Goal: Task Accomplishment & Management: Complete application form

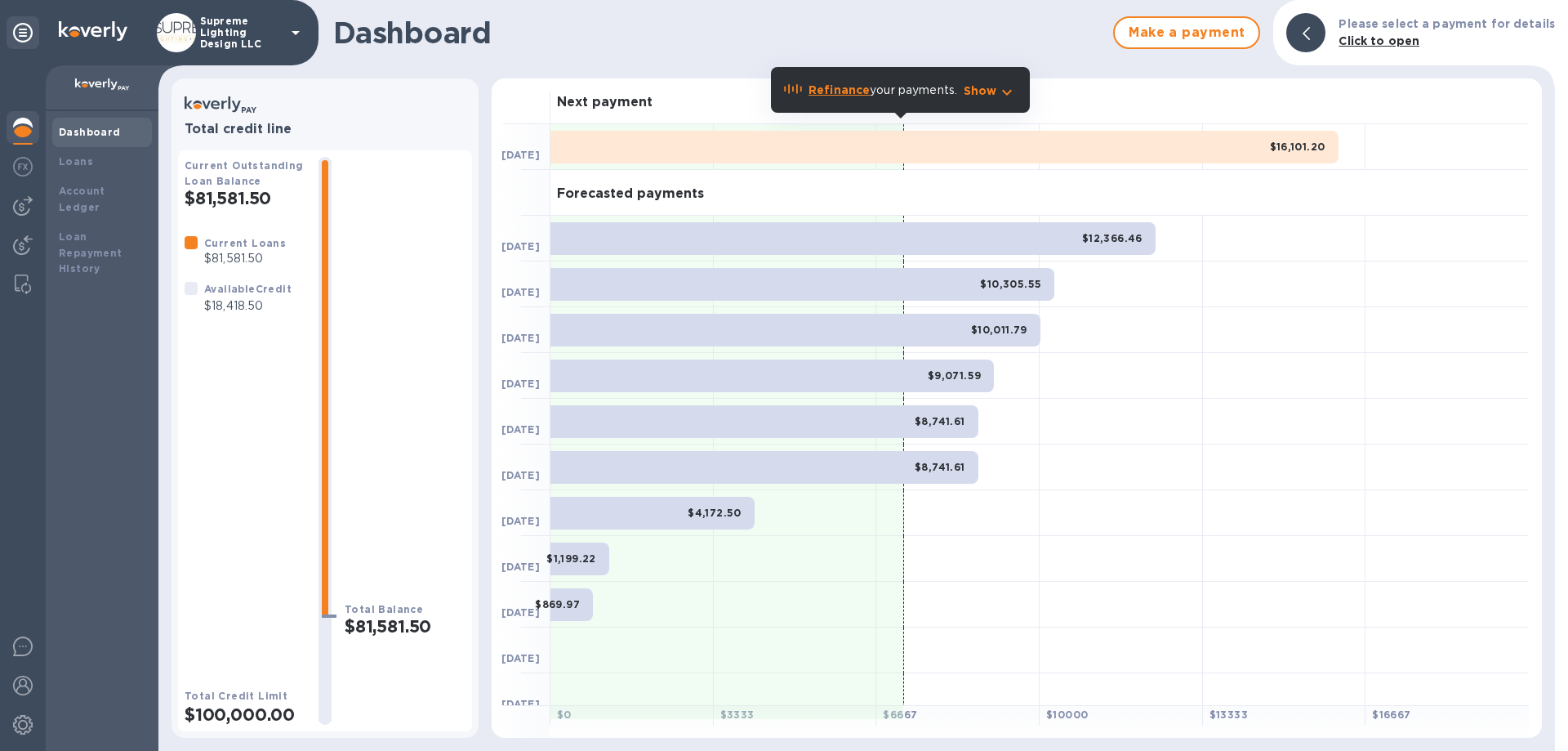
click at [274, 32] on p "Supreme Lighting Design LLC" at bounding box center [240, 33] width 82 height 35
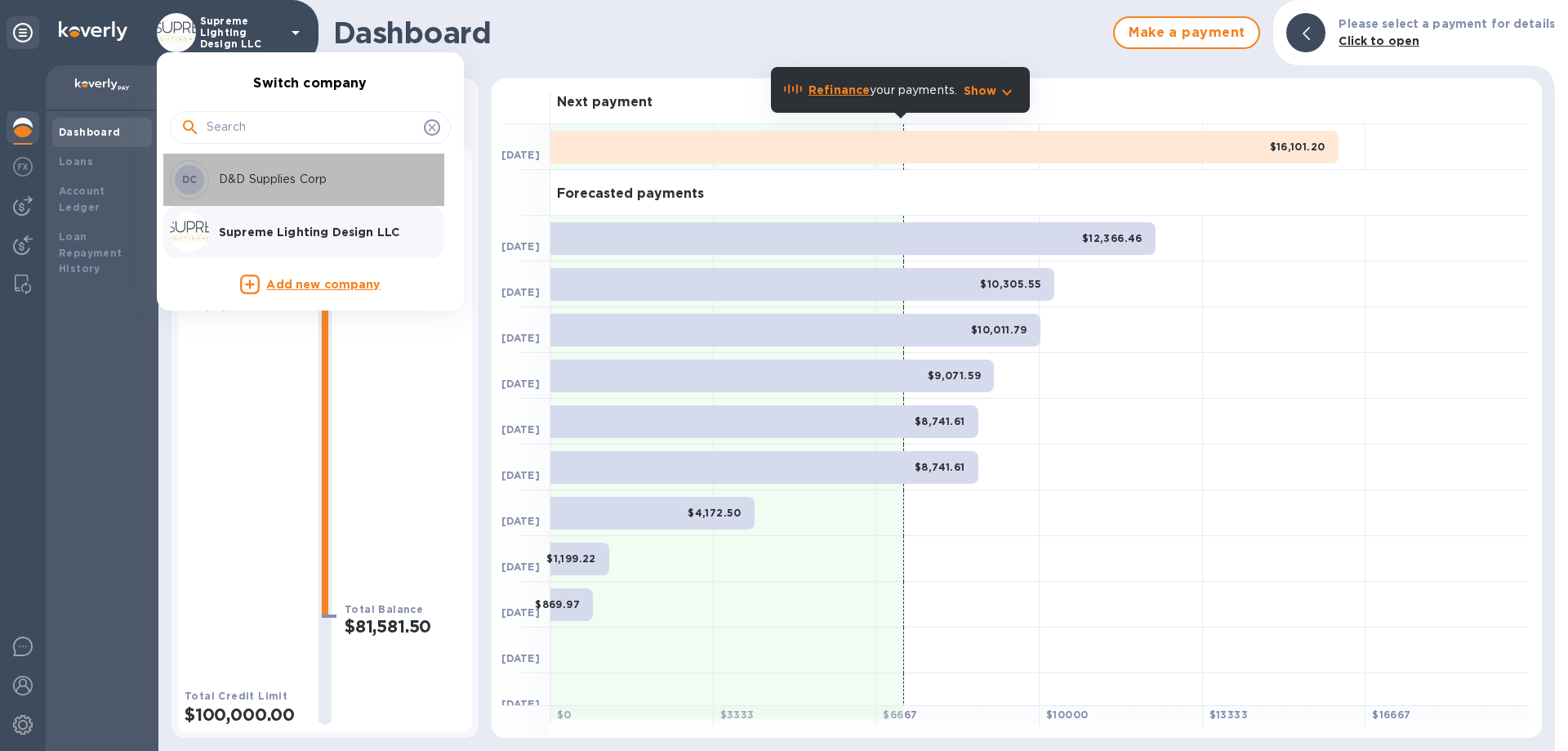
click at [274, 187] on p "D&D Supplies Corp" at bounding box center [322, 180] width 206 height 17
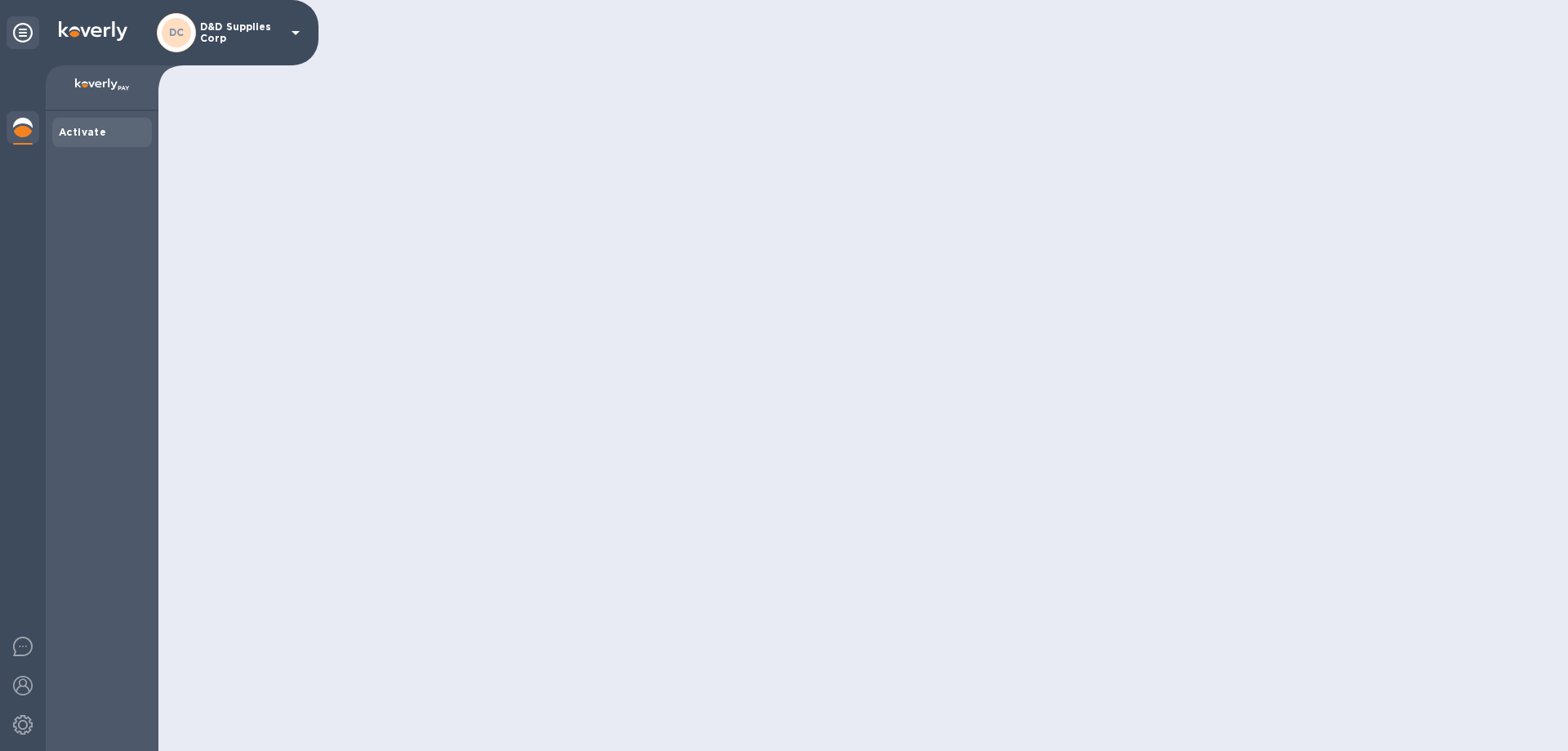
click at [232, 33] on p "D&D Supplies Corp" at bounding box center [240, 33] width 82 height 23
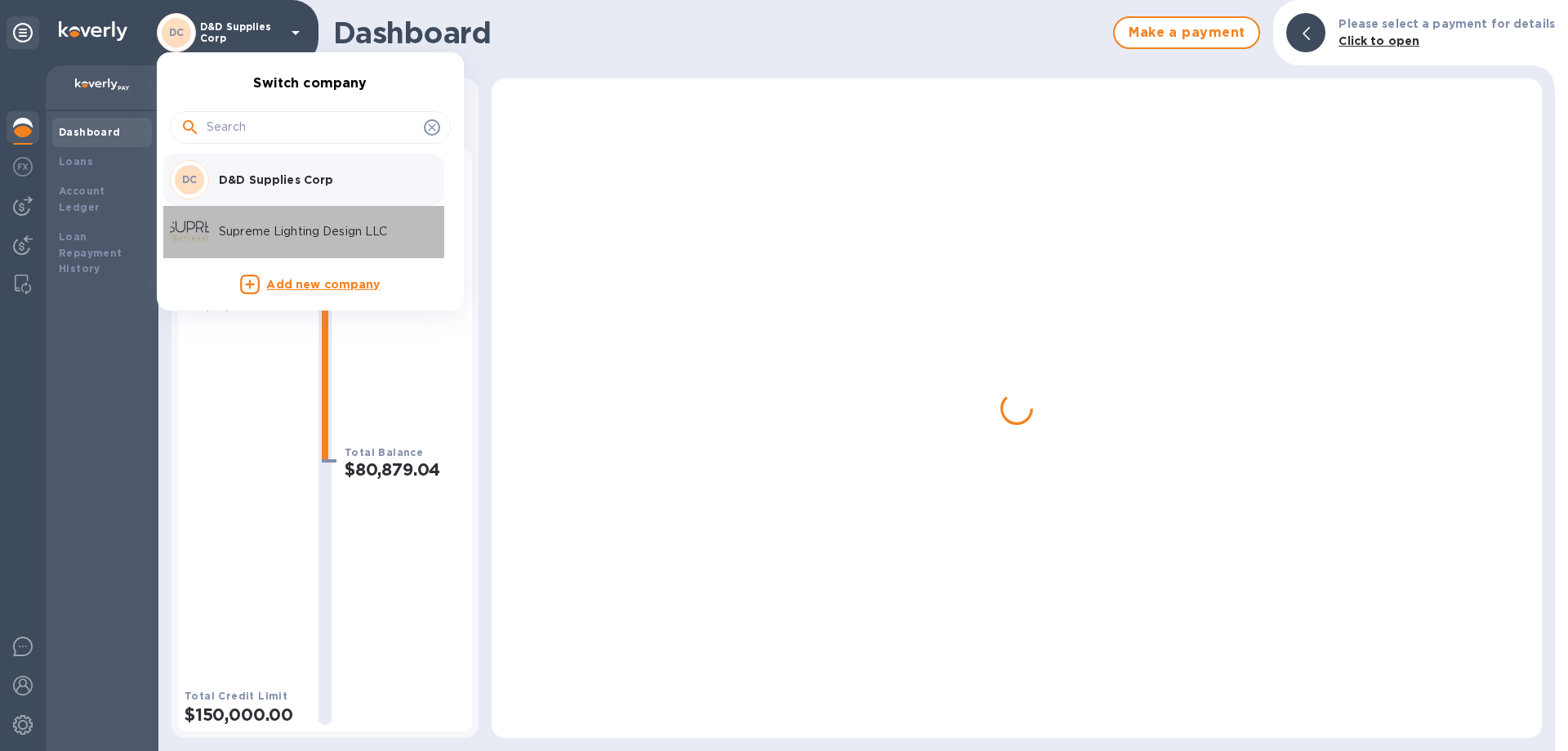
click at [236, 231] on p "Supreme Lighting Design LLC" at bounding box center [322, 232] width 206 height 17
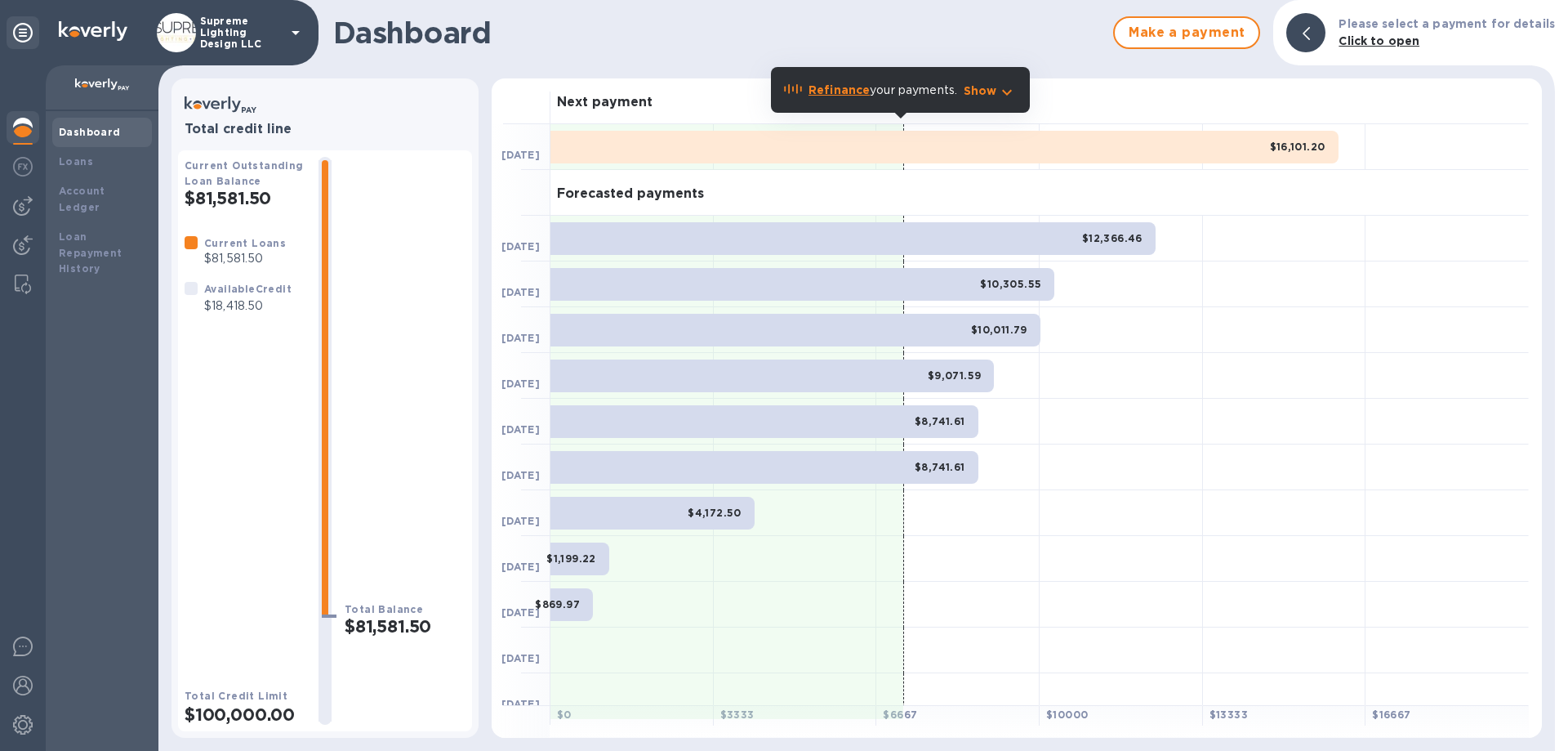
click at [249, 38] on p "Supreme Lighting Design LLC" at bounding box center [240, 33] width 82 height 35
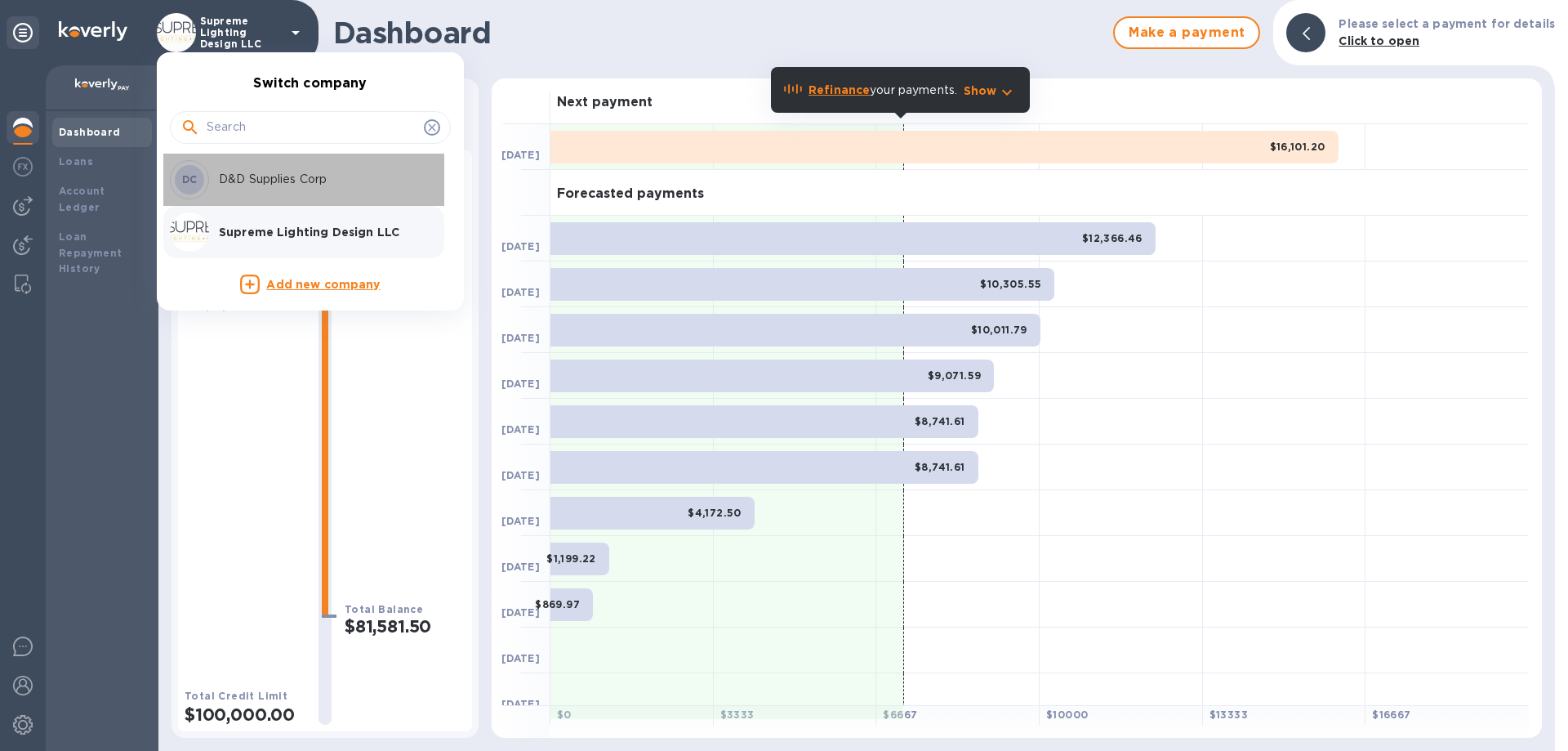
click at [236, 184] on p "D&D Supplies Corp" at bounding box center [322, 180] width 206 height 17
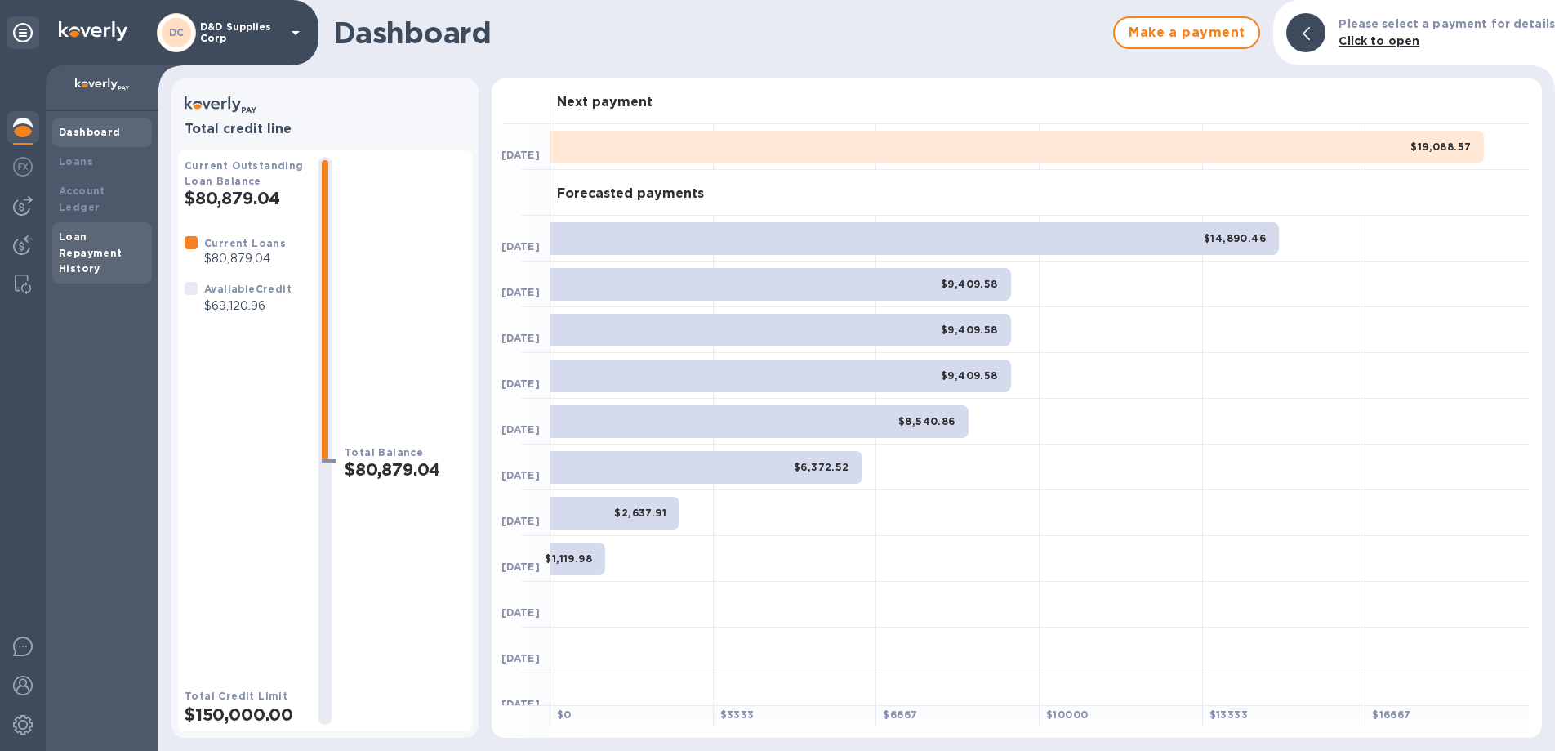
click at [68, 229] on div "Loan Repayment History" at bounding box center [102, 253] width 87 height 49
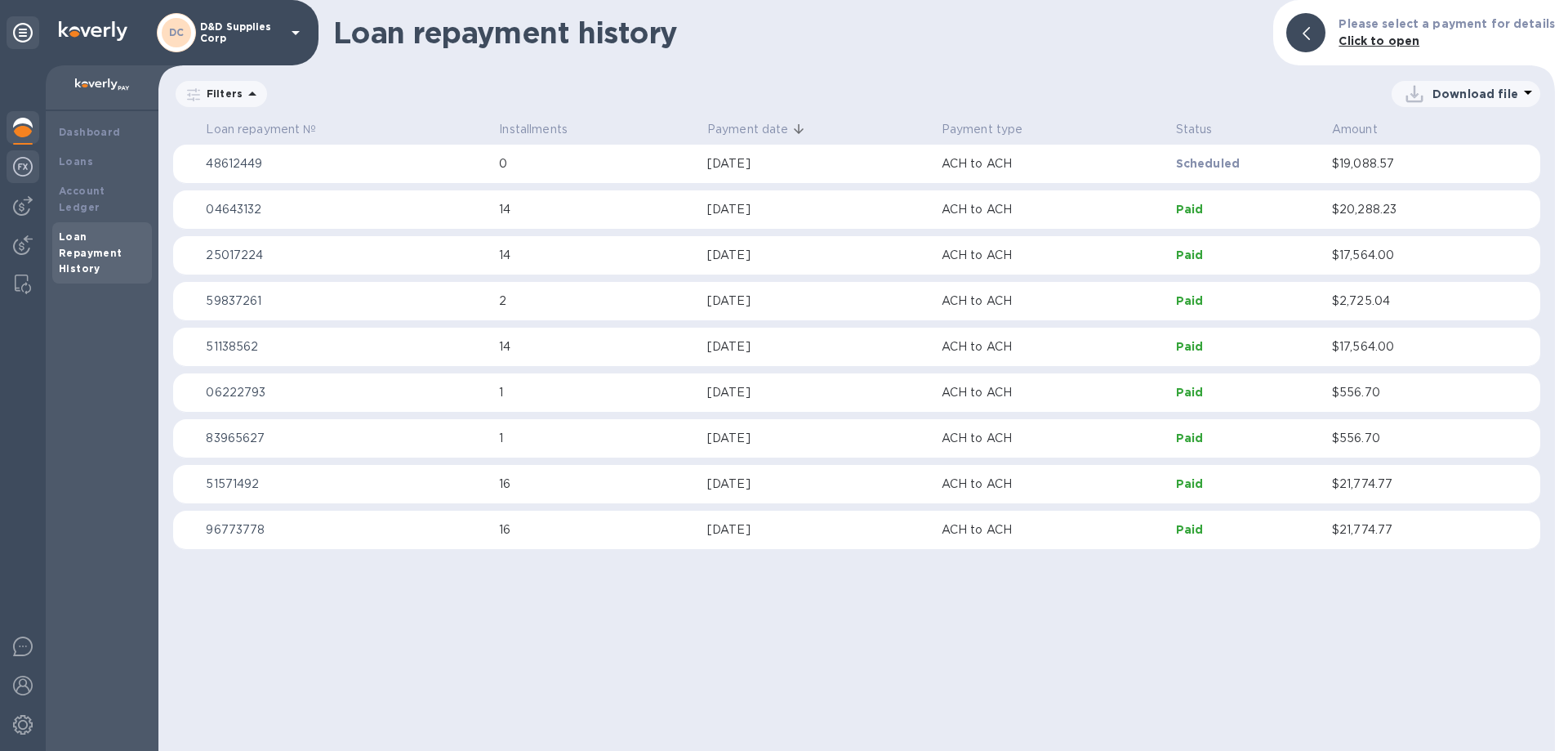
click at [14, 165] on img at bounding box center [23, 166] width 19 height 19
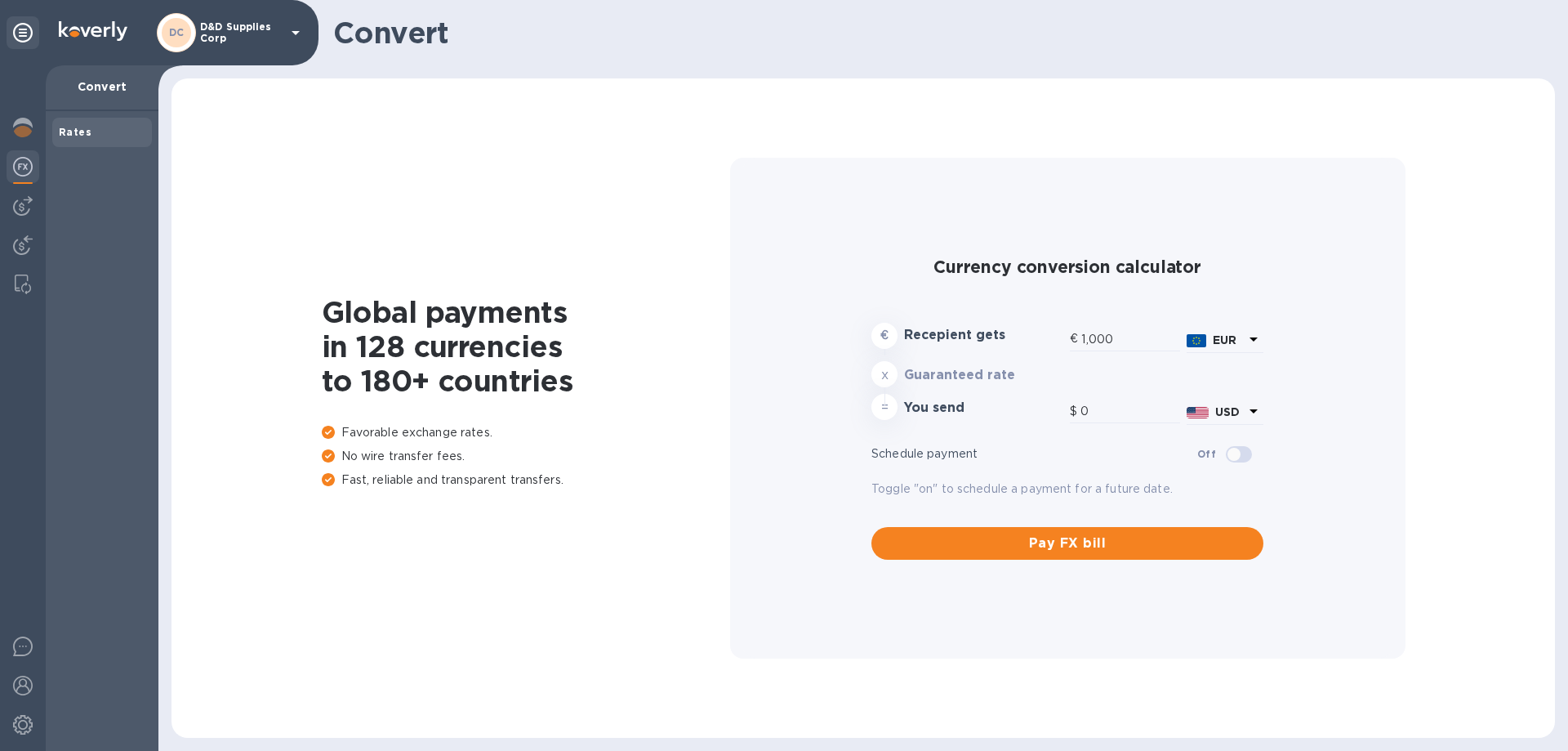
type input "1,175.36"
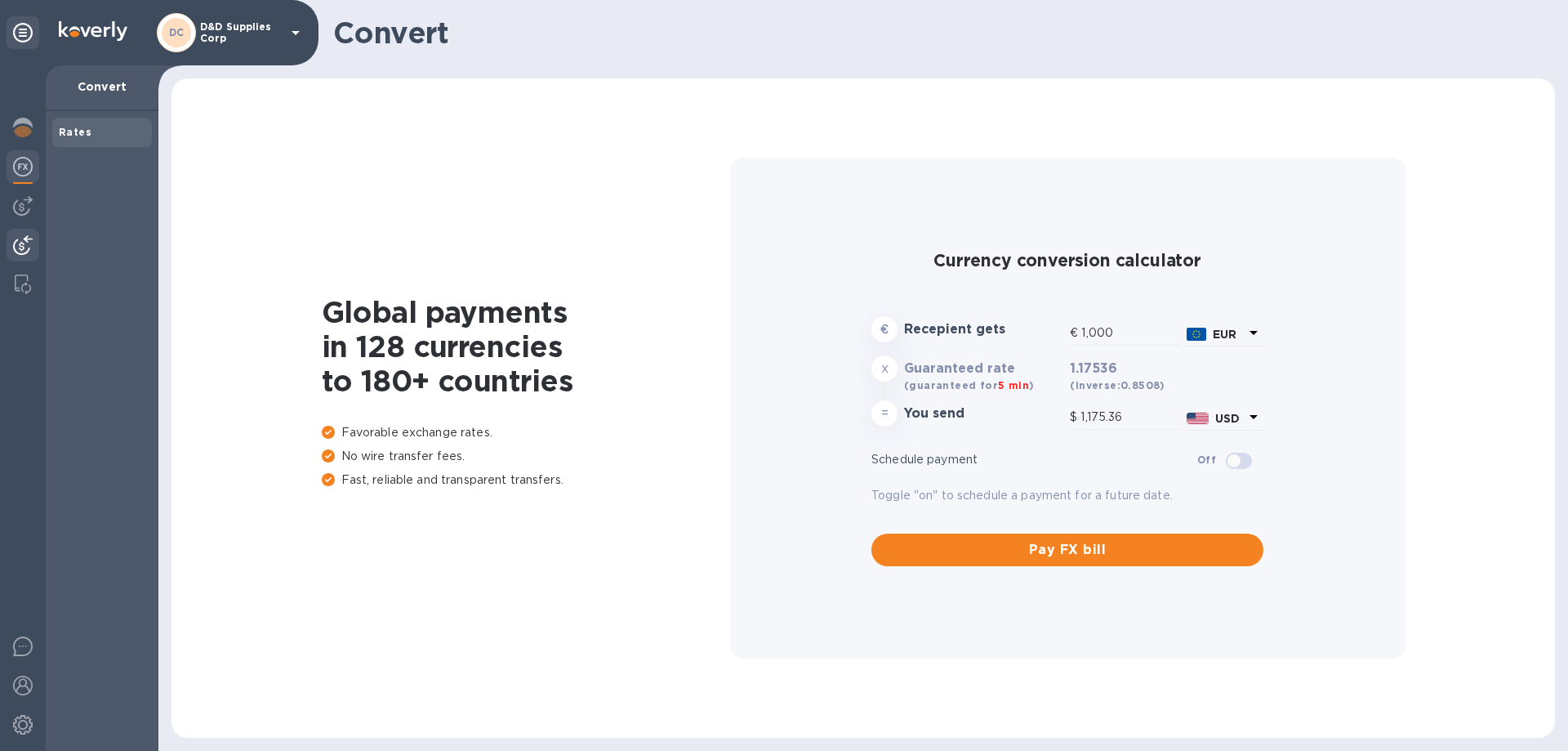
click at [18, 253] on img at bounding box center [23, 245] width 19 height 19
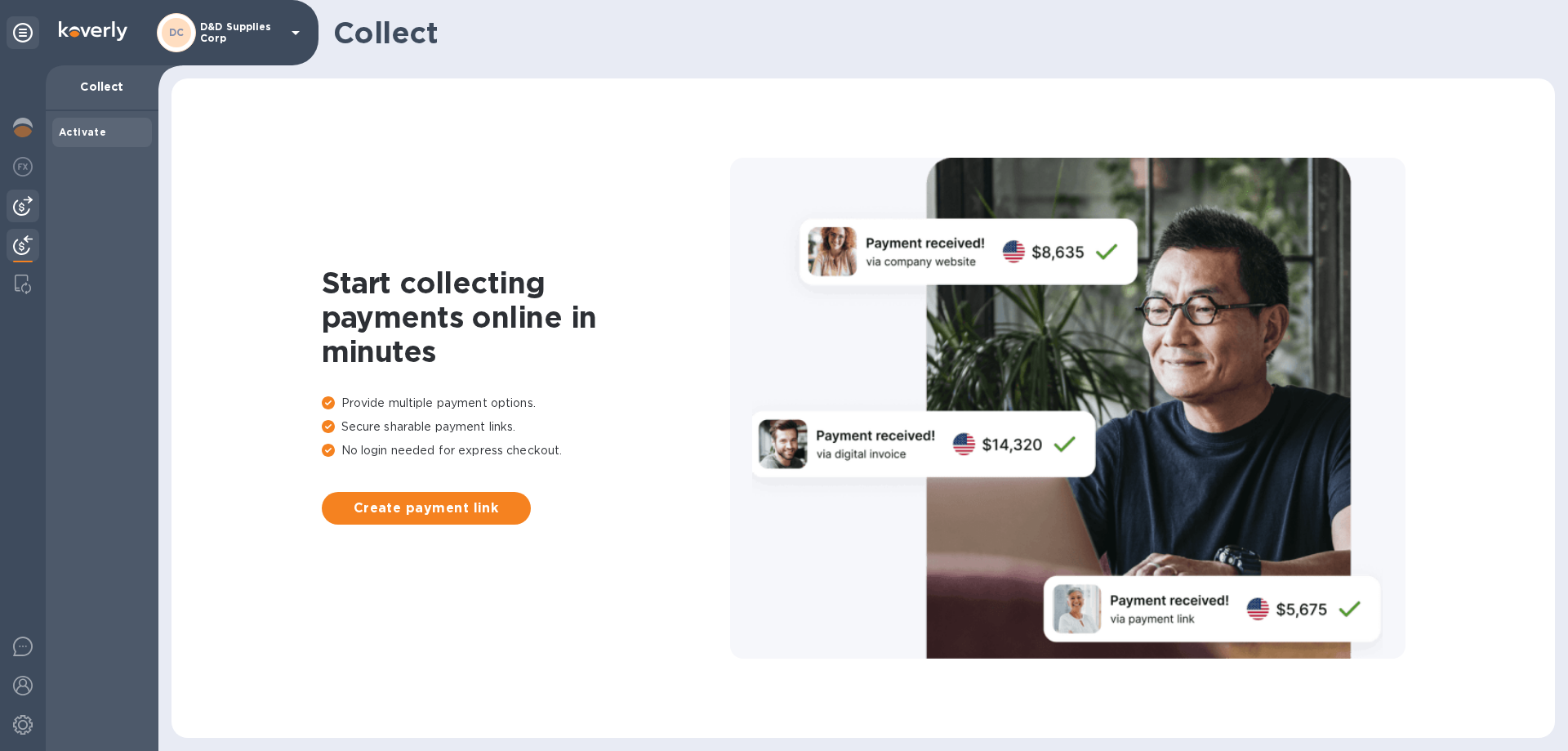
click at [28, 204] on img at bounding box center [23, 206] width 19 height 19
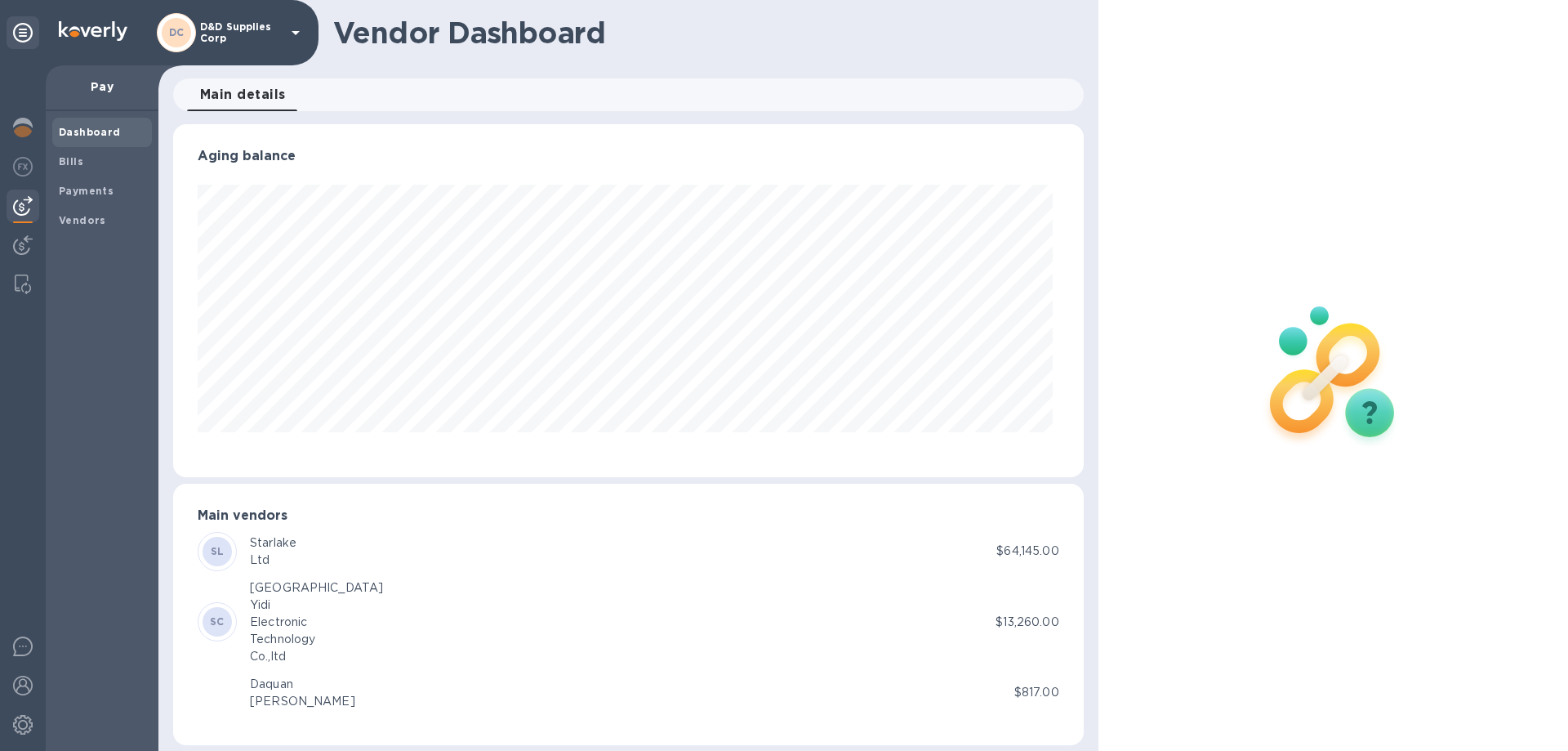
scroll to position [353, 904]
click at [84, 165] on span "Bills" at bounding box center [102, 162] width 87 height 16
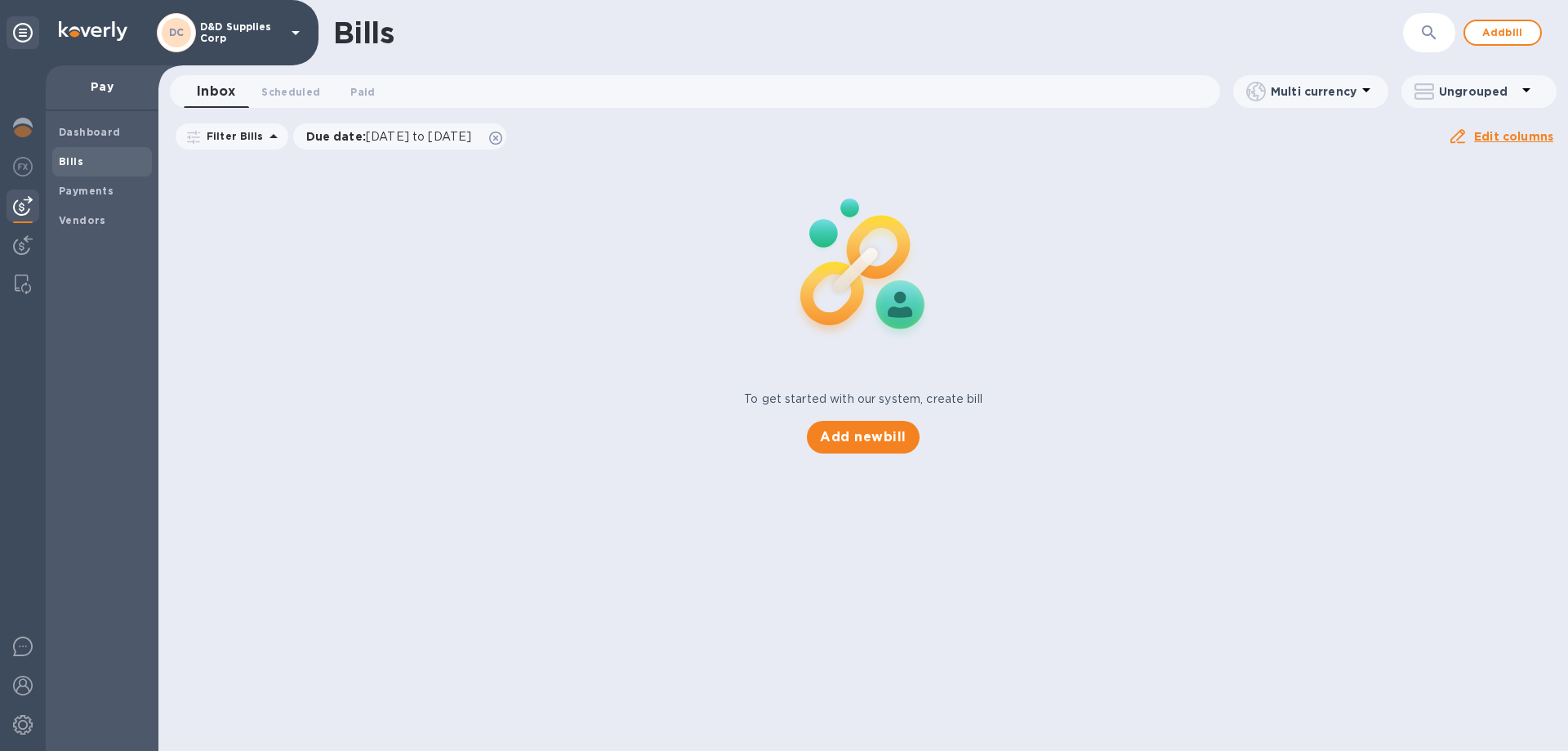
click at [84, 165] on span "Bills" at bounding box center [102, 162] width 87 height 16
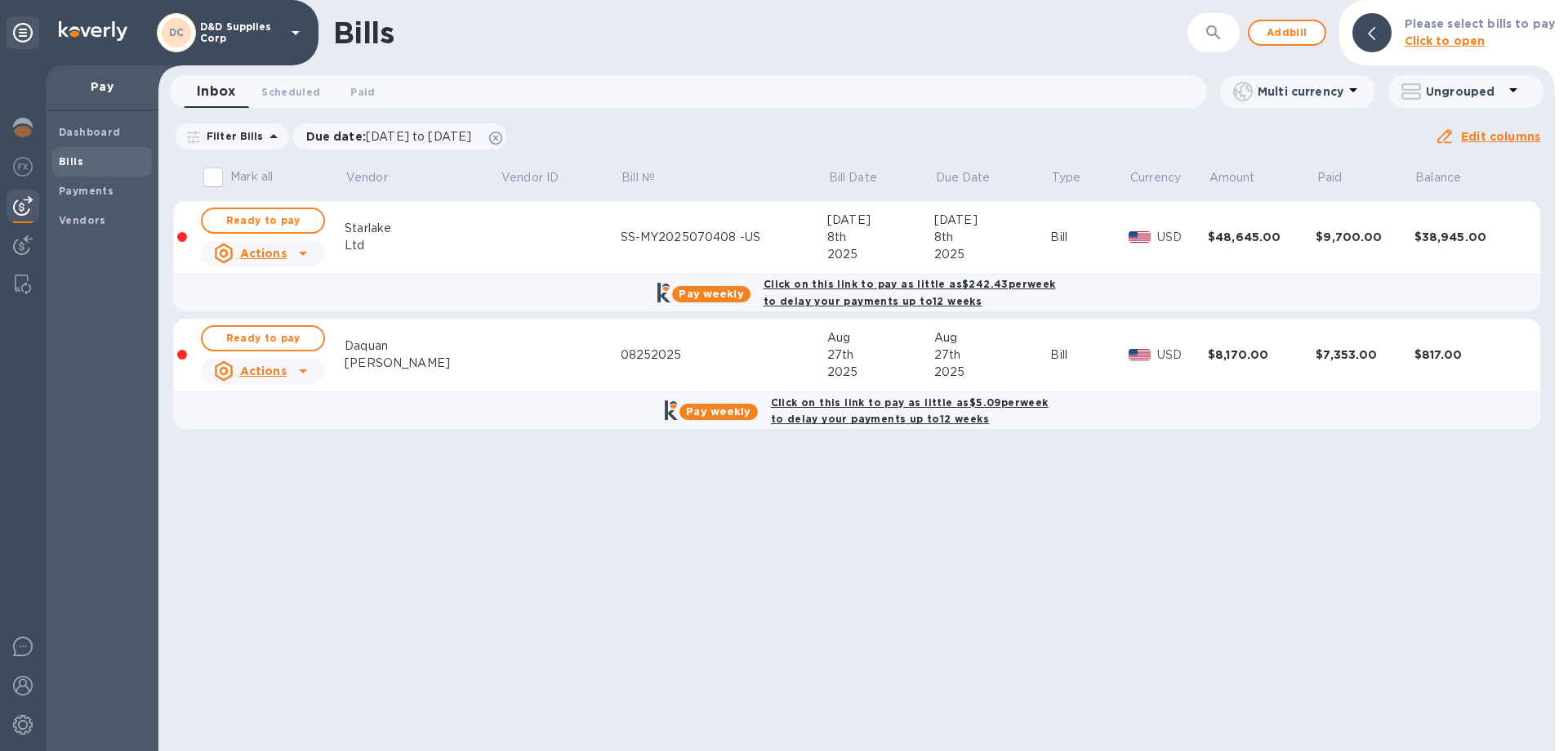
click at [228, 39] on p "D&D Supplies Corp" at bounding box center [240, 33] width 82 height 23
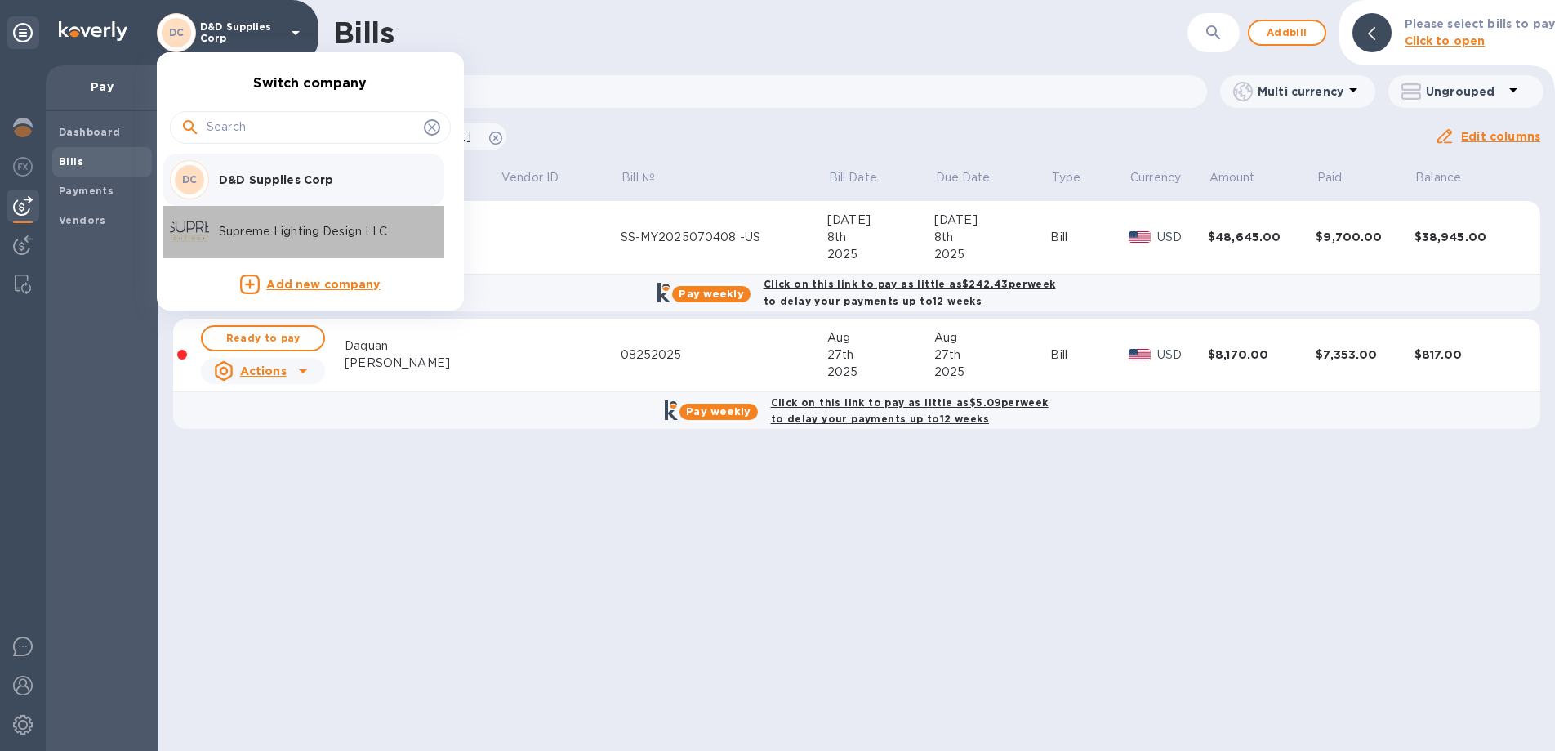
click at [225, 232] on p "Supreme Lighting Design LLC" at bounding box center [322, 232] width 206 height 17
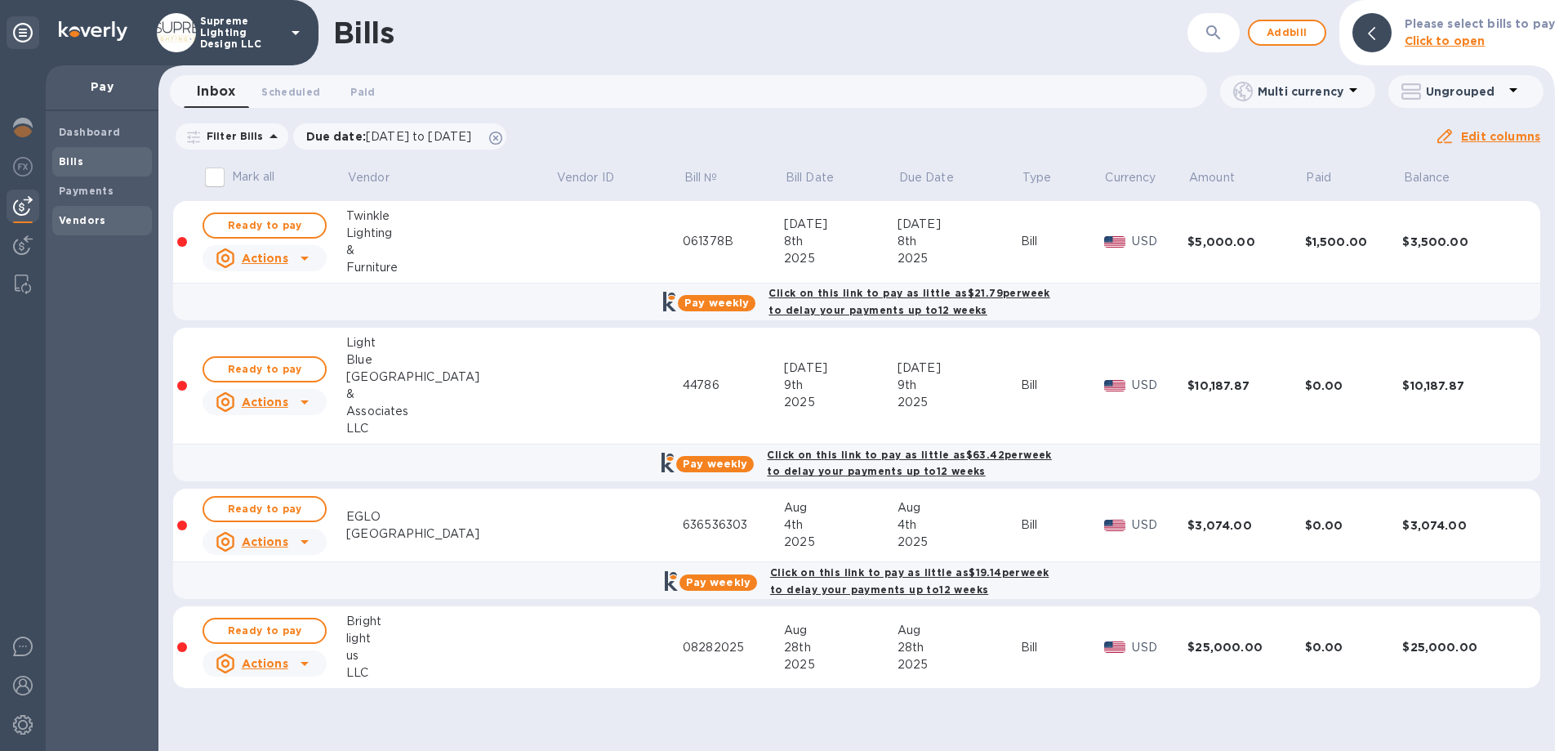
click at [80, 215] on b "Vendors" at bounding box center [82, 220] width 47 height 13
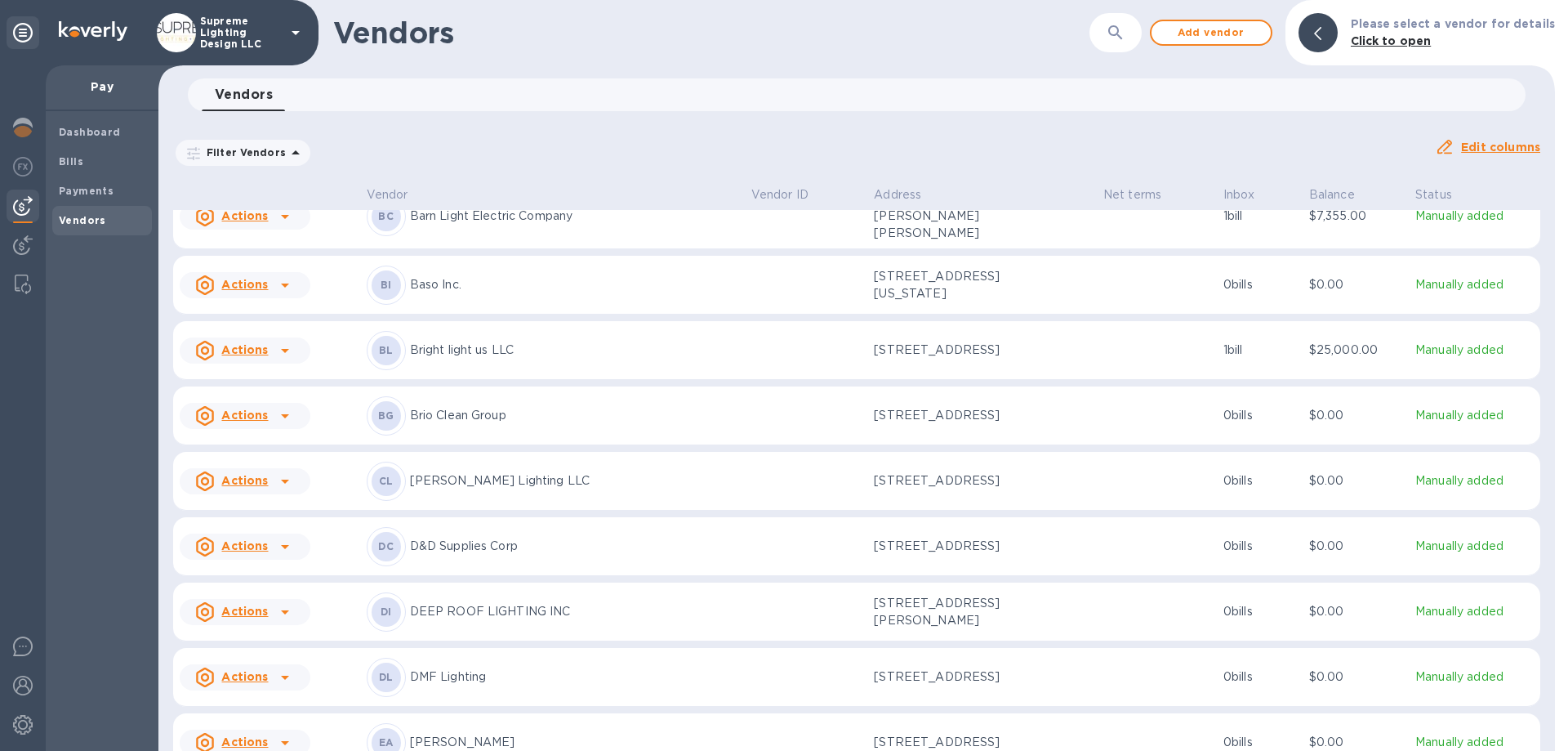
scroll to position [475, 0]
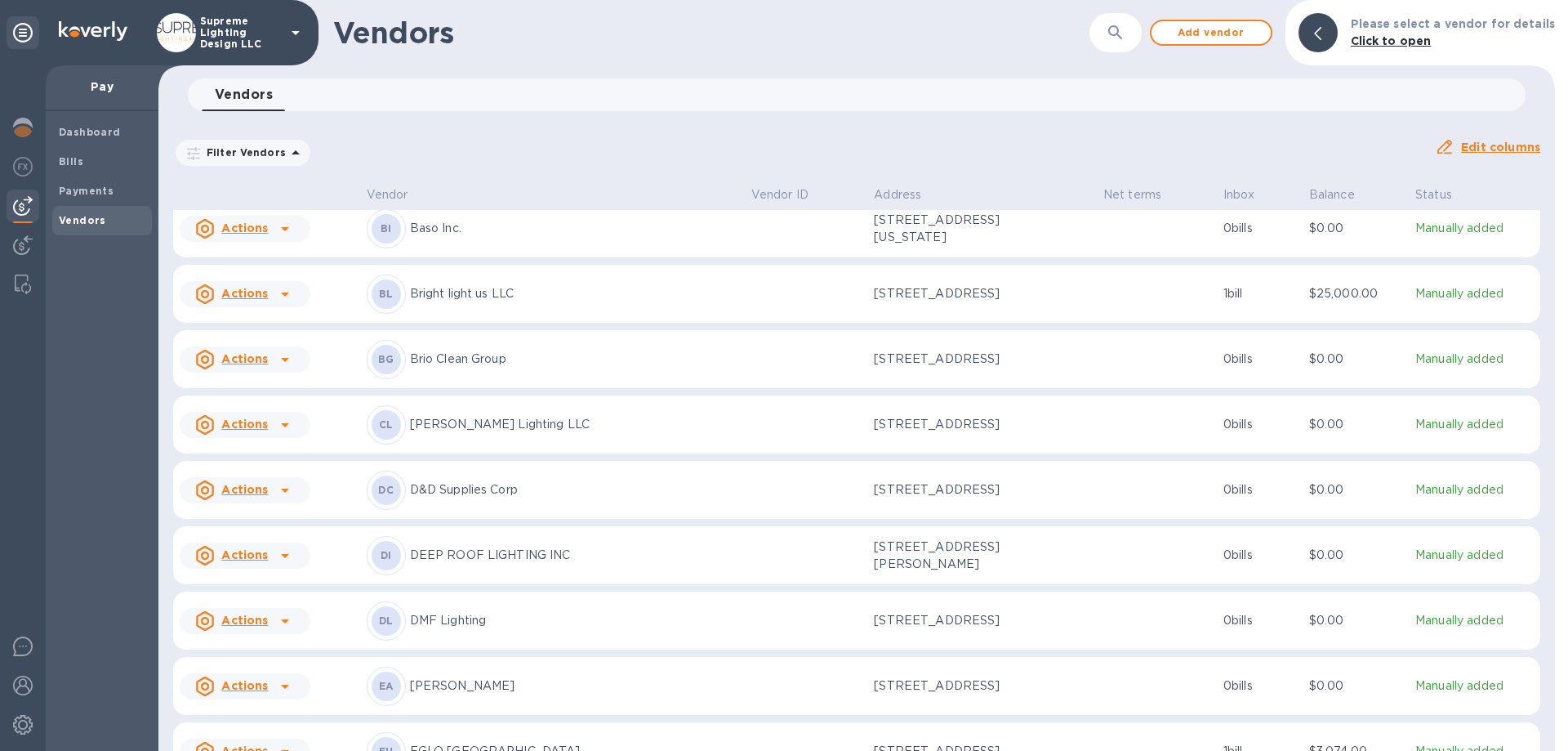
click at [699, 302] on p "Bright light us LLC" at bounding box center [574, 293] width 329 height 17
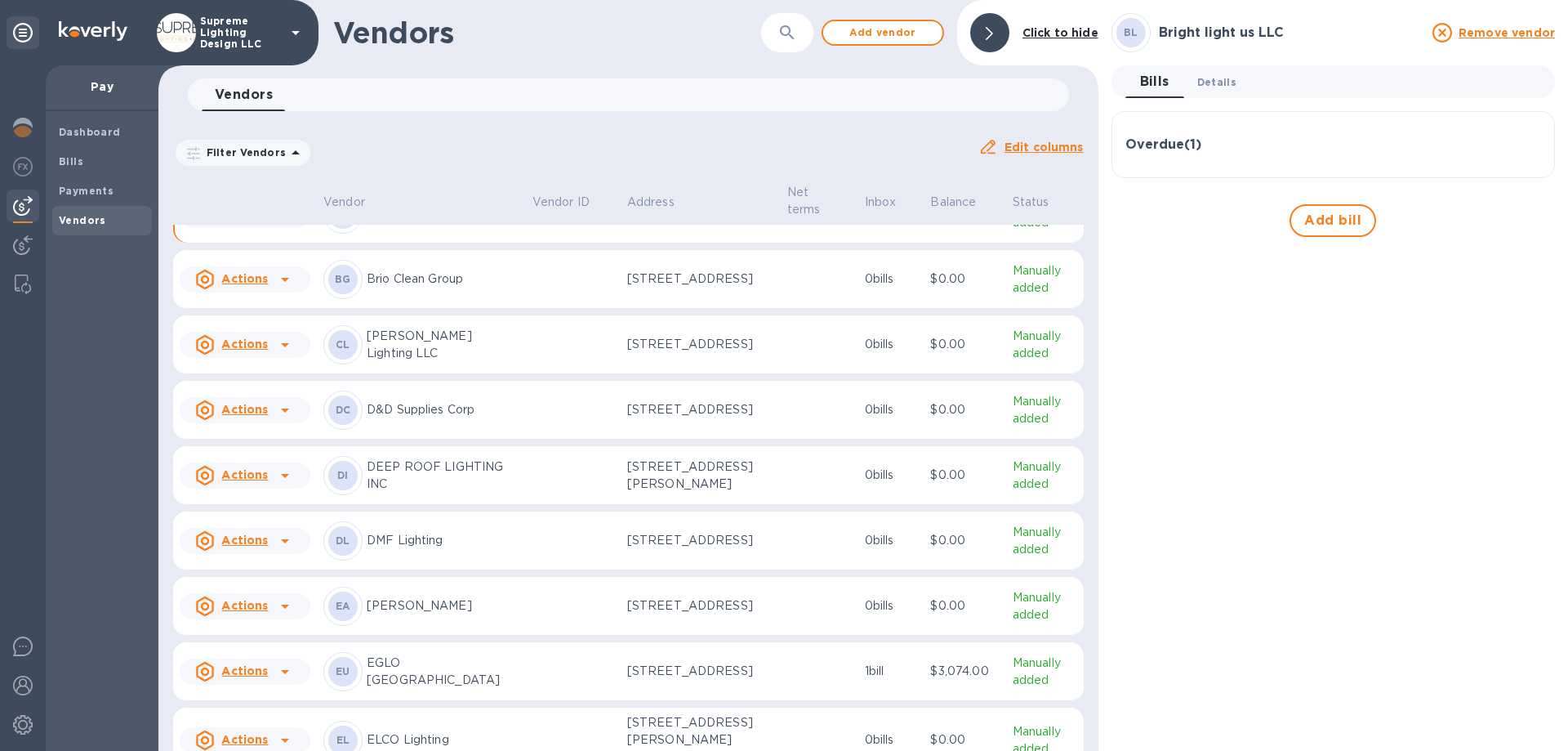
click at [1221, 83] on span "Details 0" at bounding box center [1216, 82] width 39 height 17
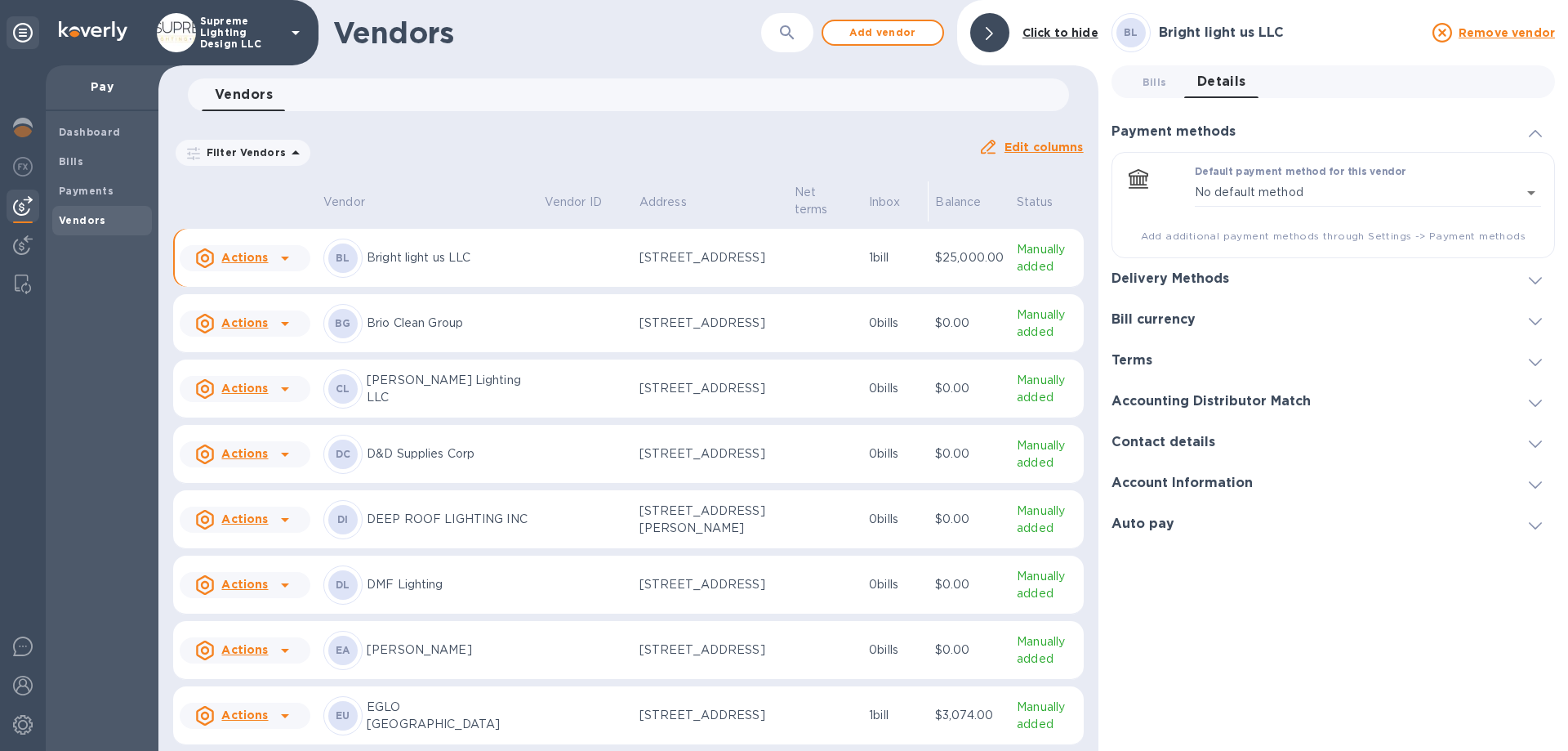
click at [1221, 83] on span "Details 0" at bounding box center [1221, 82] width 49 height 23
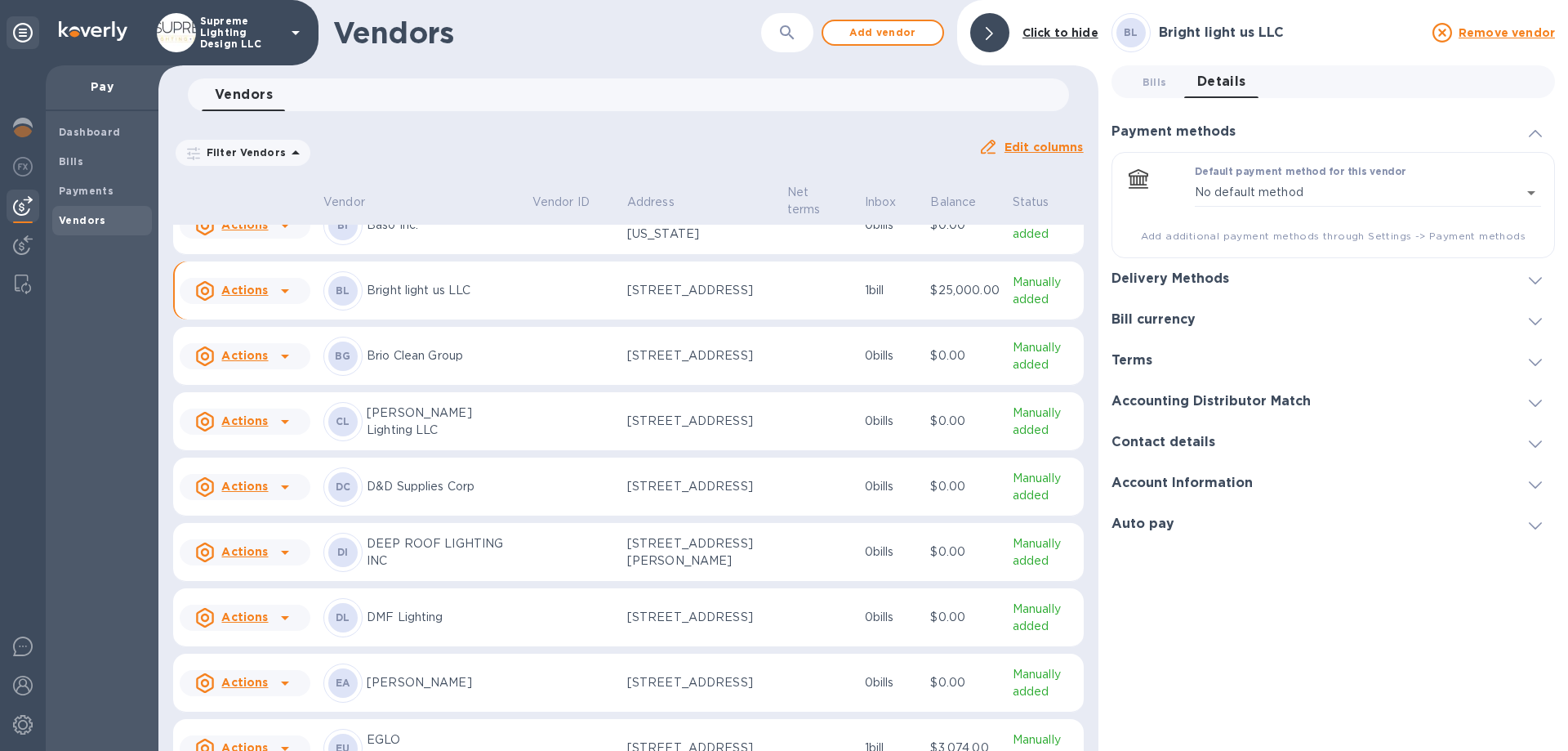
click at [1230, 274] on div "Delivery Methods" at bounding box center [1177, 279] width 131 height 15
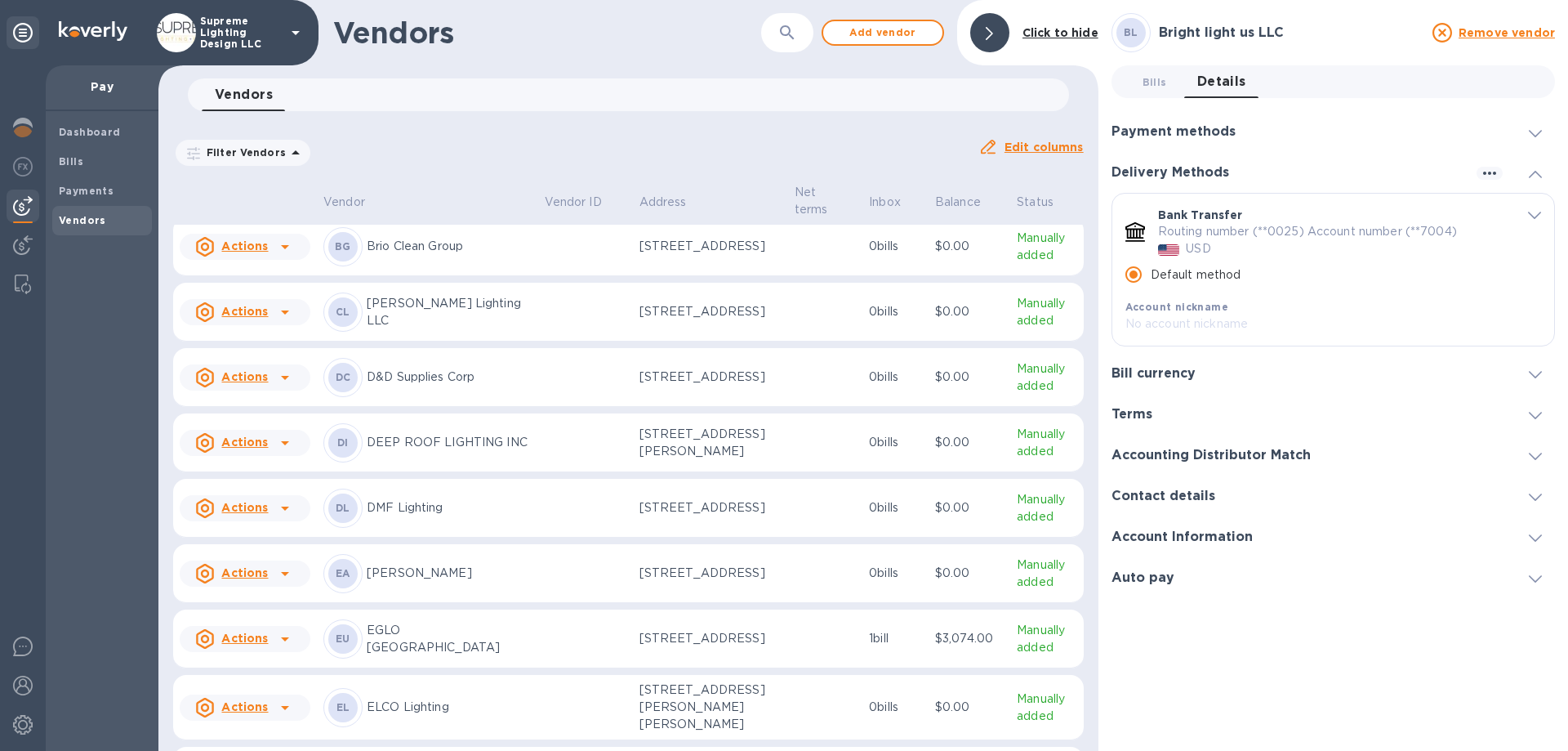
scroll to position [525, 0]
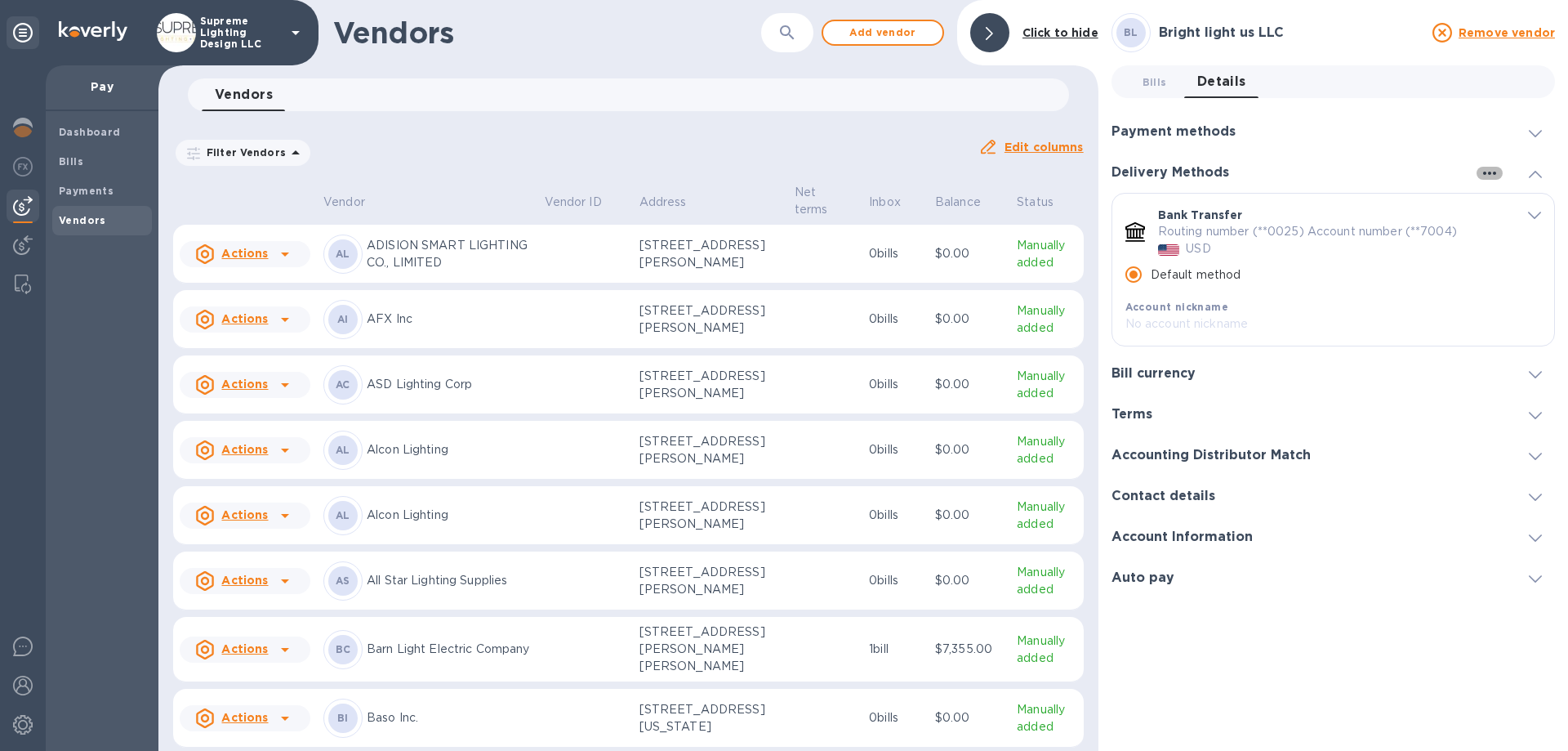
click at [1484, 172] on icon "button" at bounding box center [1490, 172] width 13 height 3
click at [1538, 168] on div at bounding box center [784, 375] width 1568 height 751
click at [1157, 78] on span "Bills 0" at bounding box center [1154, 82] width 24 height 17
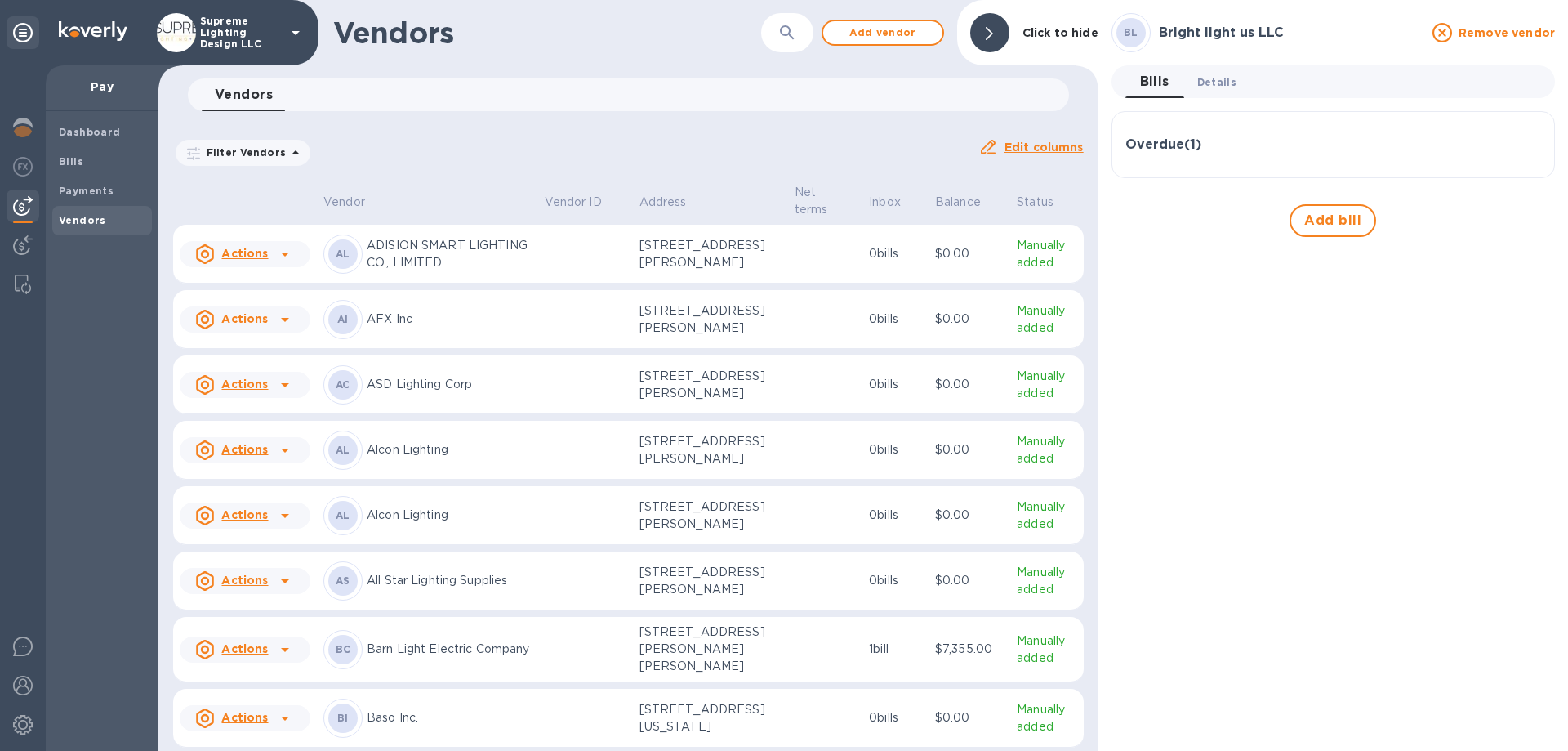
click at [1215, 80] on span "Details 0" at bounding box center [1216, 82] width 39 height 17
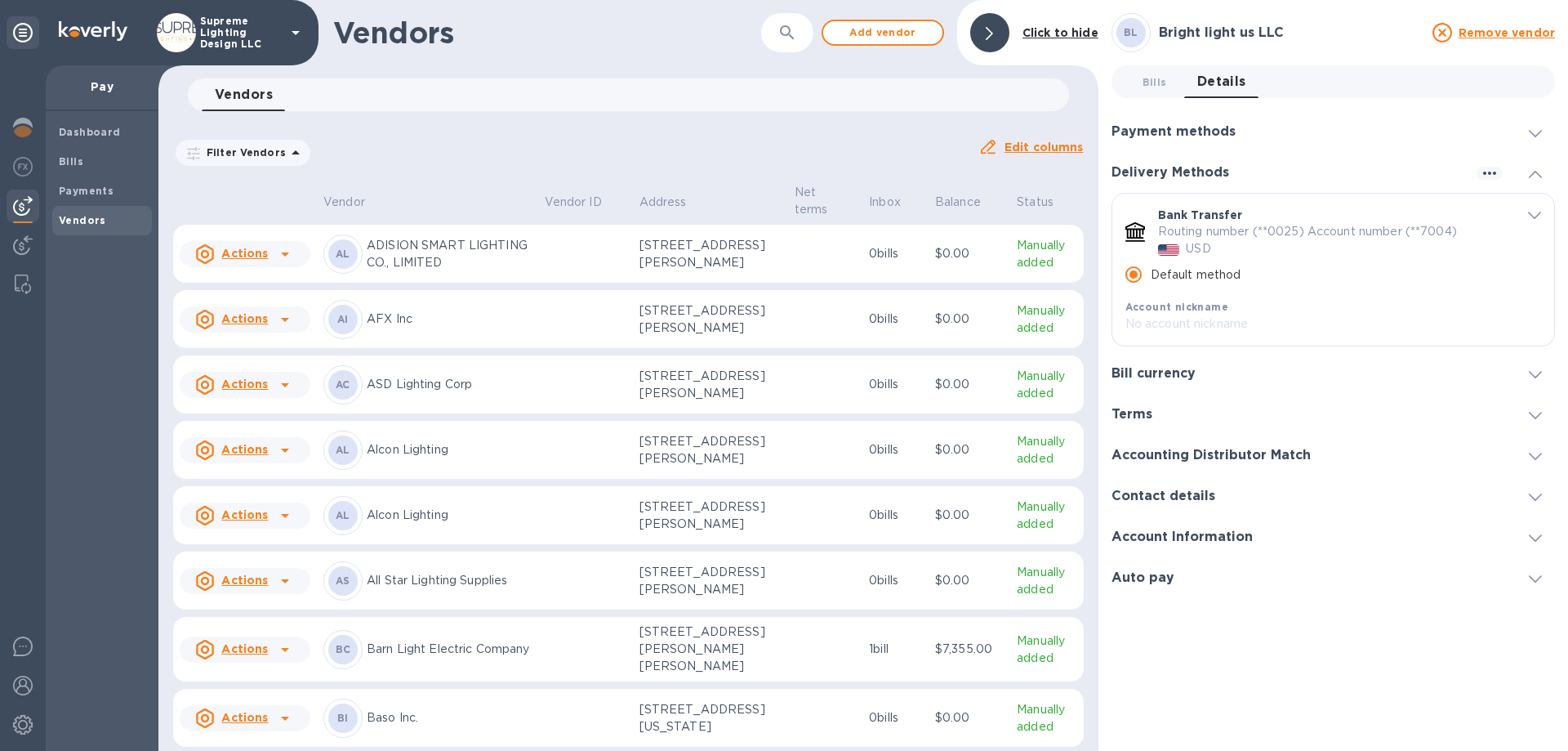
click at [242, 30] on p "Supreme Lighting Design LLC" at bounding box center [240, 33] width 82 height 35
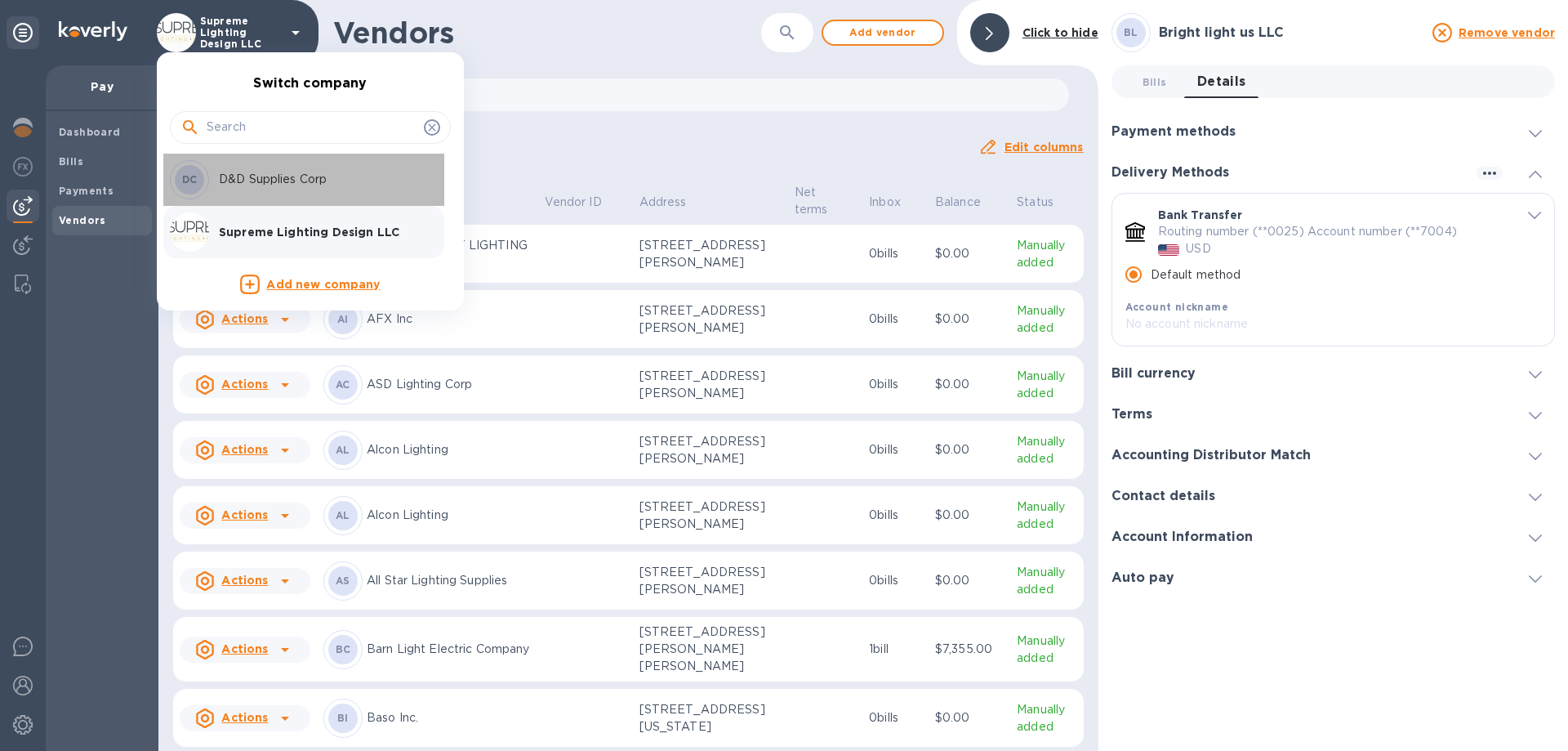
click at [244, 189] on div "DC D&D Supplies Corp" at bounding box center [297, 180] width 255 height 39
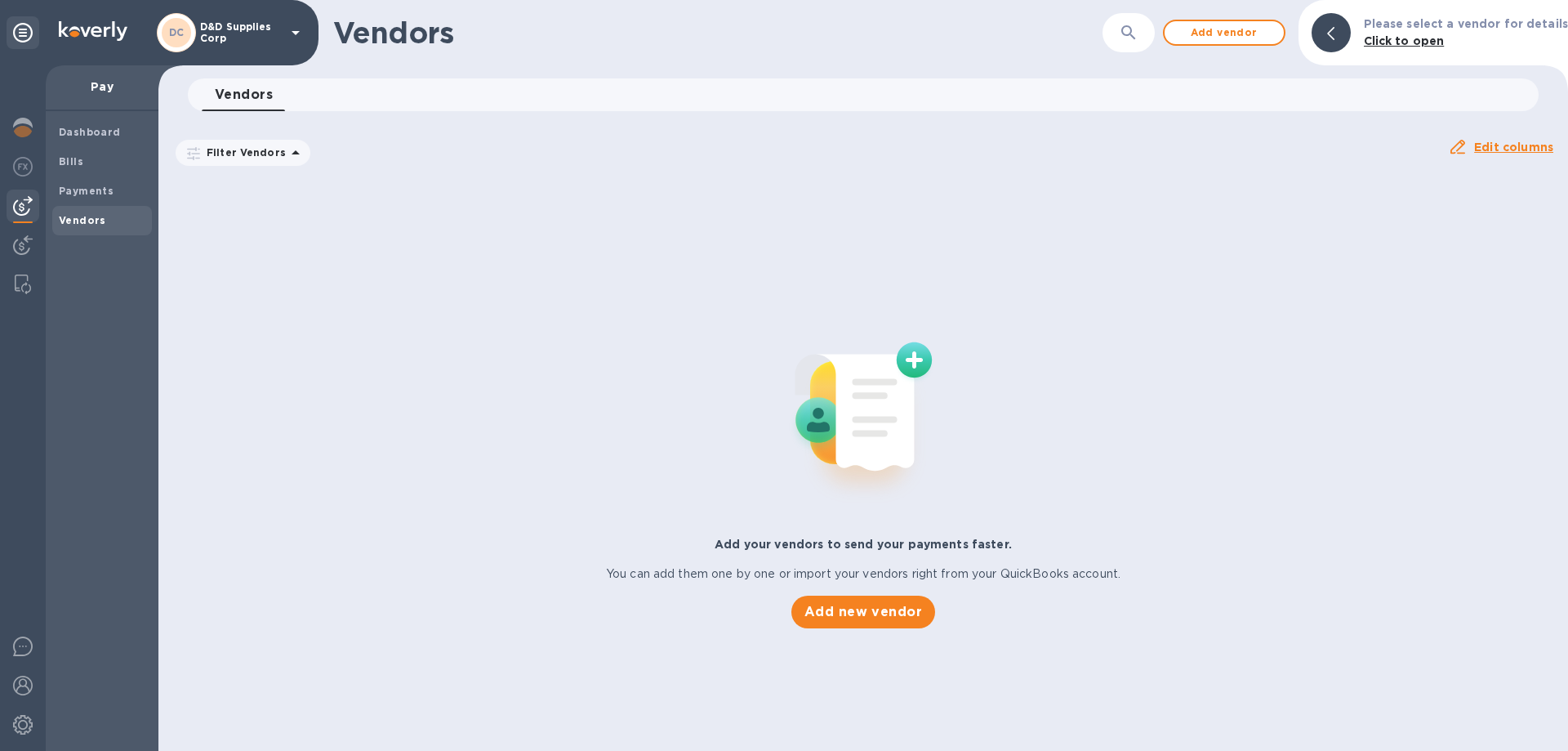
click at [427, 522] on div "Add your vendors to send your payments faster. You can add them one by one or i…" at bounding box center [863, 465] width 1423 height 338
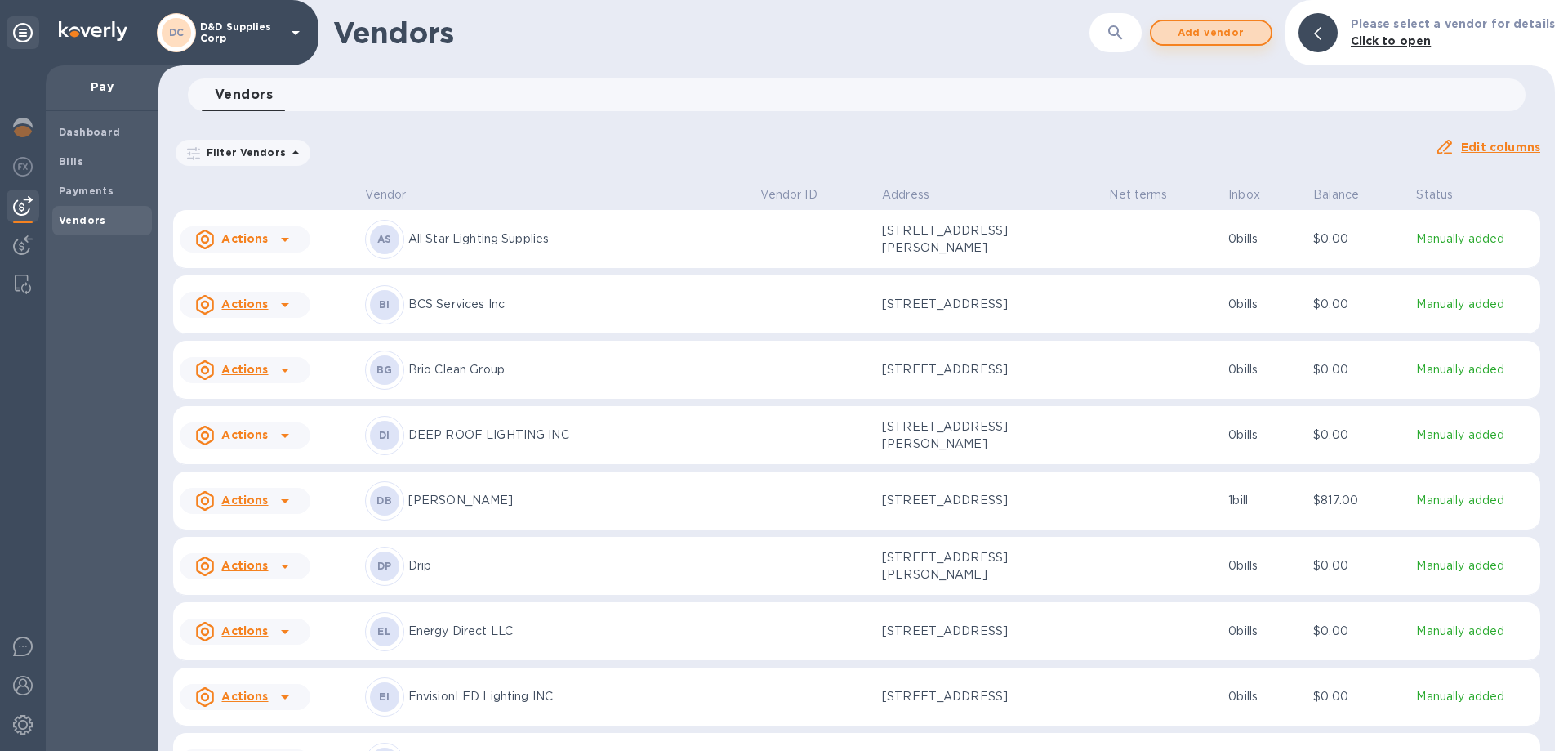
click at [1247, 38] on span "Add vendor" at bounding box center [1210, 33] width 93 height 19
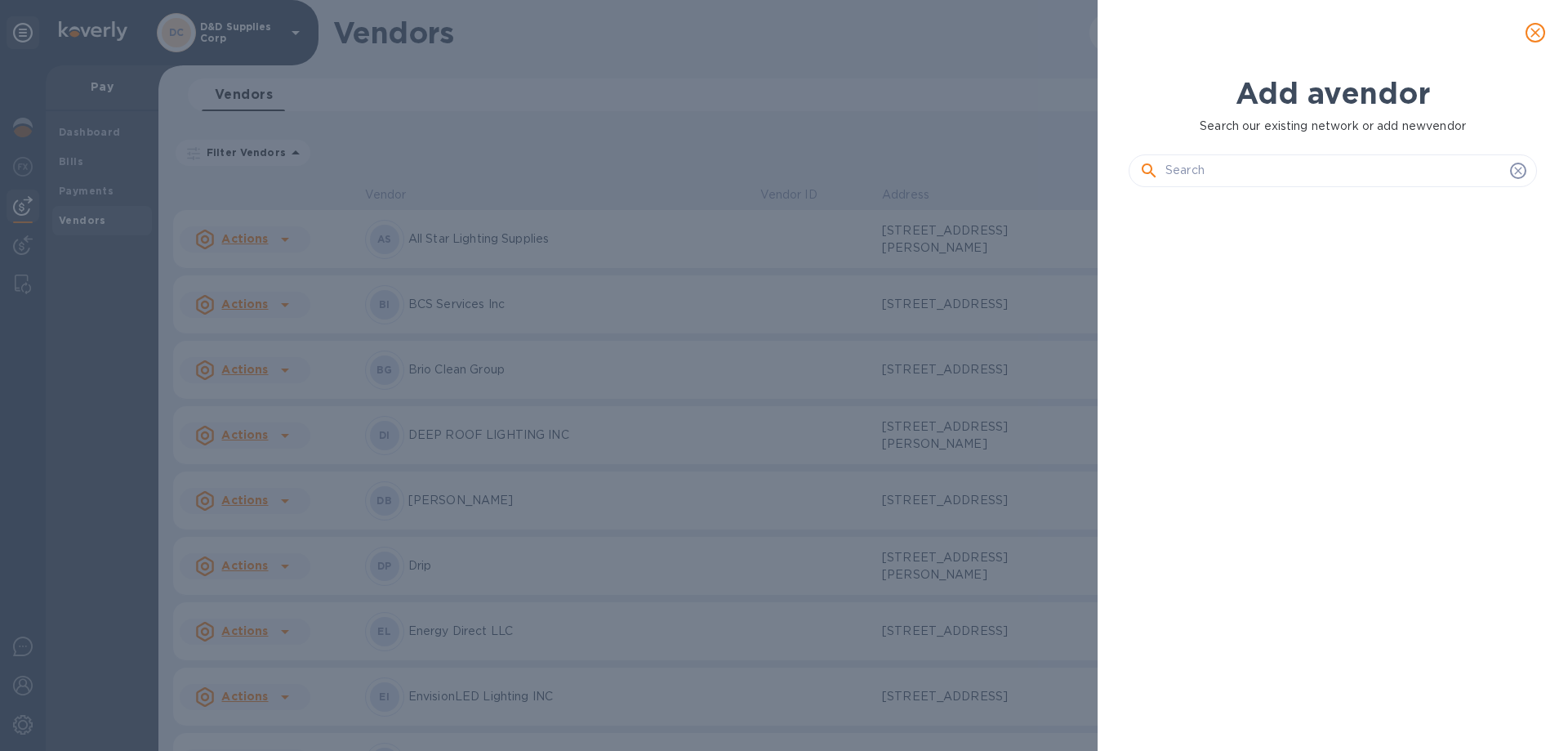
scroll to position [495, 415]
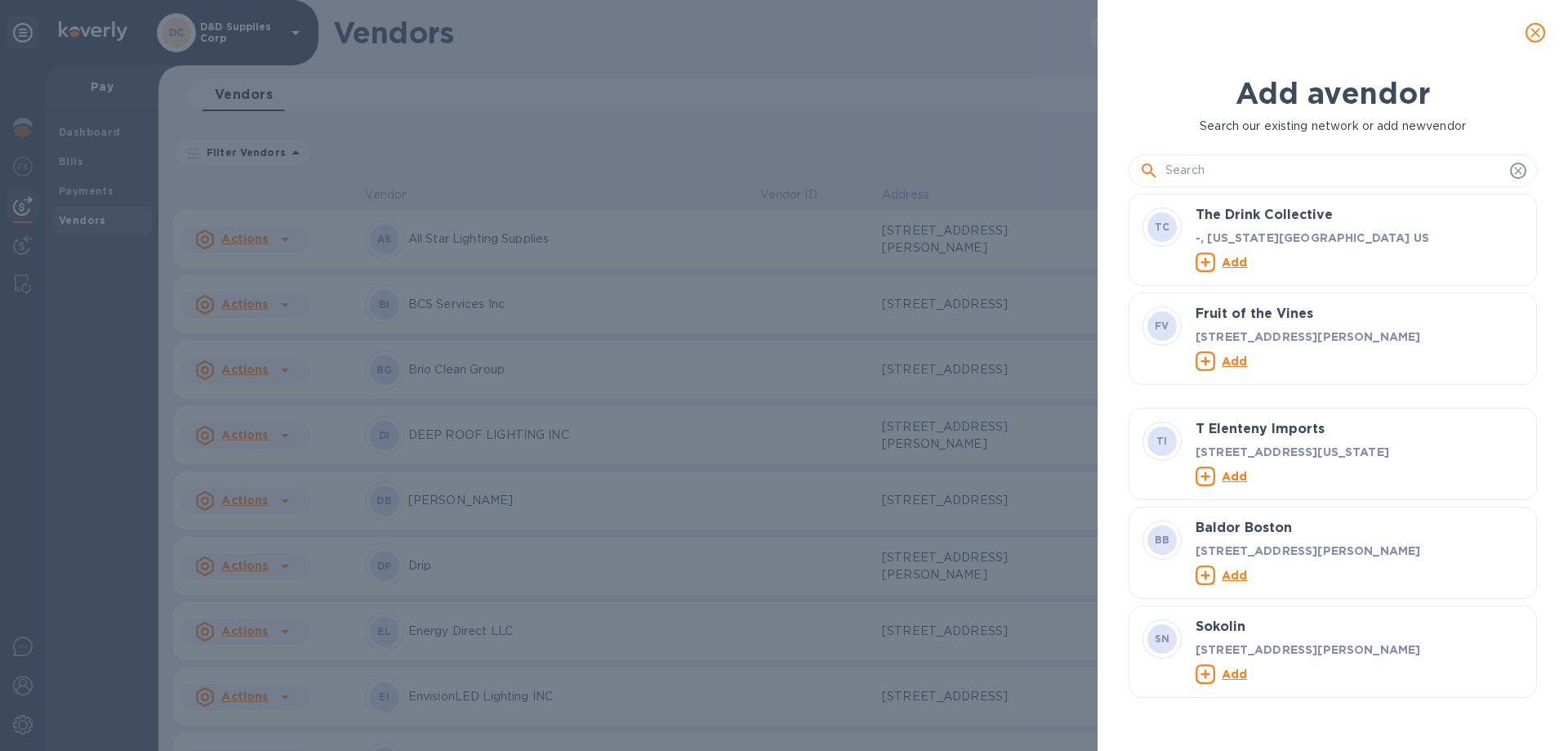
click at [1245, 175] on input "text" at bounding box center [1334, 170] width 338 height 24
paste input "Bright light us LLC"
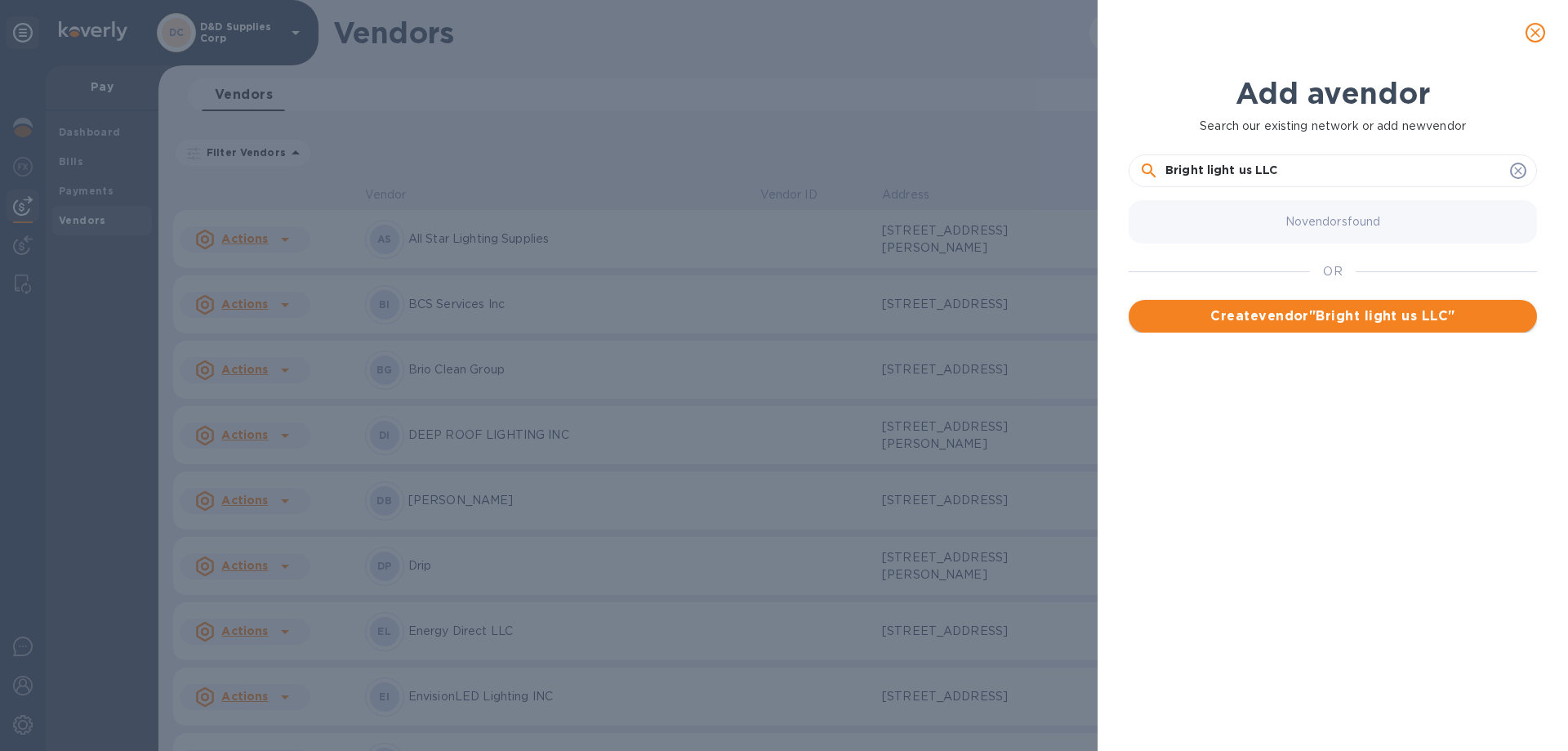
type input "Bright light us LLC"
click at [1300, 312] on span "Create vendor " Bright light us LLC "" at bounding box center [1333, 316] width 383 height 19
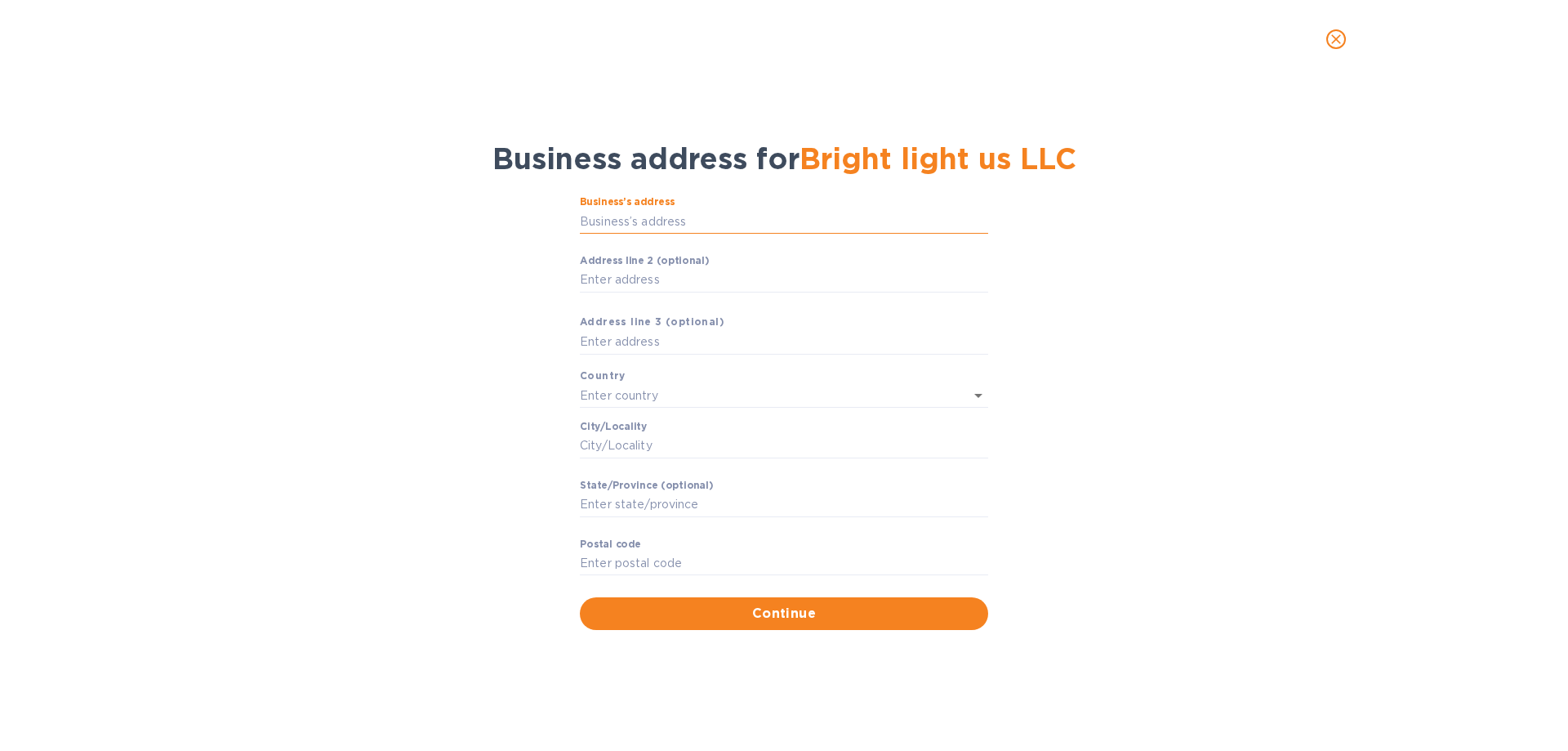
click at [678, 215] on input "Business’s аddress" at bounding box center [784, 220] width 409 height 24
paste input "2360 Lakewood Rd"
type input "2360 Lakewood Road"
type input "[GEOGRAPHIC_DATA]"
type input "Toms River"
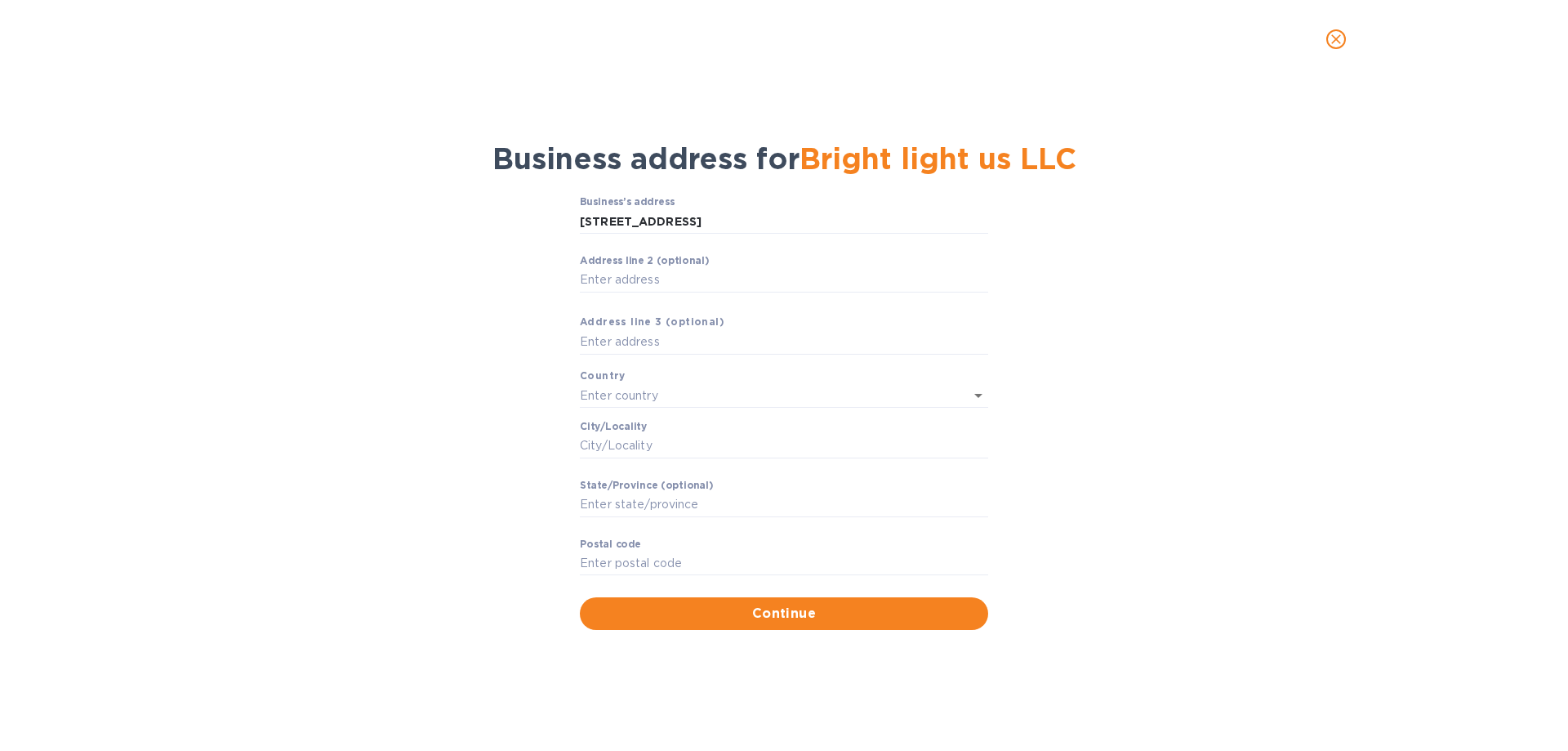
type input "NJ"
type input "08755"
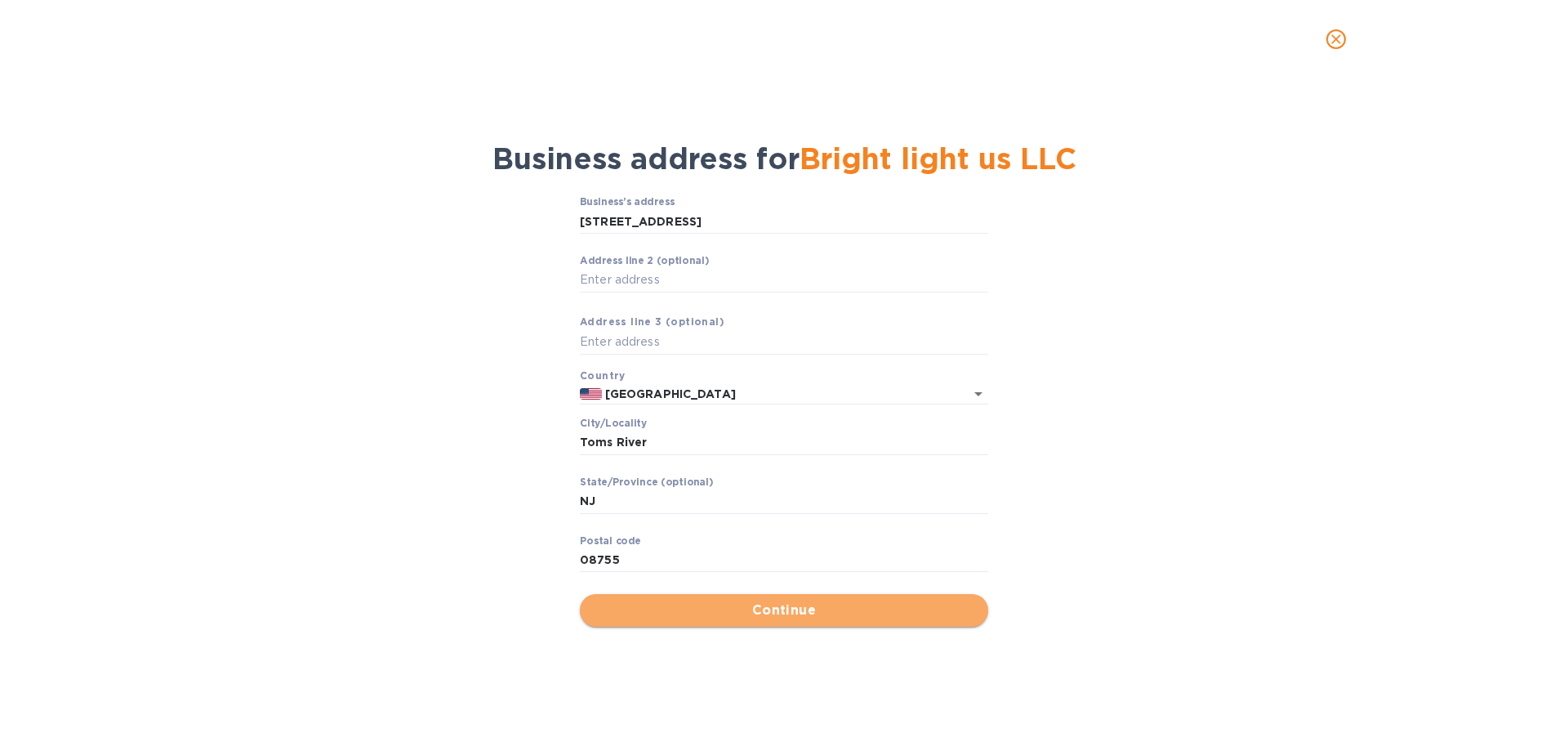
click at [743, 613] on span "Continue" at bounding box center [784, 610] width 383 height 19
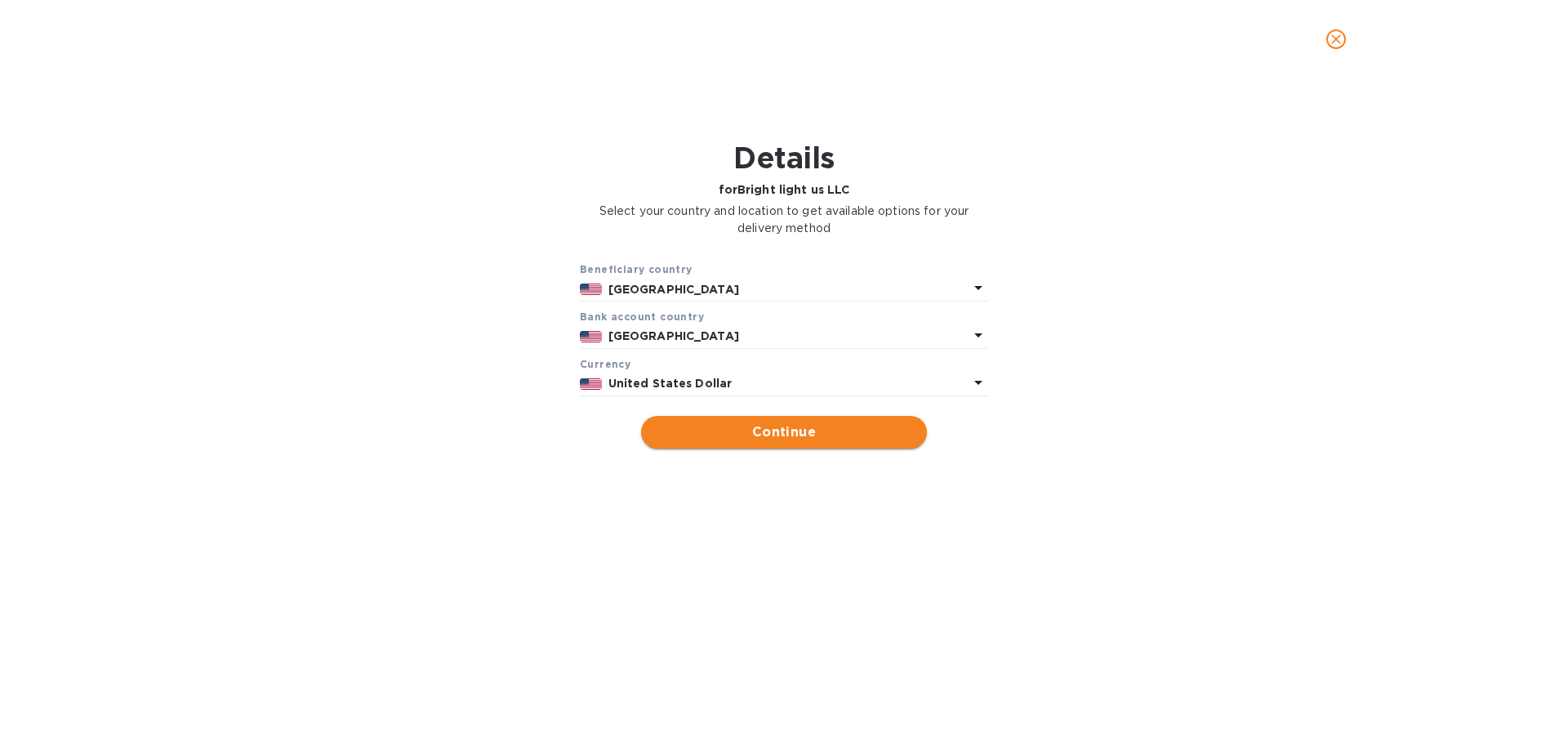
click at [766, 437] on span "Continue" at bounding box center [784, 432] width 260 height 19
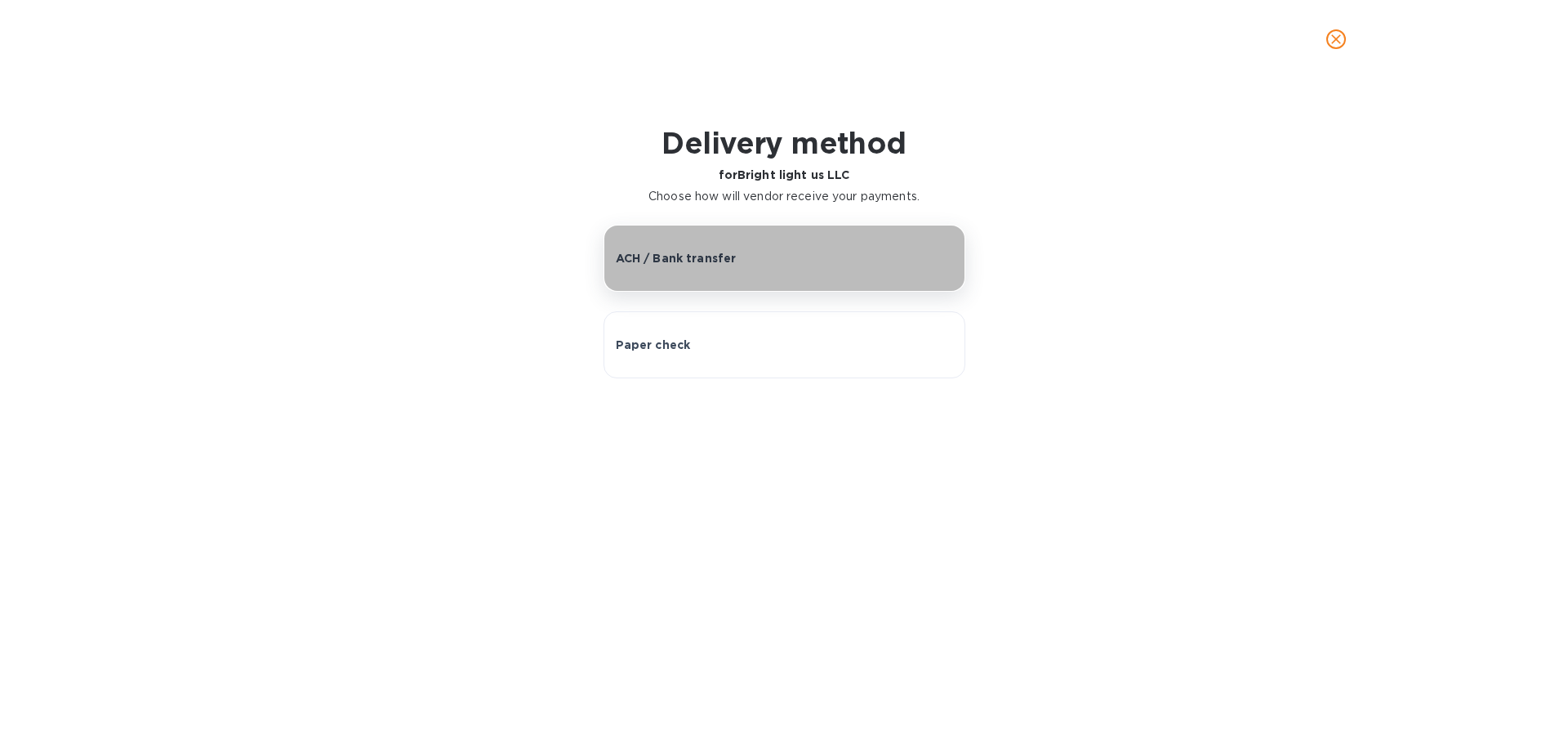
click at [709, 250] on p "ACH / Bank transfer" at bounding box center [677, 258] width 121 height 16
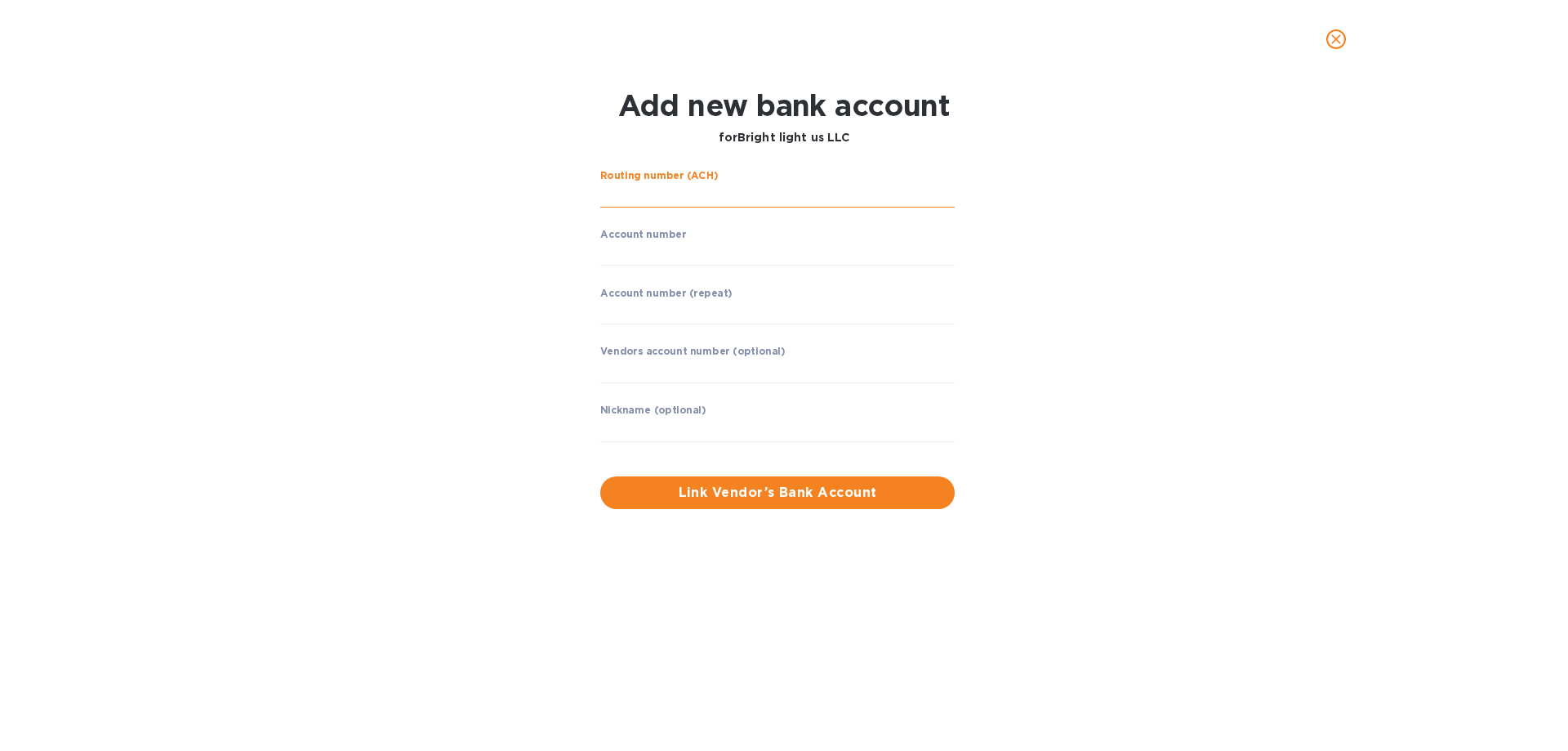
click at [670, 196] on input "string" at bounding box center [777, 194] width 355 height 24
type input "021200025"
click at [652, 243] on input "string" at bounding box center [777, 253] width 355 height 24
type input "5366407004"
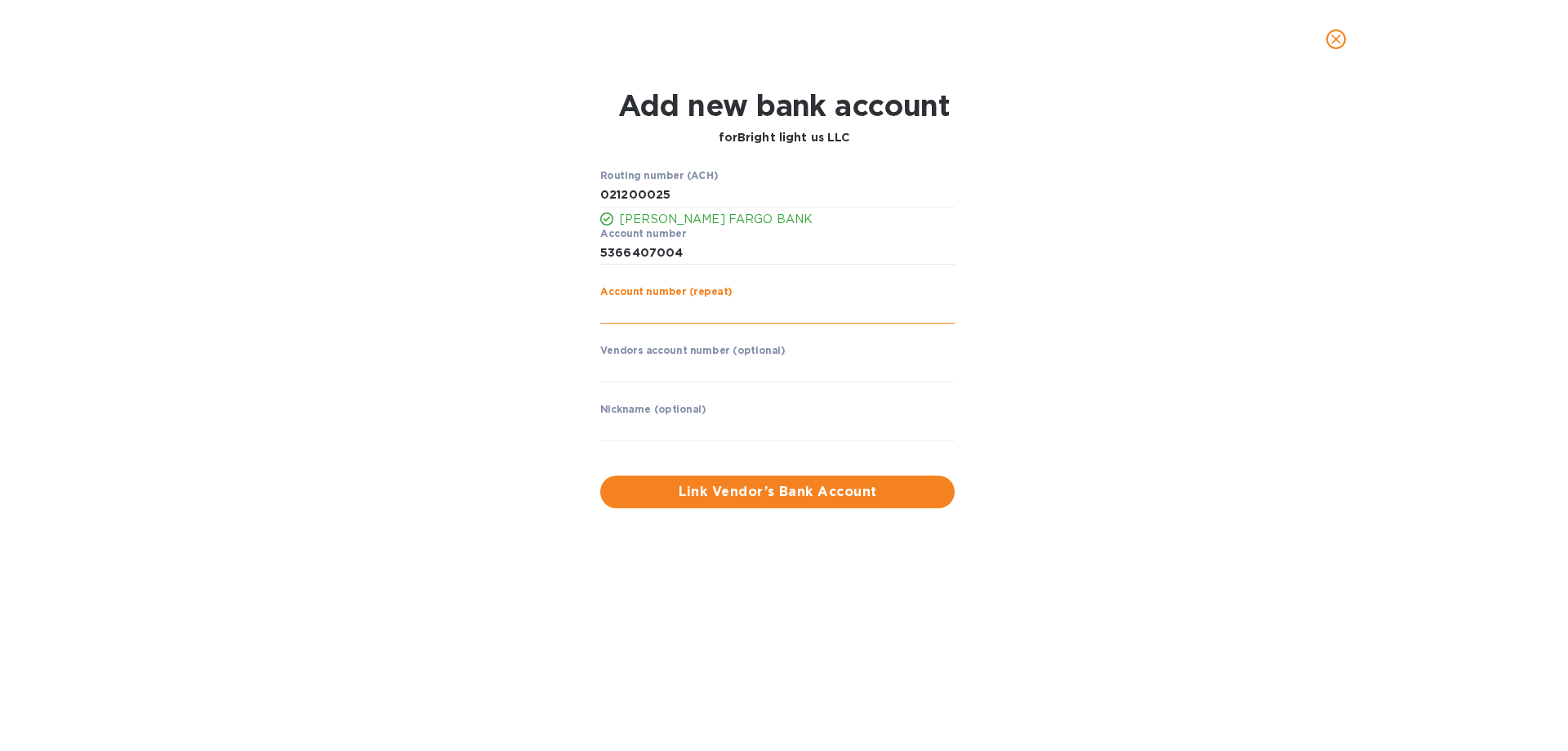
click at [650, 307] on input "string" at bounding box center [777, 311] width 355 height 24
type input "5366407004"
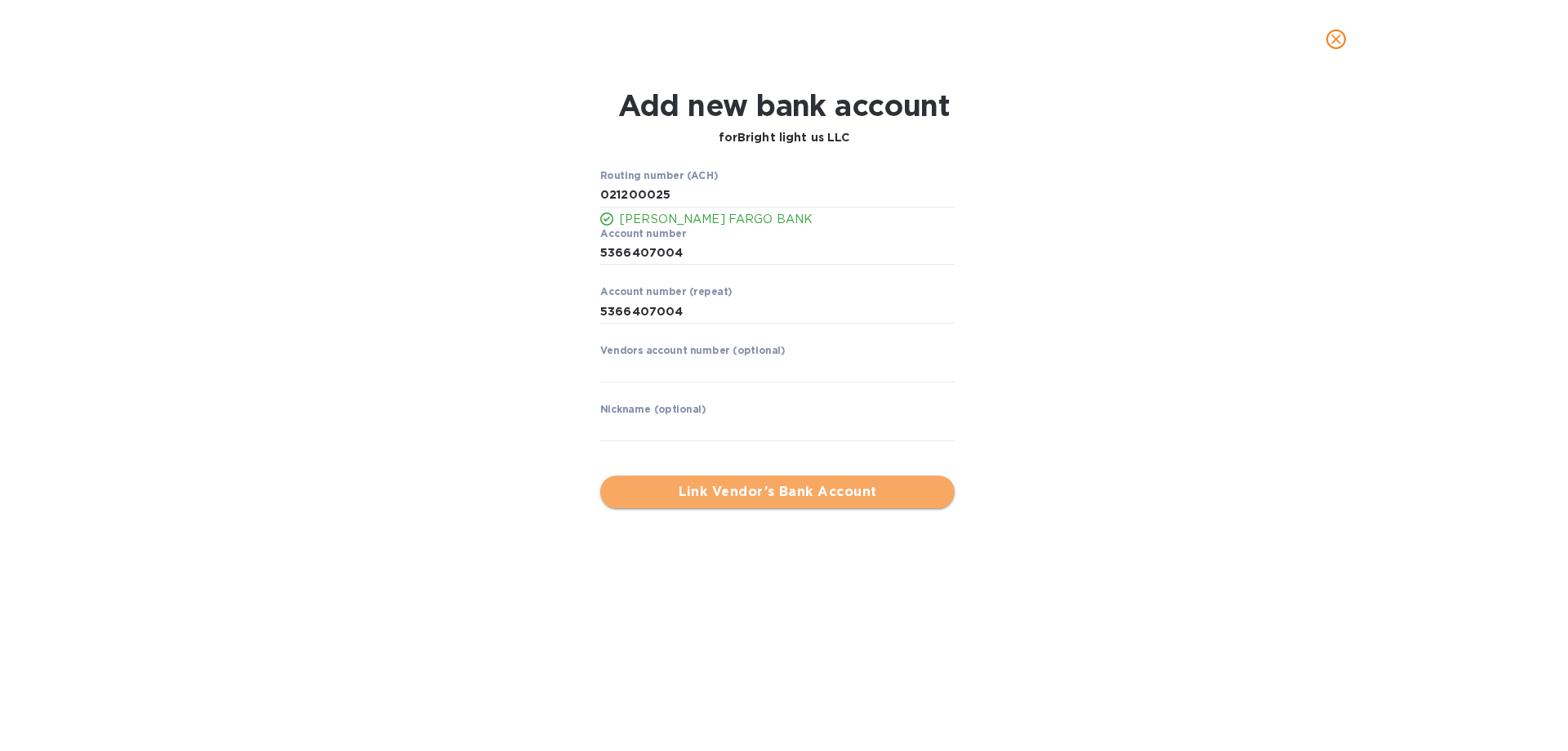
click at [710, 486] on span "Link Vendor’s Bank Account" at bounding box center [778, 491] width 329 height 19
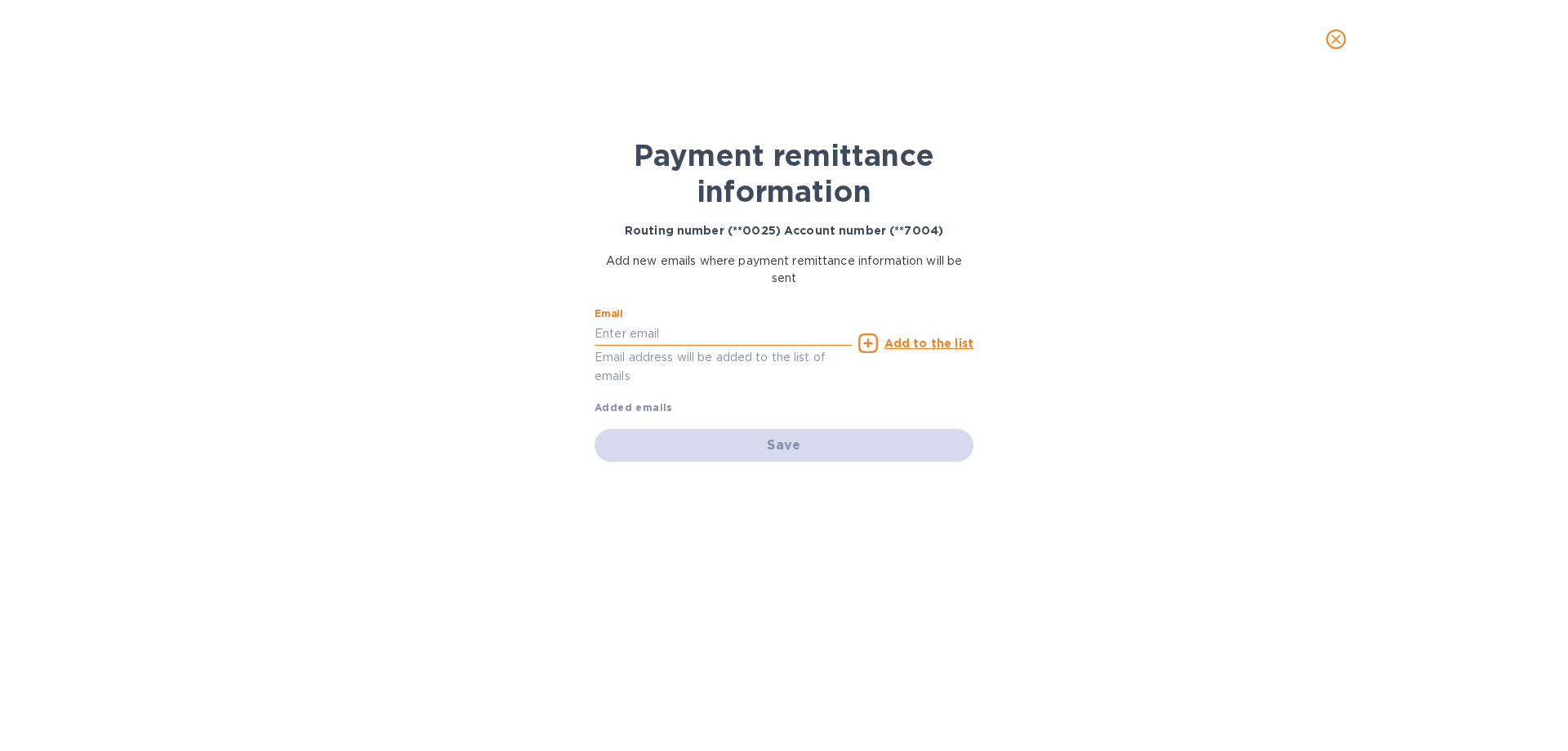
click at [664, 323] on input "text" at bounding box center [723, 333] width 258 height 24
type input "[EMAIL_ADDRESS][DOMAIN_NAME]"
click at [939, 348] on u "Add to the list" at bounding box center [929, 343] width 89 height 13
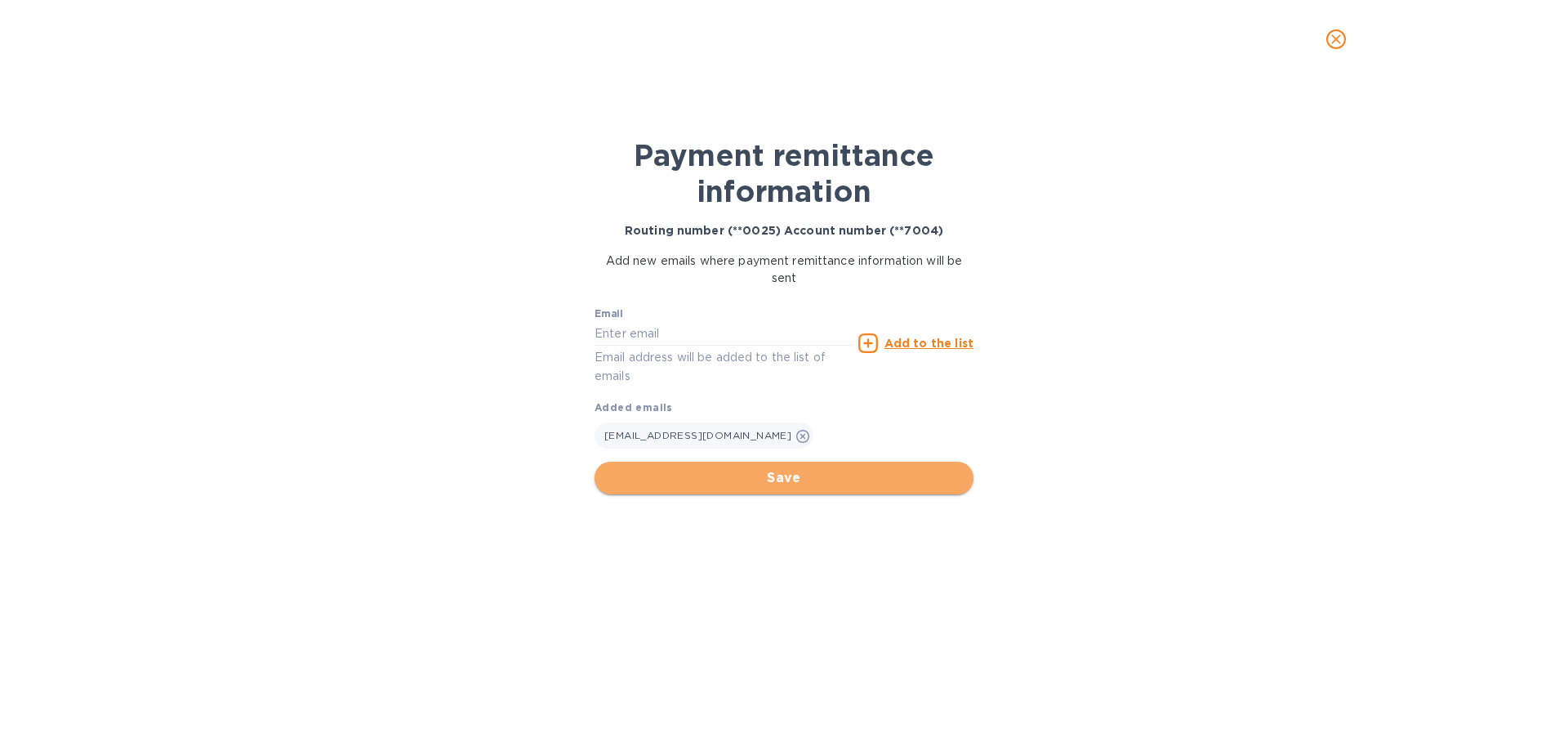
click at [790, 481] on span "Save" at bounding box center [784, 478] width 353 height 19
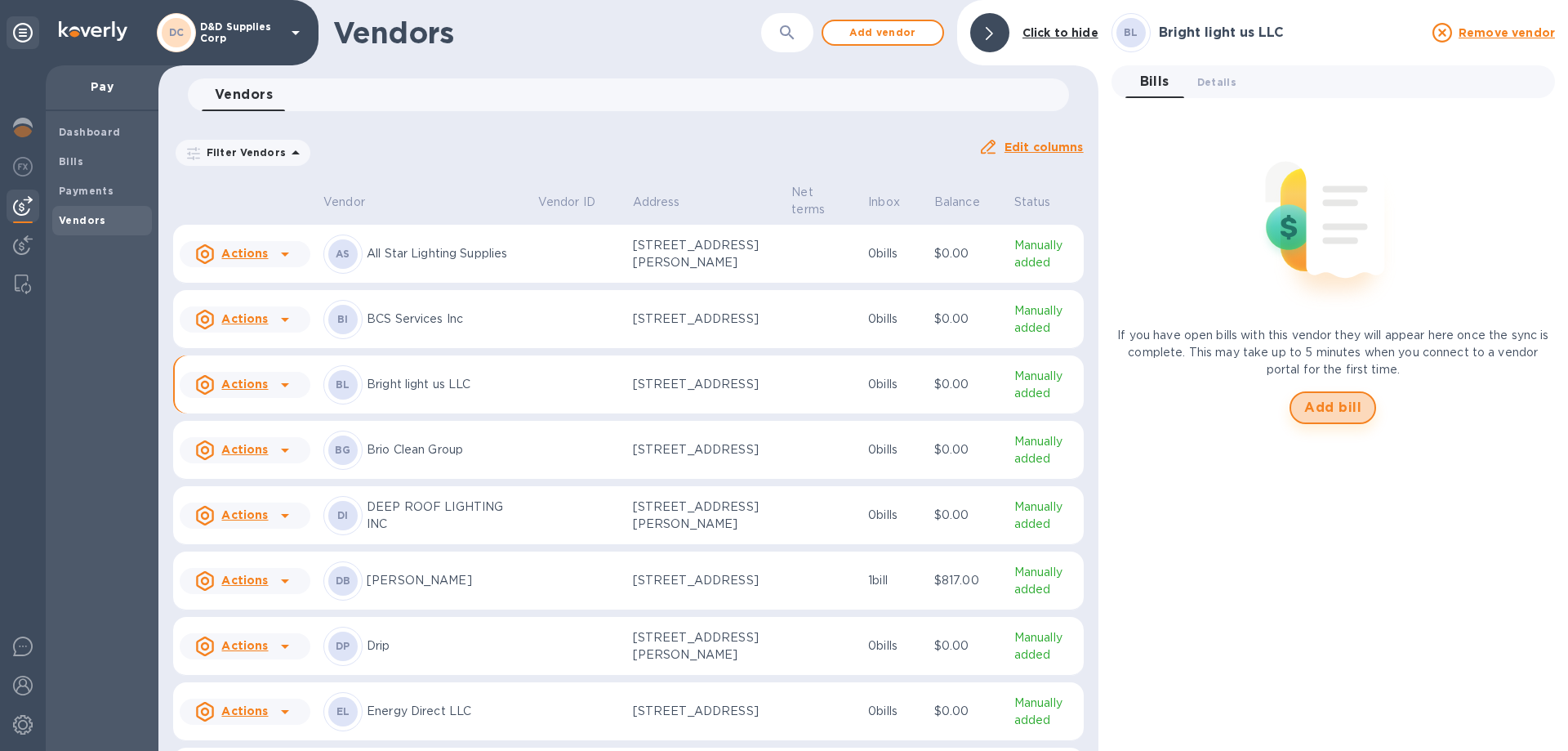
click at [1325, 406] on span "Add bill" at bounding box center [1332, 408] width 57 height 19
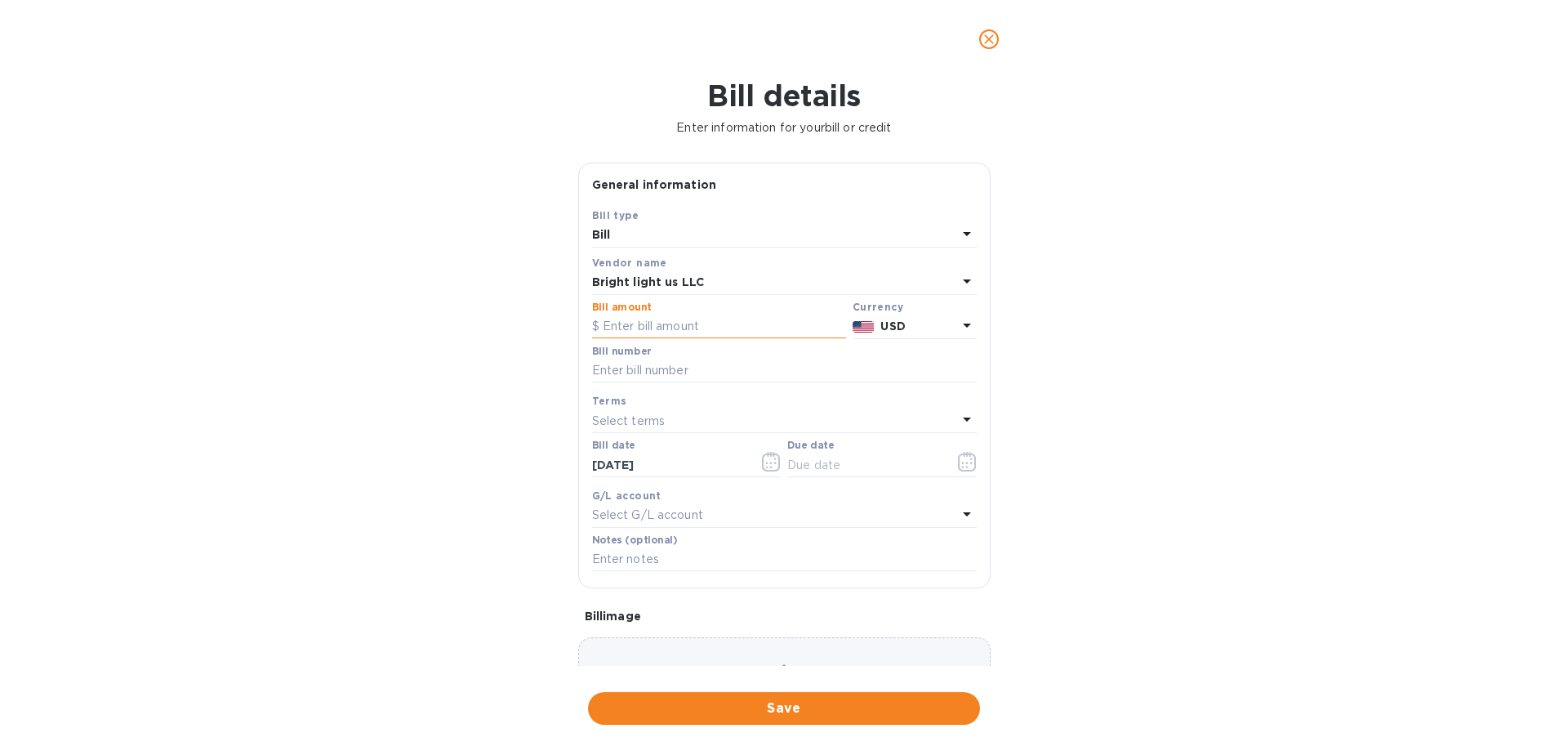
click at [639, 334] on input "text" at bounding box center [719, 326] width 254 height 24
type input "25,000"
click at [660, 366] on input "text" at bounding box center [784, 370] width 385 height 24
type input "08282025"
click at [961, 466] on icon "button" at bounding box center [967, 462] width 19 height 19
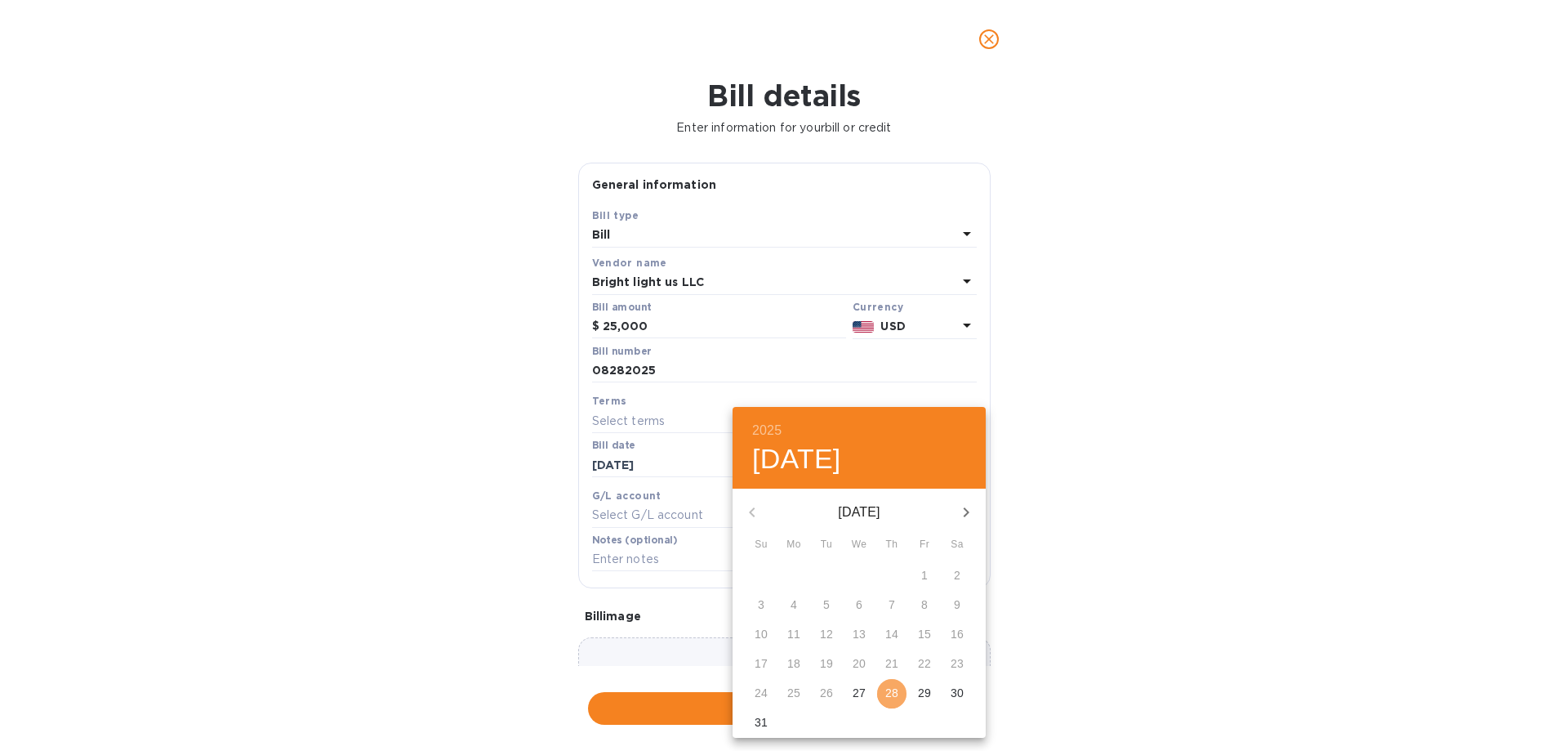
click at [889, 687] on p "28" at bounding box center [892, 692] width 13 height 16
type input "[DATE]"
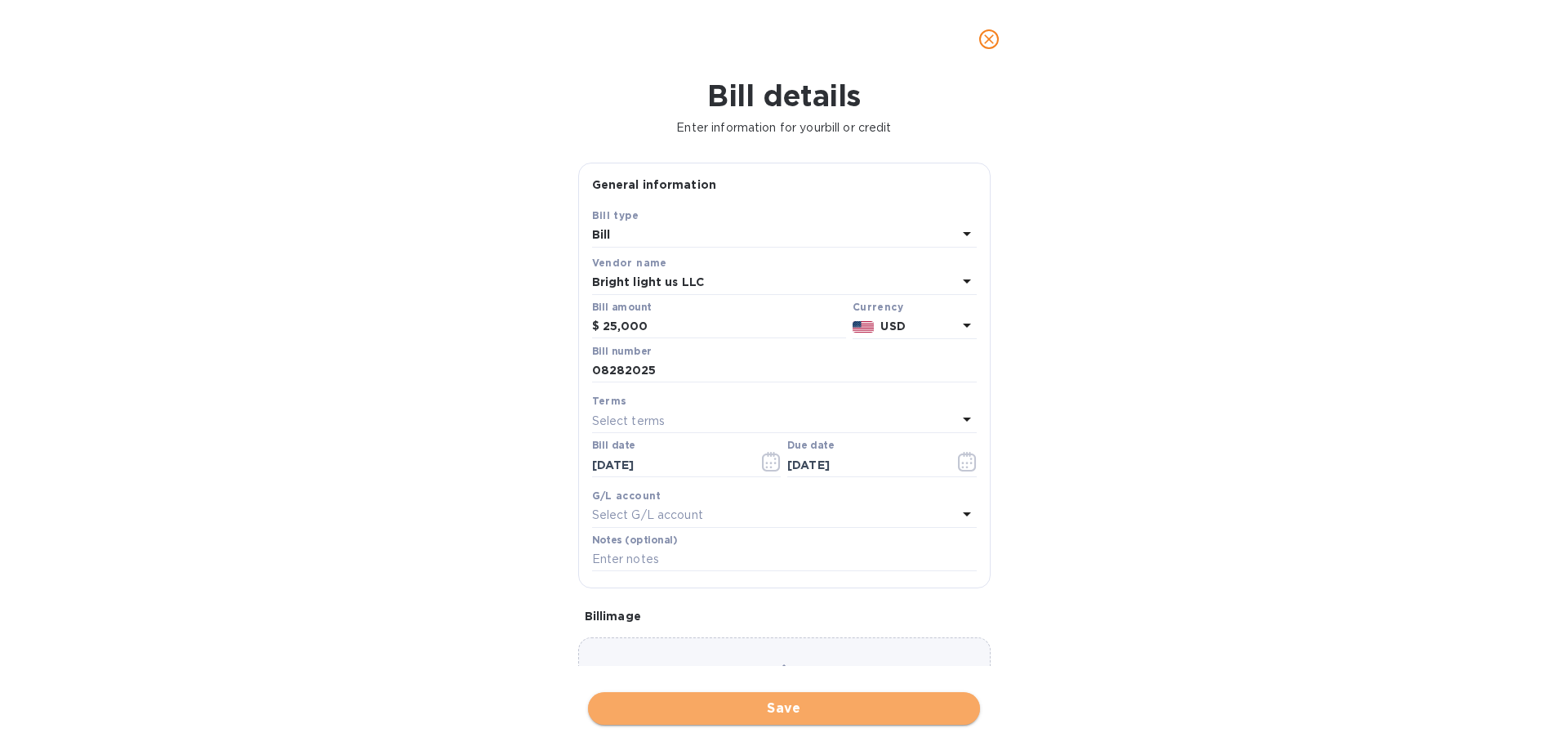
click at [822, 712] on span "Save" at bounding box center [784, 708] width 366 height 19
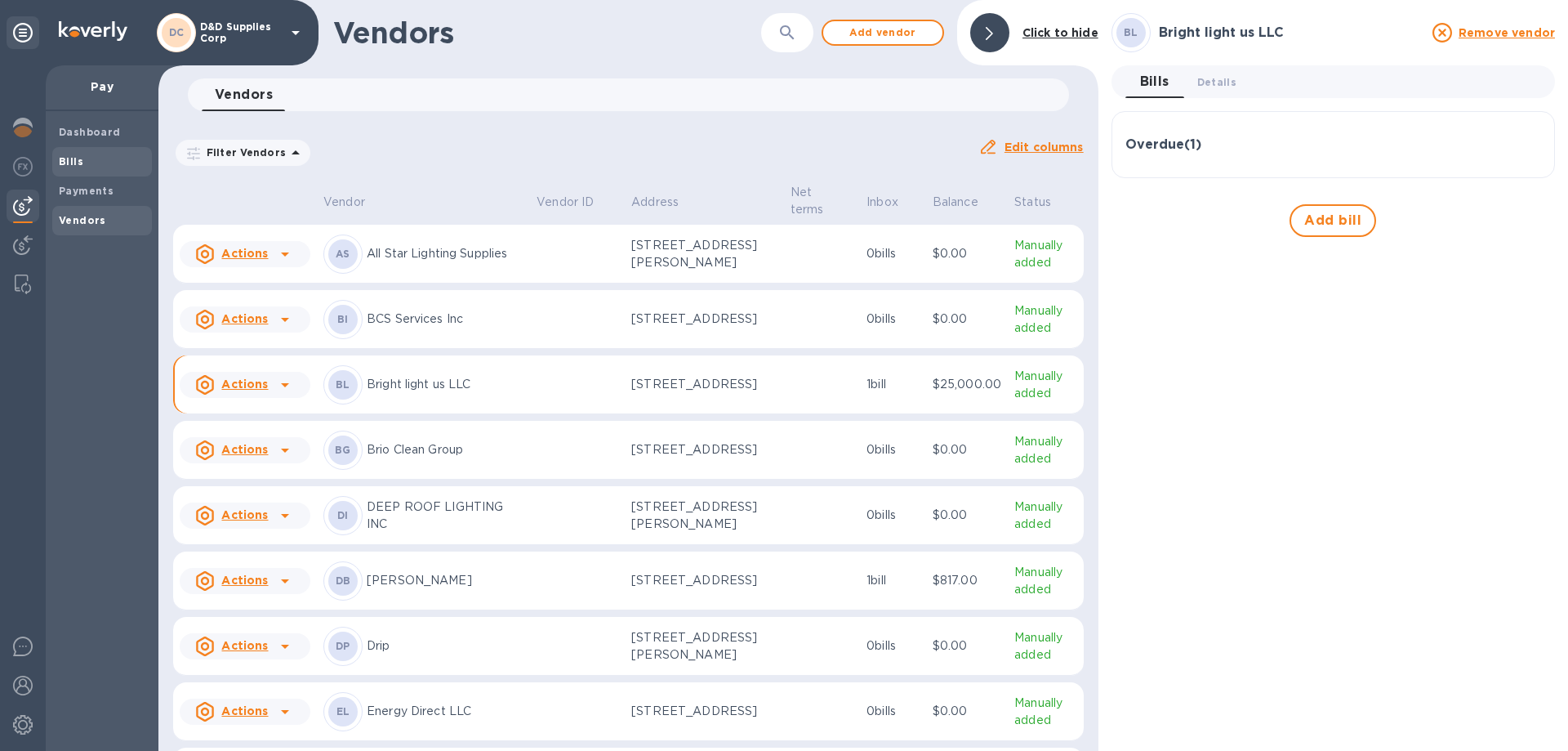
click at [84, 159] on span "Bills" at bounding box center [102, 162] width 87 height 16
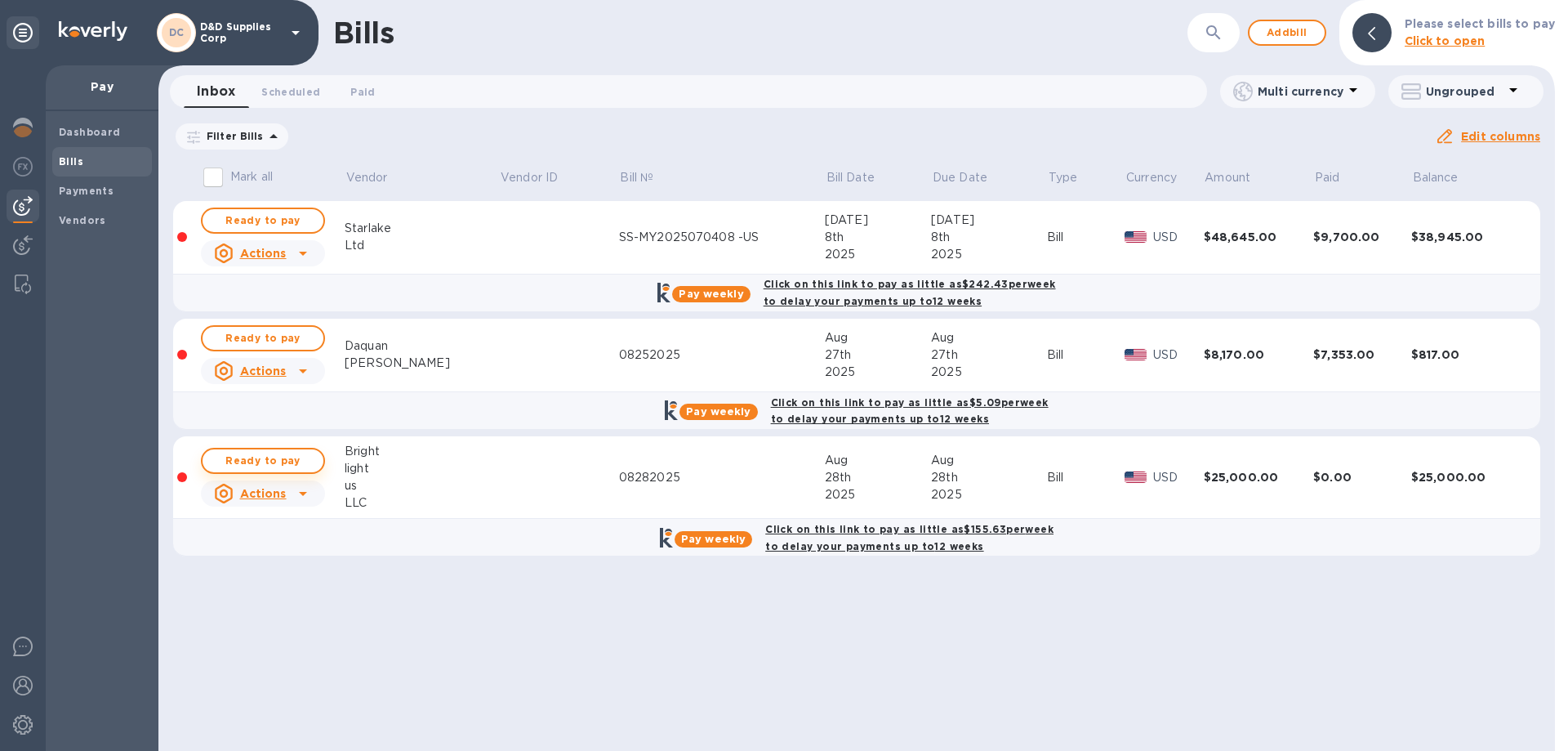
click at [282, 457] on span "Ready to pay" at bounding box center [262, 461] width 95 height 19
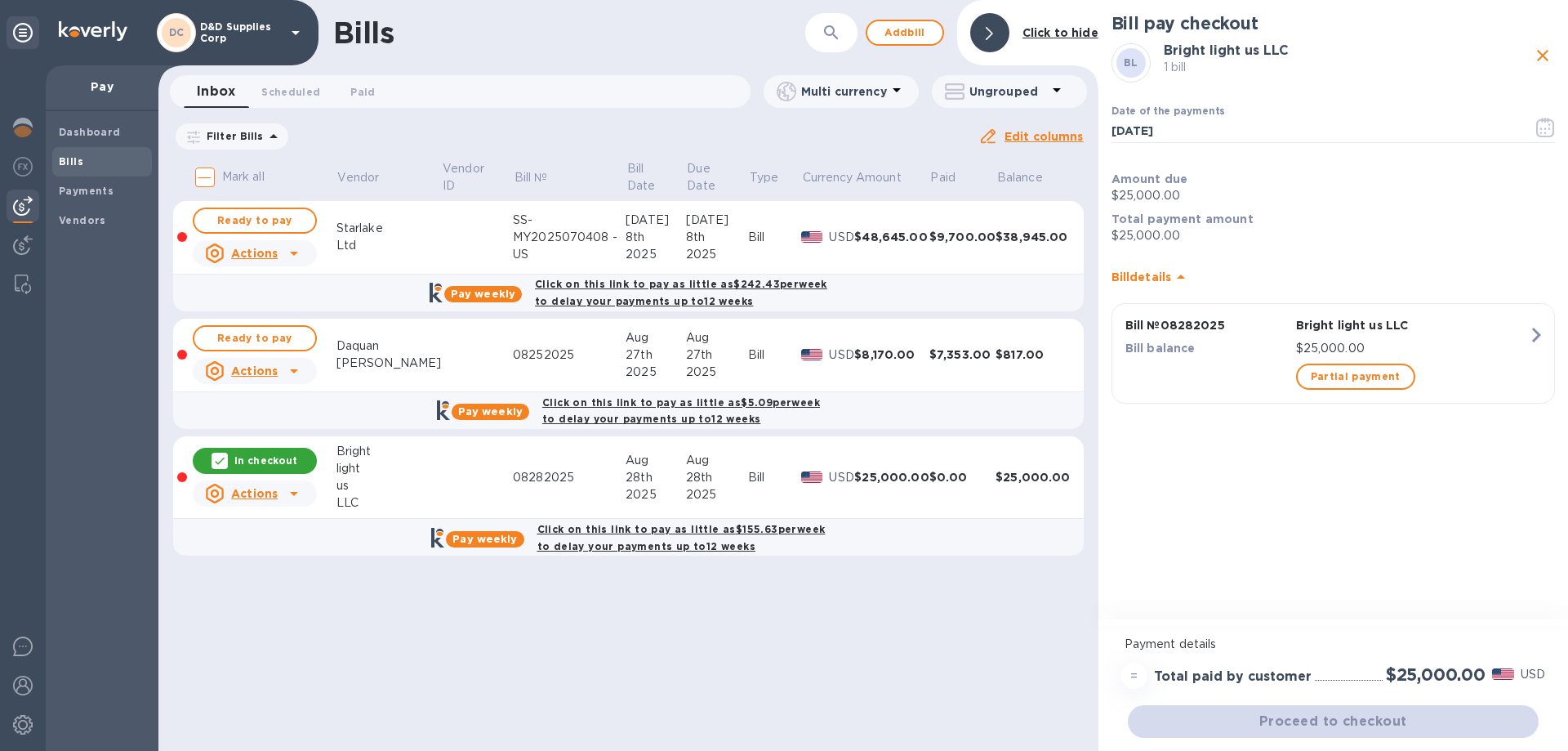
click at [1398, 578] on div "Bill pay checkout BL Bright light us LLC 1 bill Date of the payments 08/28/2025…" at bounding box center [1333, 311] width 469 height 622
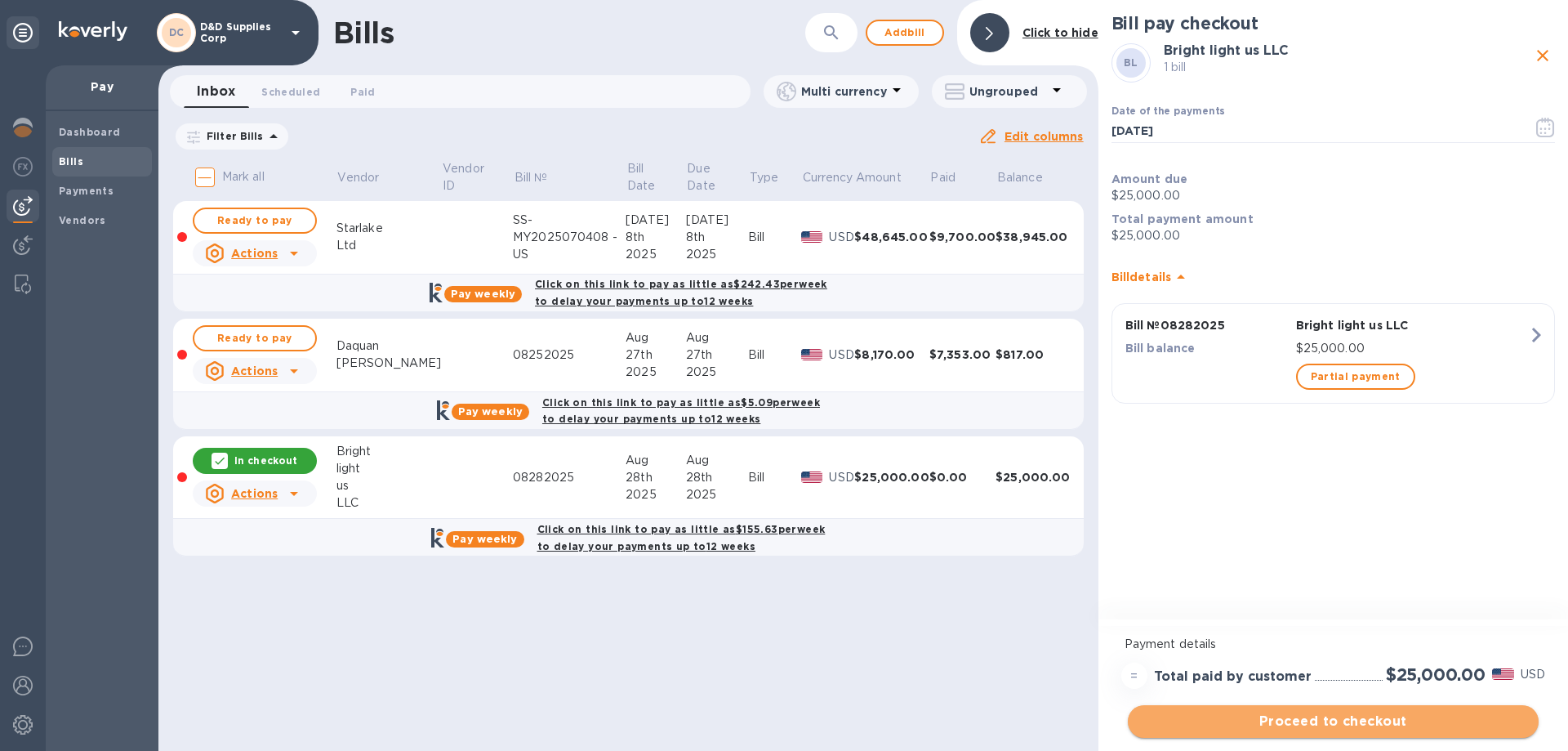
click at [1365, 722] on span "Proceed to checkout" at bounding box center [1333, 721] width 385 height 19
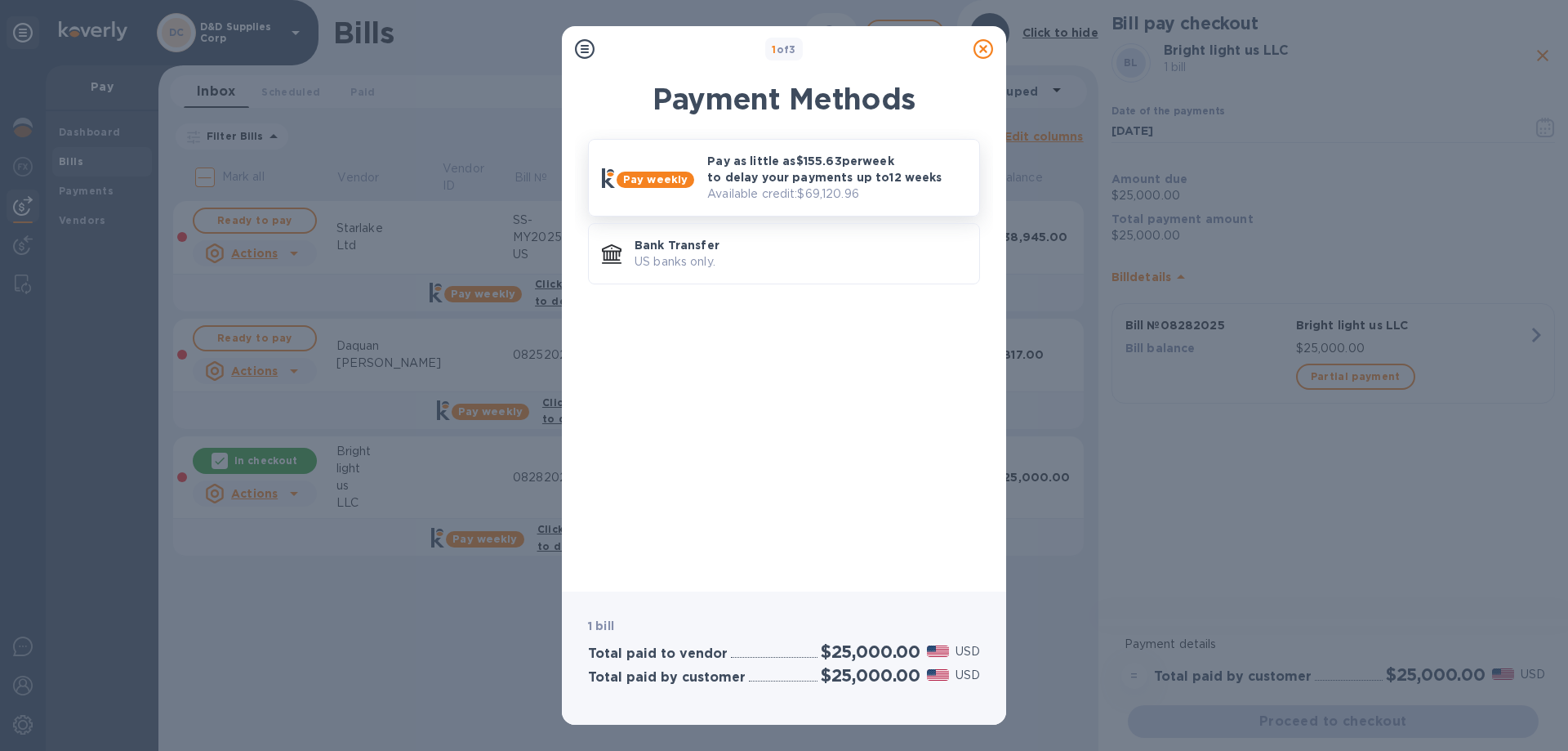
click at [807, 182] on p "Pay as little as $155.63 per week to delay your payments up to 12 weeks" at bounding box center [836, 169] width 259 height 33
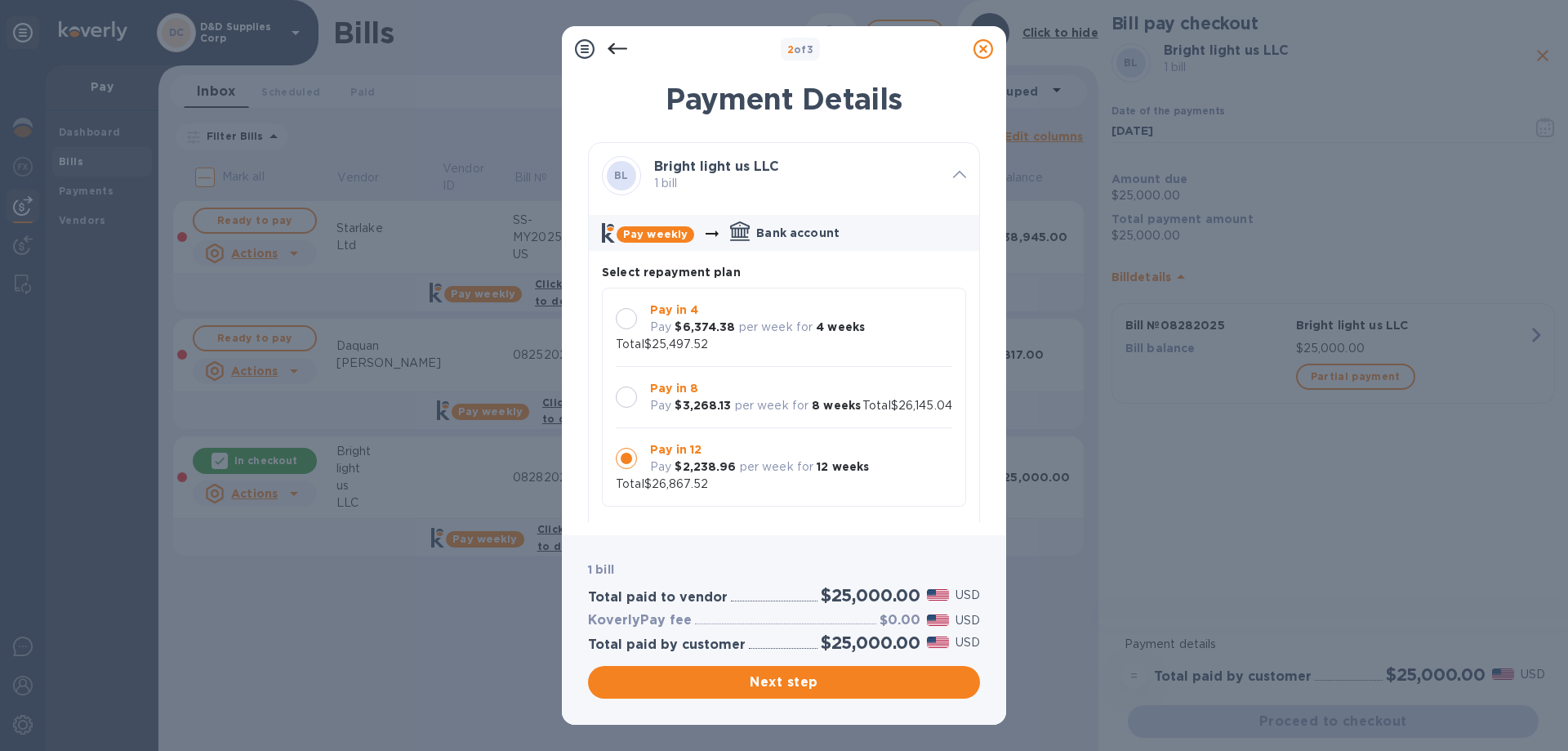
scroll to position [15, 0]
click at [801, 685] on span "Next step" at bounding box center [784, 682] width 366 height 19
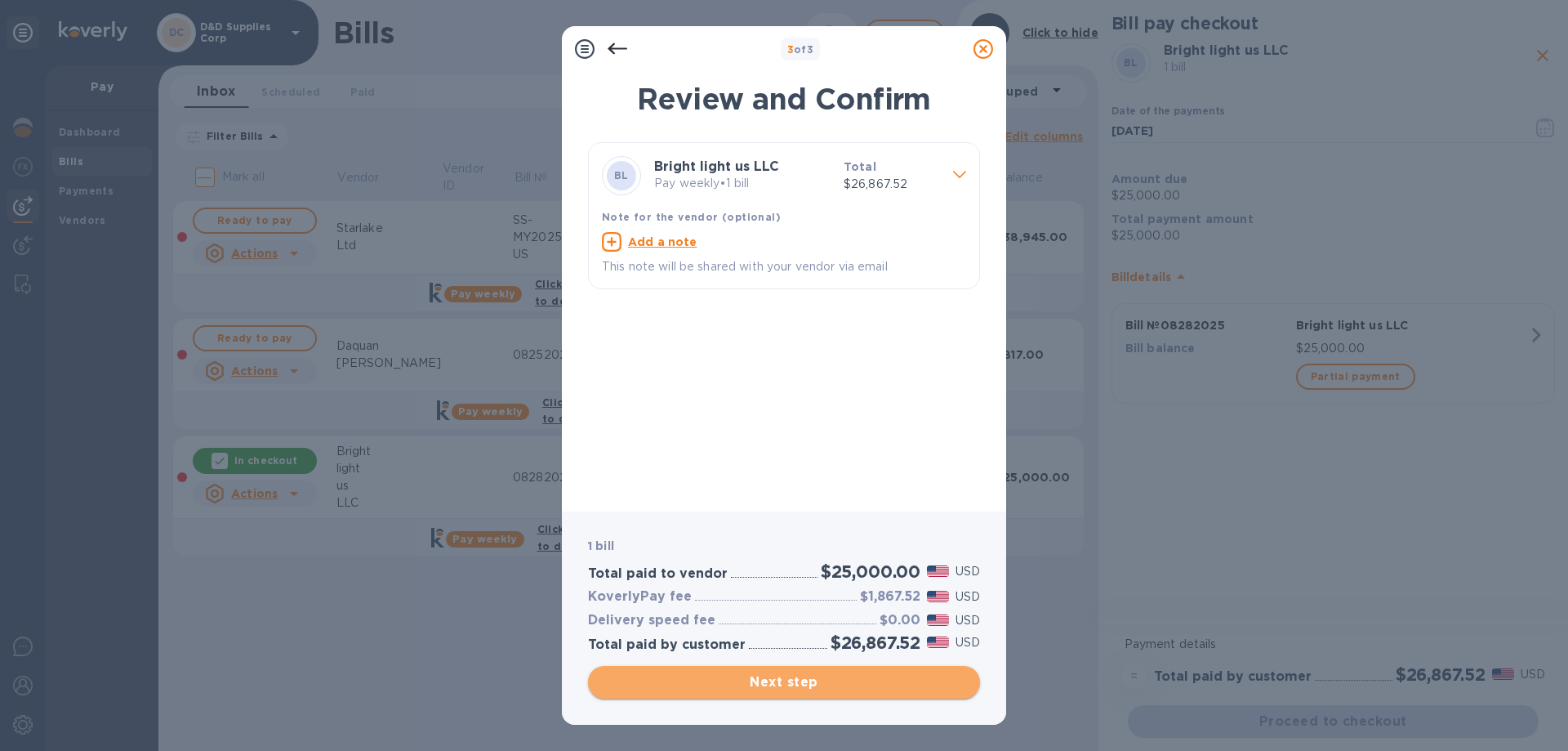
click at [801, 685] on span "Next step" at bounding box center [784, 682] width 366 height 19
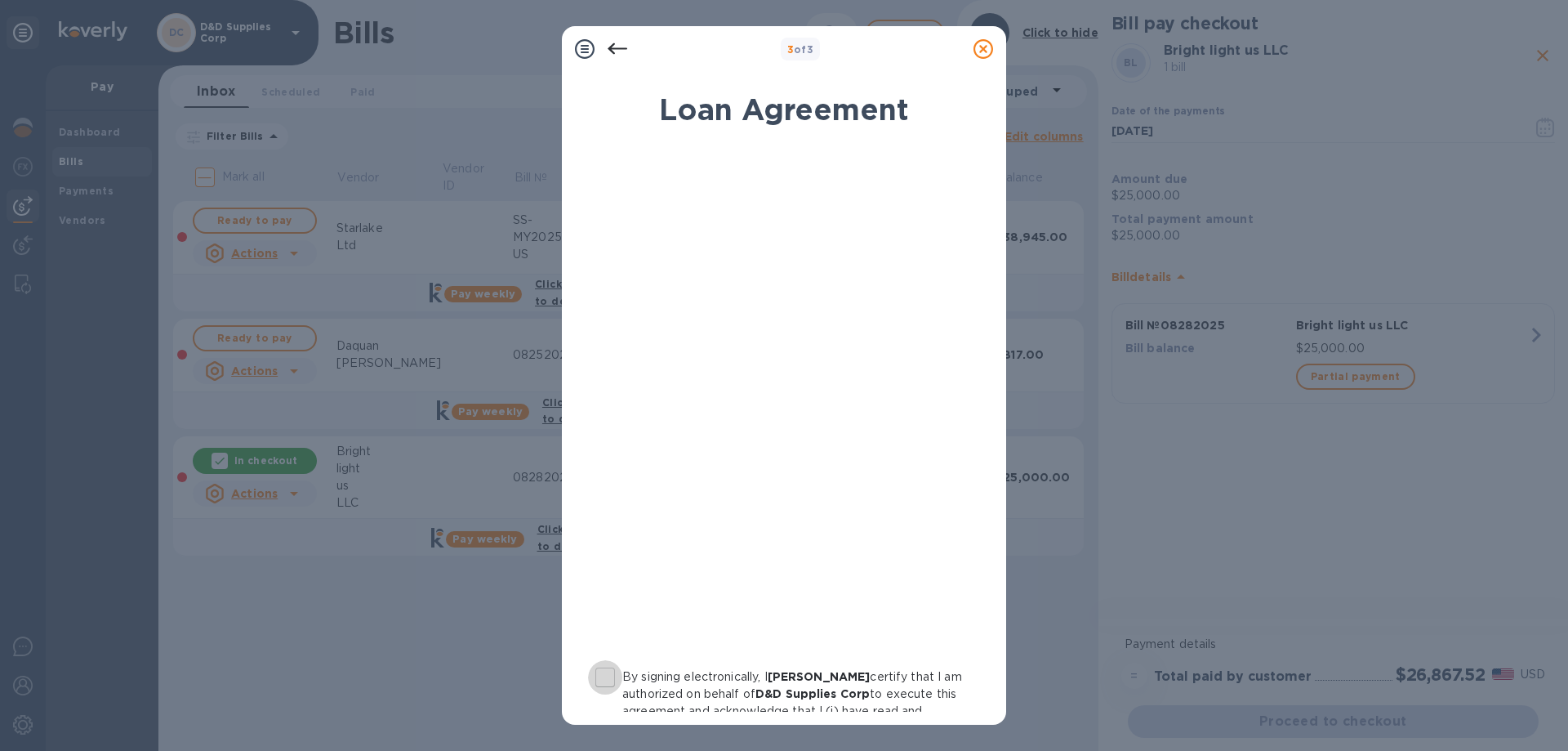
click at [603, 681] on input "By signing electronically, I David goldsten certify that I am authorized on beh…" at bounding box center [606, 677] width 35 height 35
checkbox input "true"
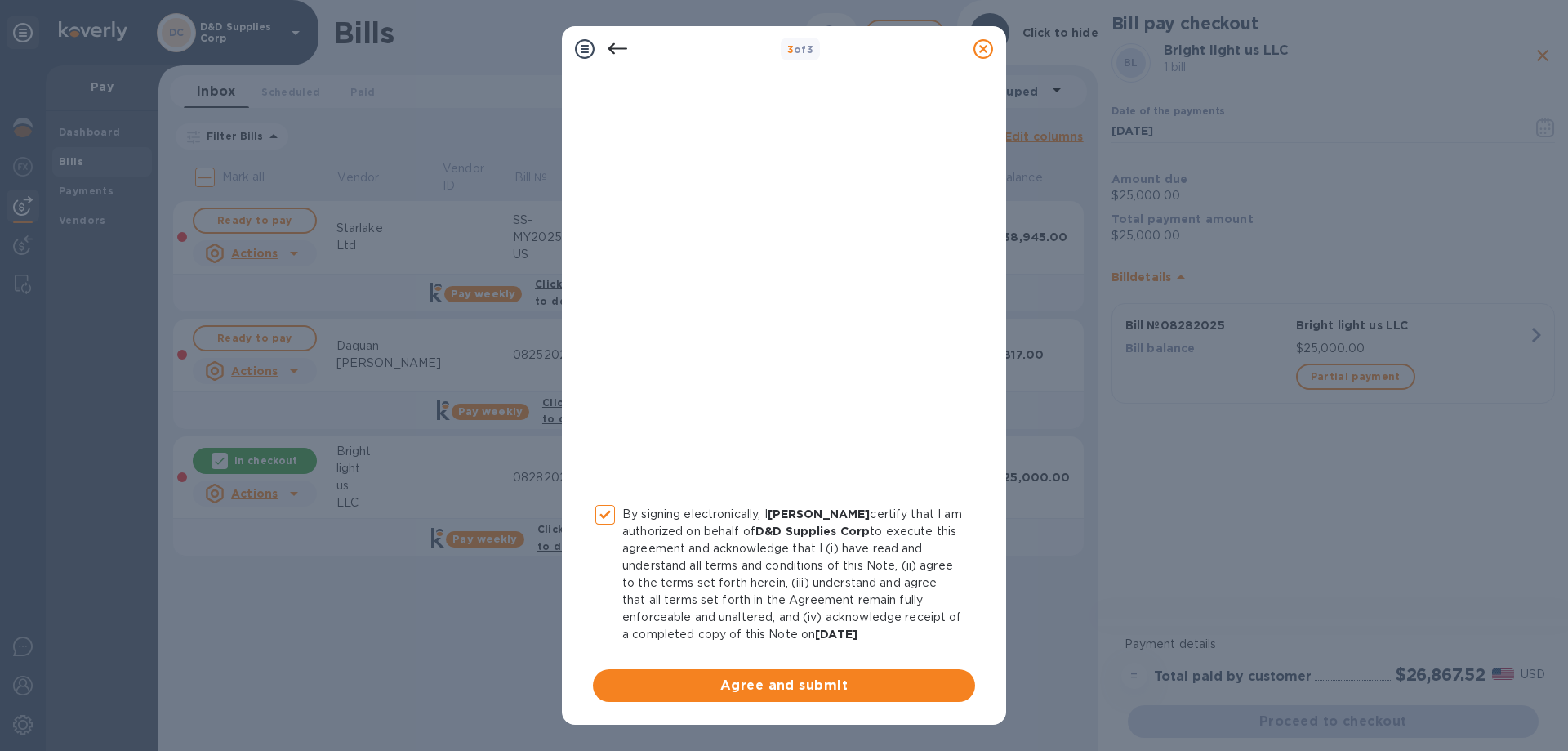
scroll to position [180, 0]
click at [787, 681] on span "Agree and submit" at bounding box center [784, 686] width 356 height 19
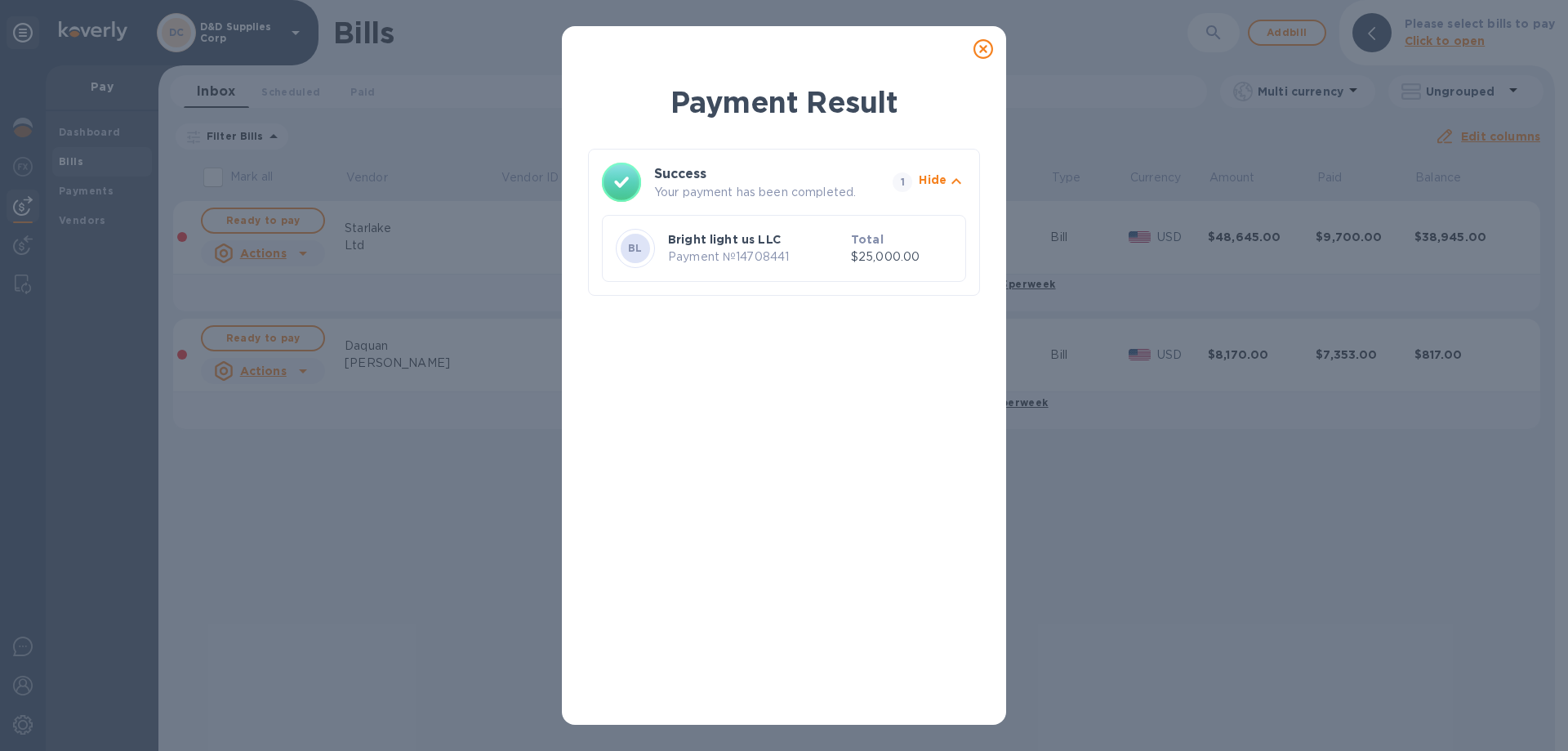
click at [983, 47] on icon at bounding box center [983, 49] width 19 height 19
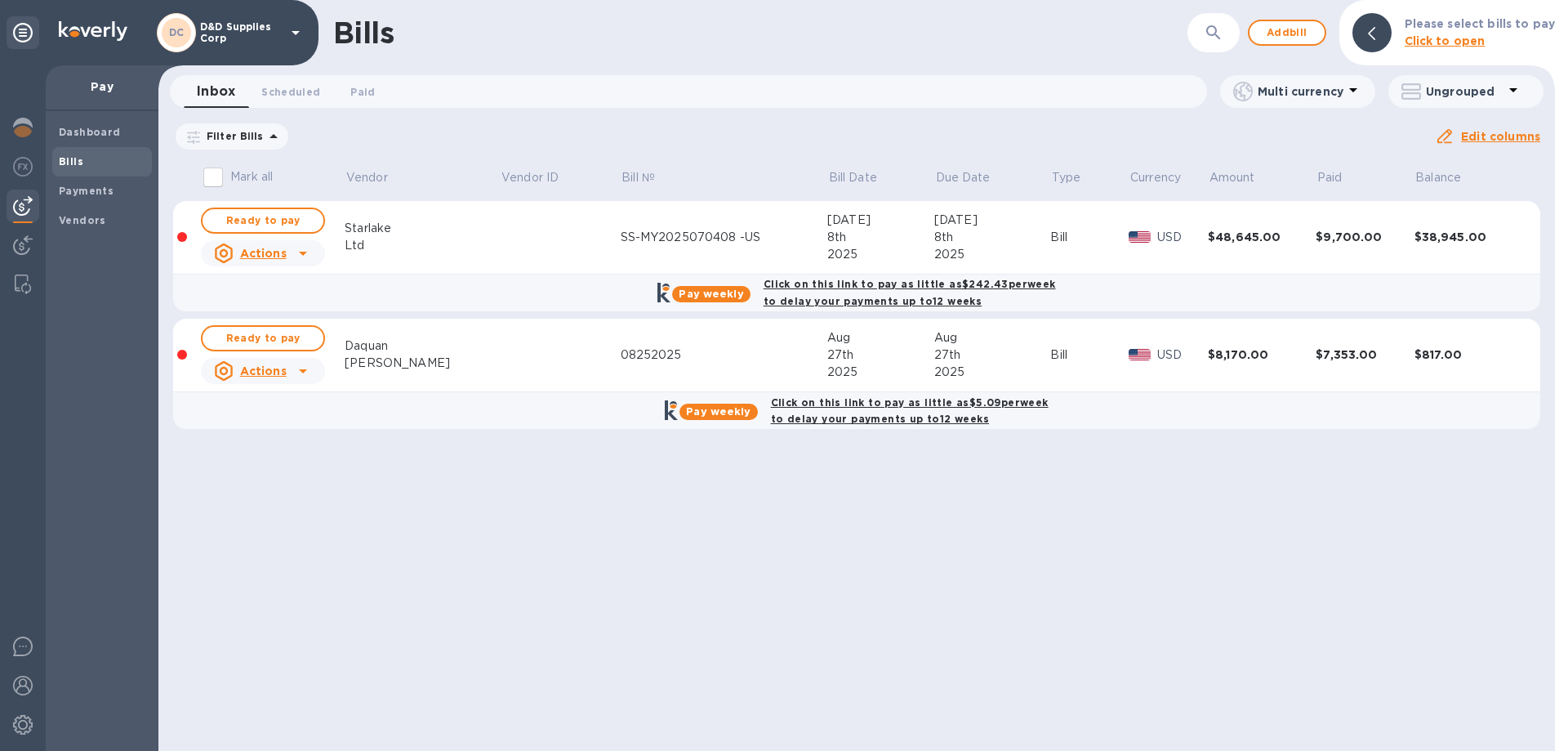
click at [244, 38] on p "D&D Supplies Corp" at bounding box center [240, 33] width 82 height 23
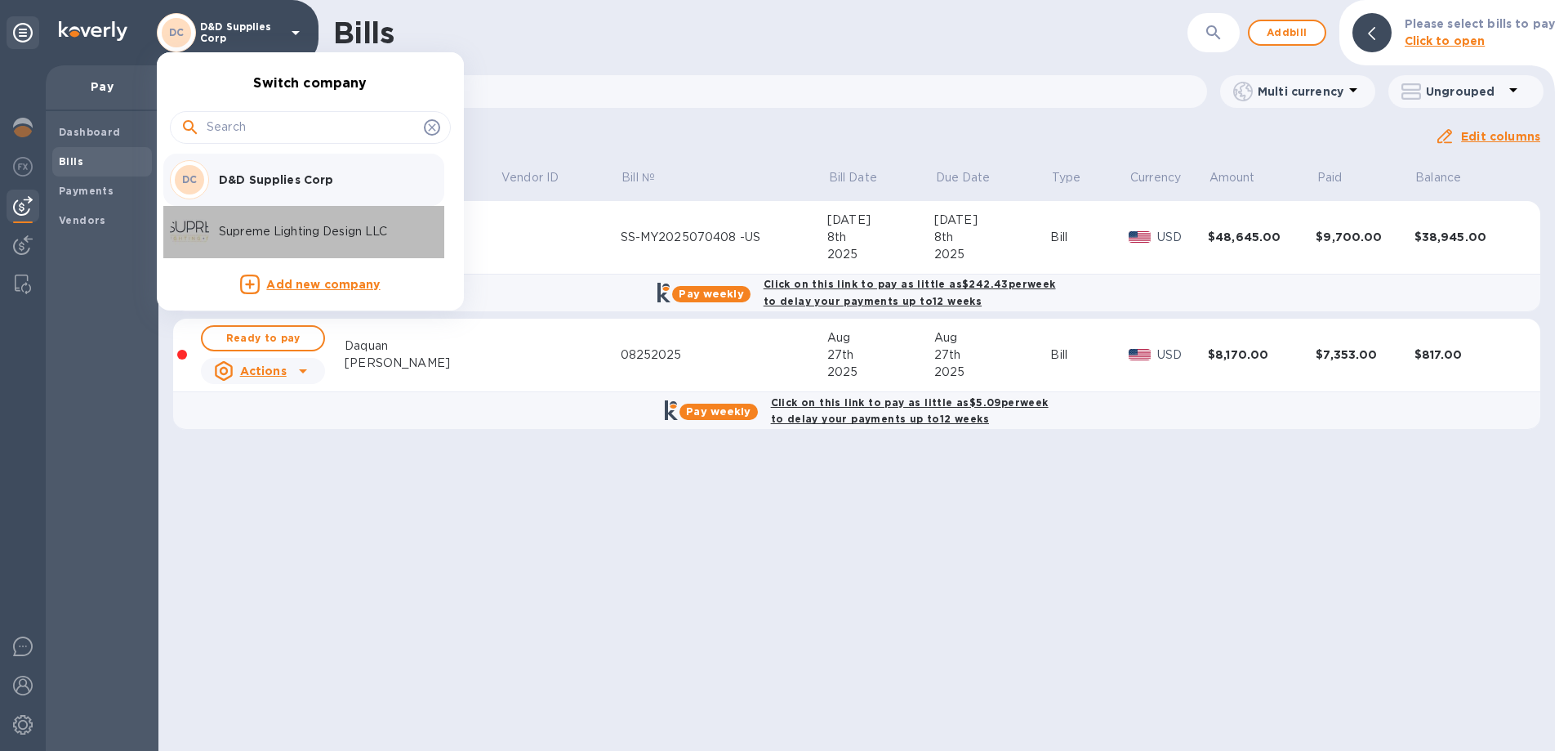
click at [252, 240] on p "Supreme Lighting Design LLC" at bounding box center [322, 232] width 206 height 17
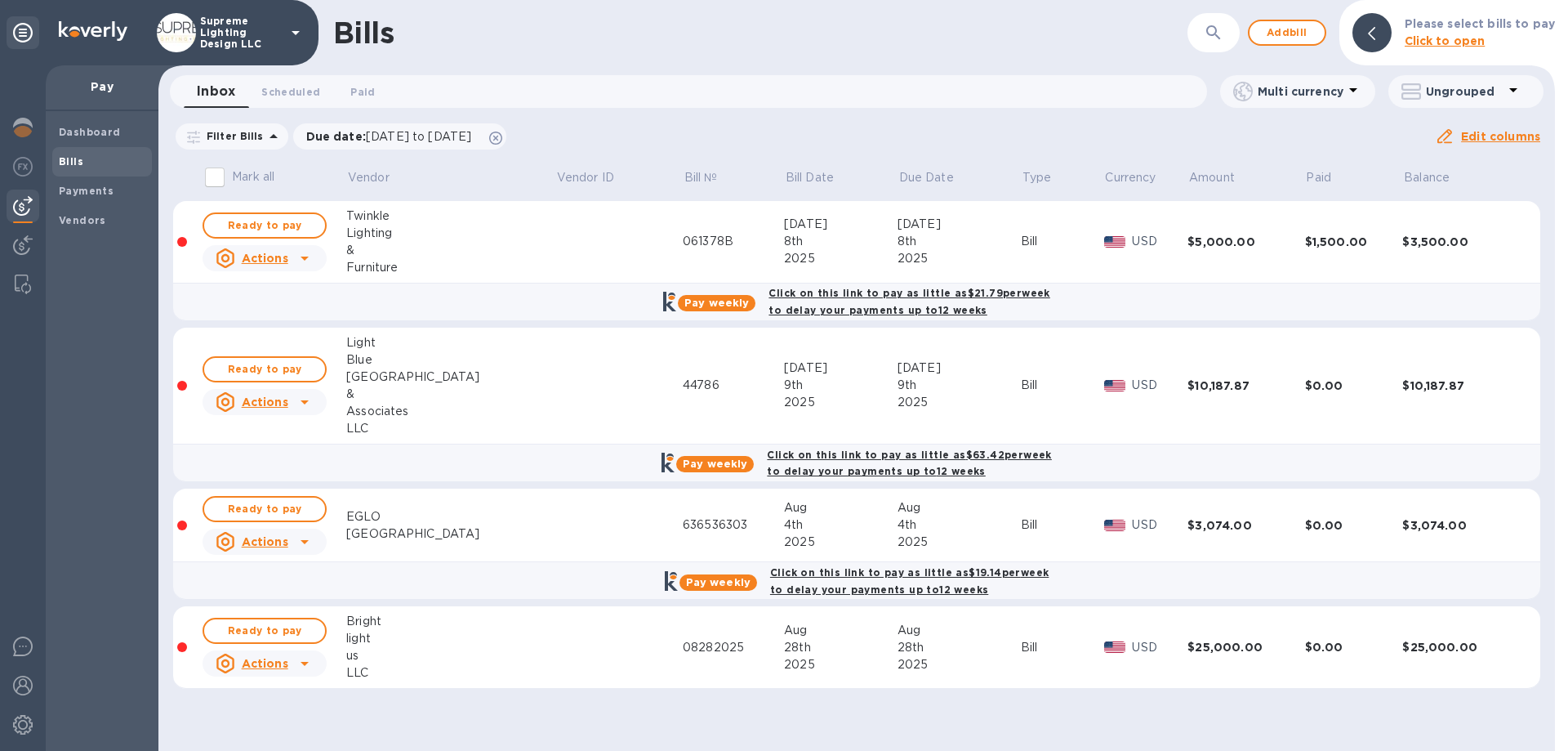
click at [272, 664] on u "Actions" at bounding box center [264, 663] width 46 height 13
click at [265, 713] on b "Delete" at bounding box center [272, 716] width 40 height 13
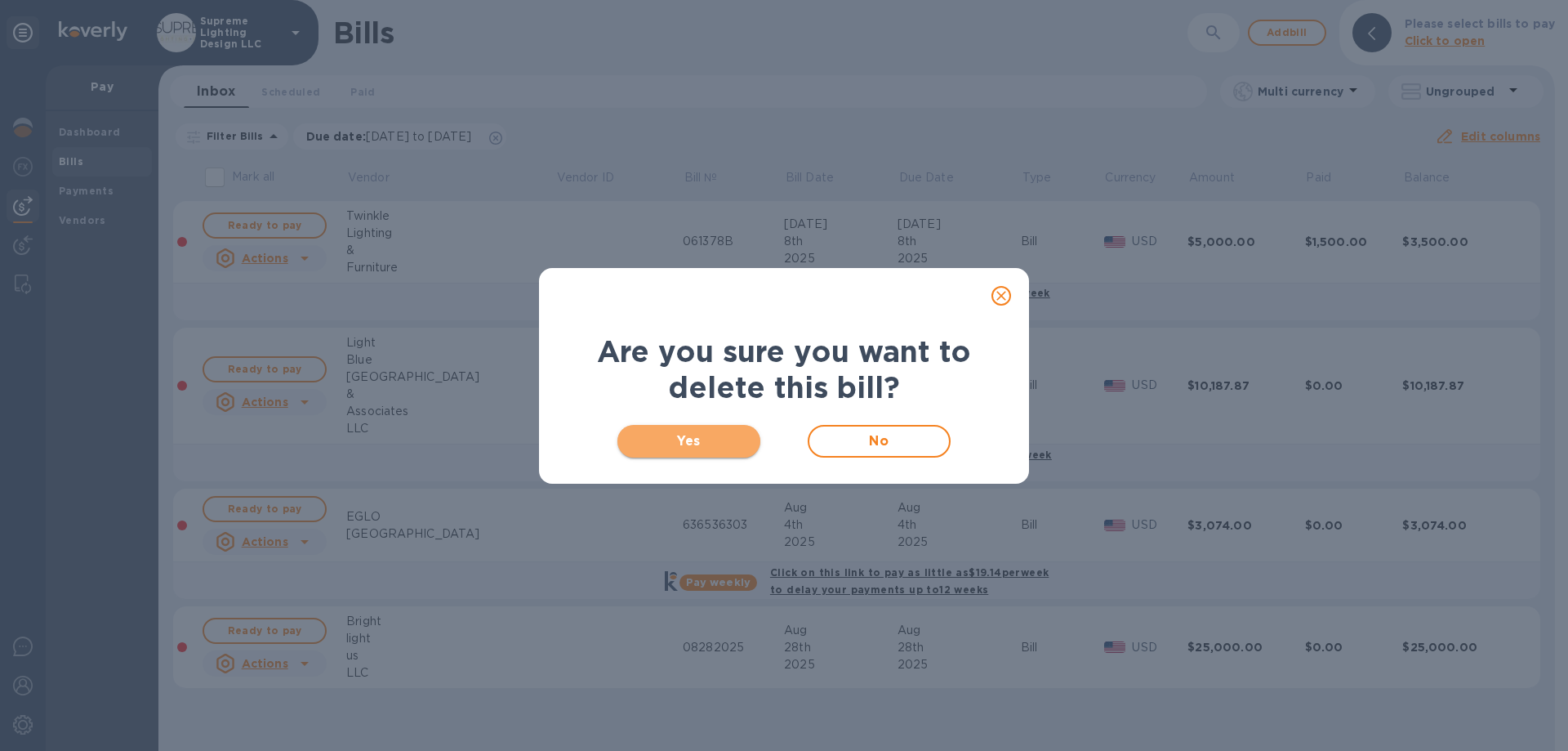
click at [728, 447] on span "Yes" at bounding box center [688, 441] width 116 height 19
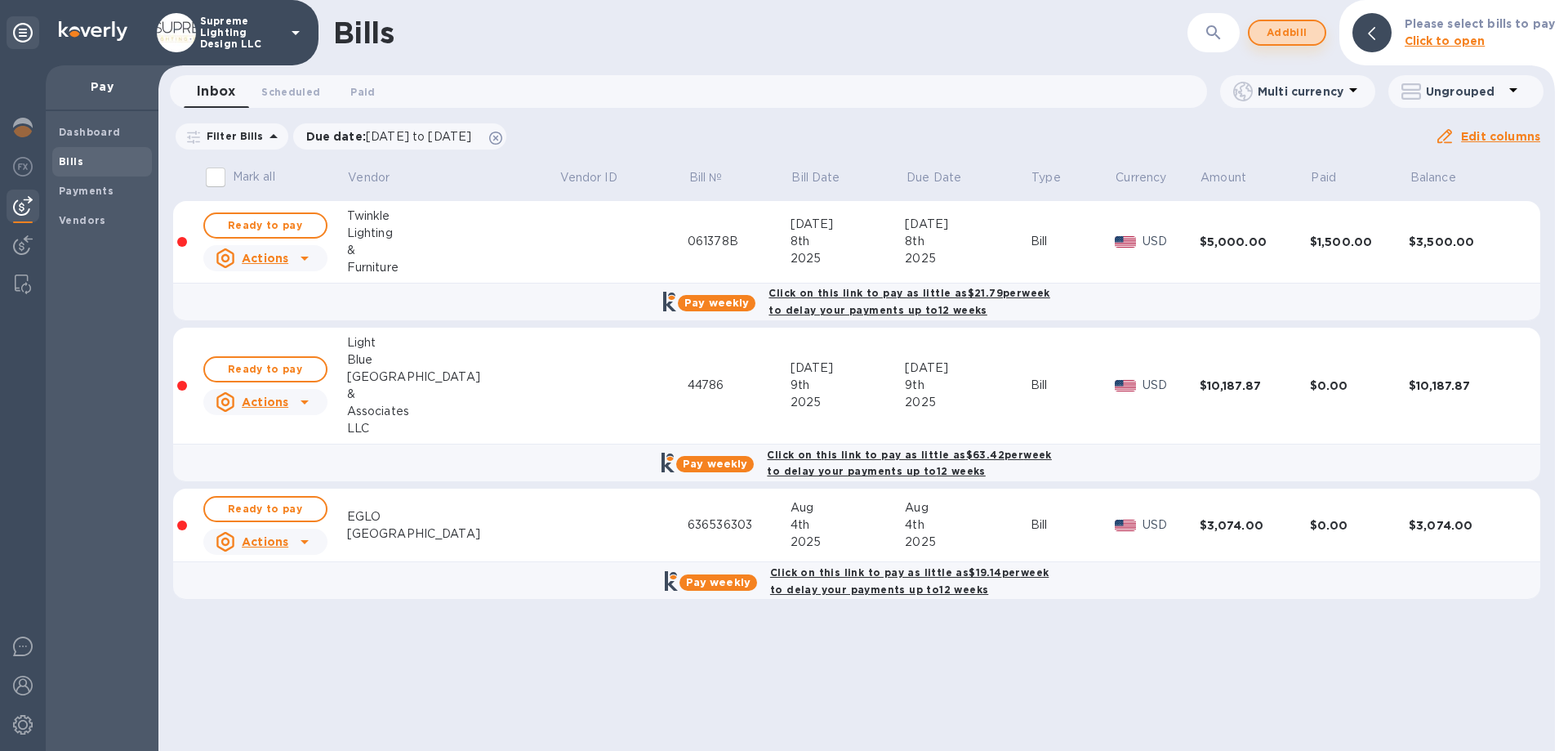
click at [1303, 36] on span "Add bill" at bounding box center [1286, 33] width 49 height 19
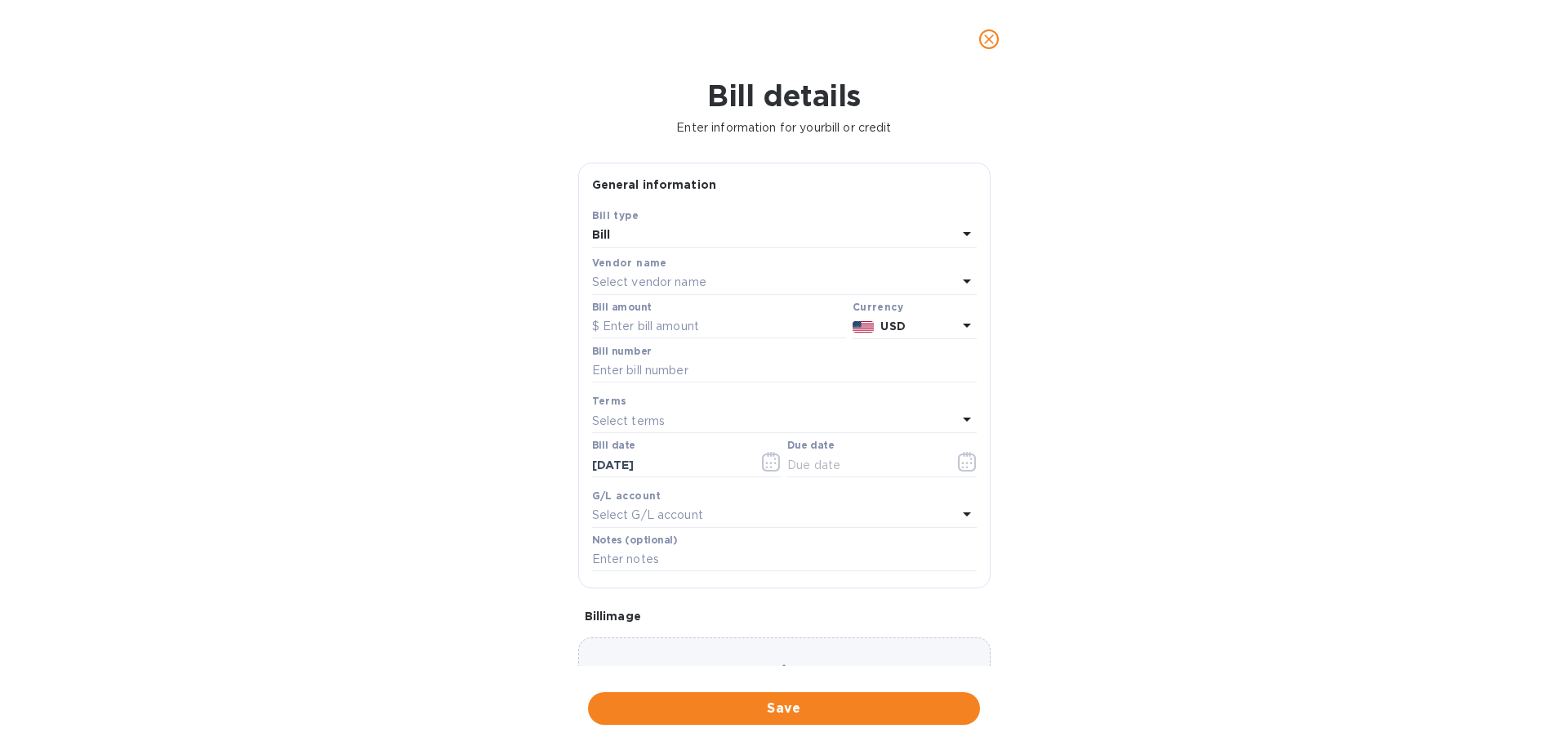
click at [680, 277] on p "Select vendor name" at bounding box center [649, 283] width 114 height 17
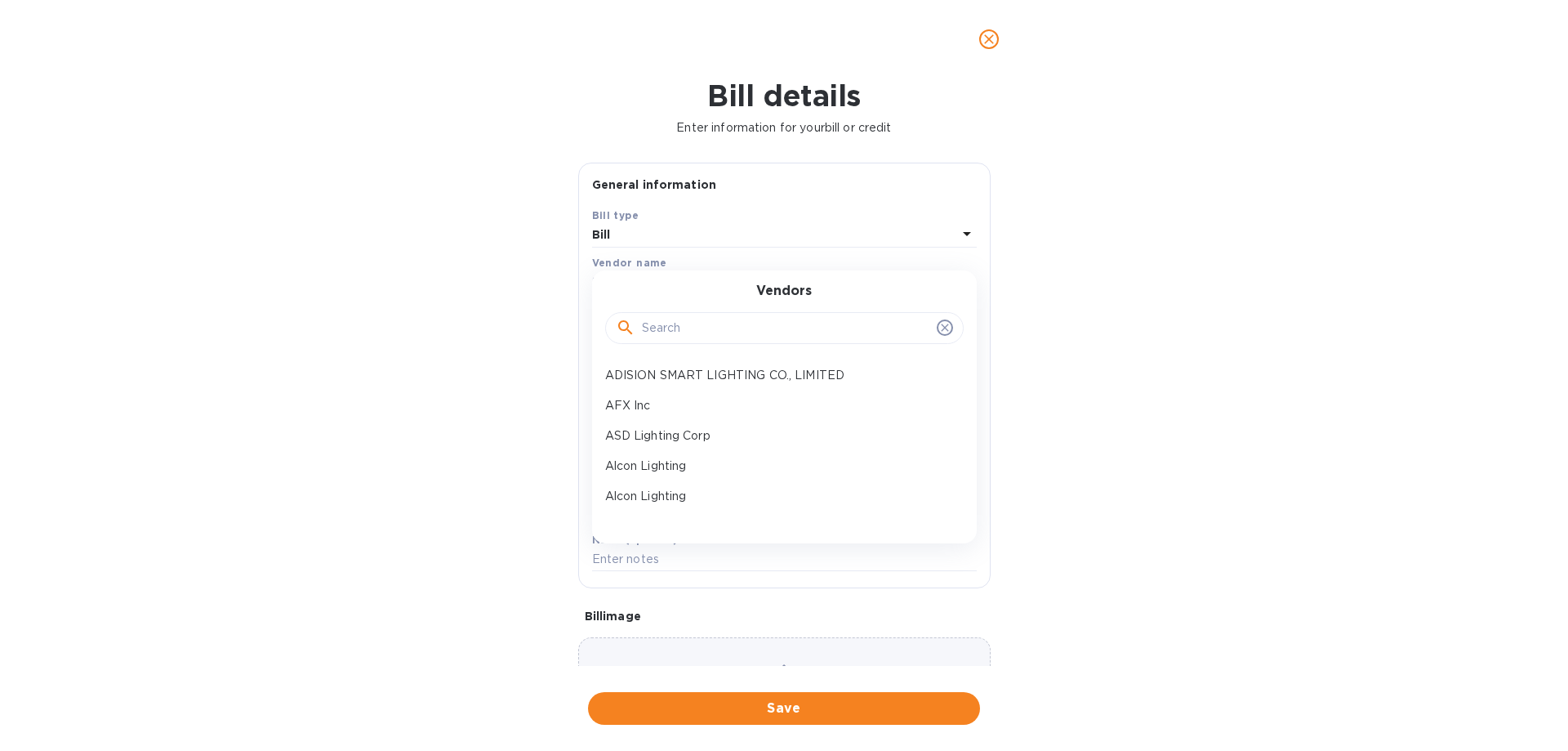
click at [698, 326] on input "text" at bounding box center [786, 328] width 288 height 24
type input "m"
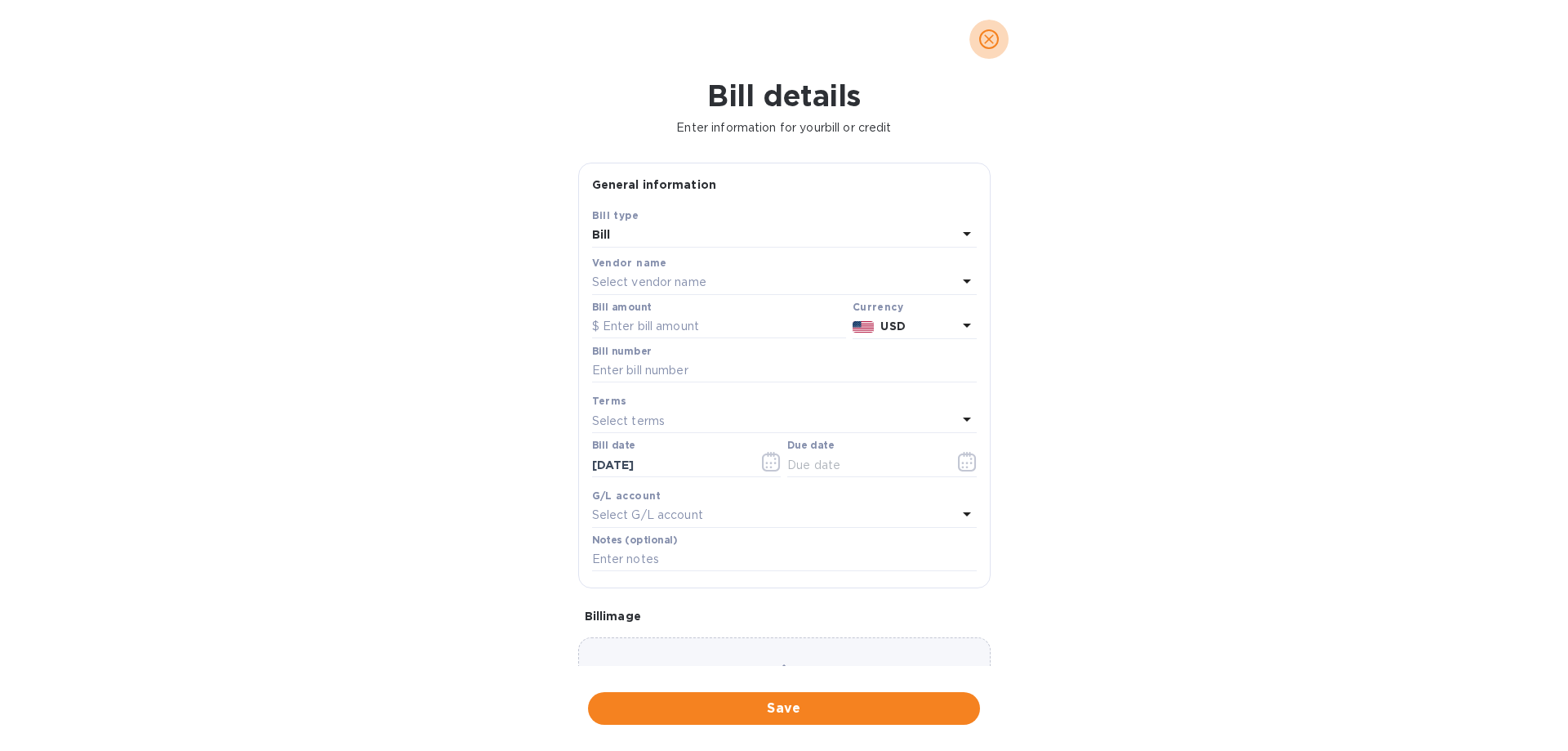
click at [990, 38] on icon "close" at bounding box center [989, 39] width 10 height 10
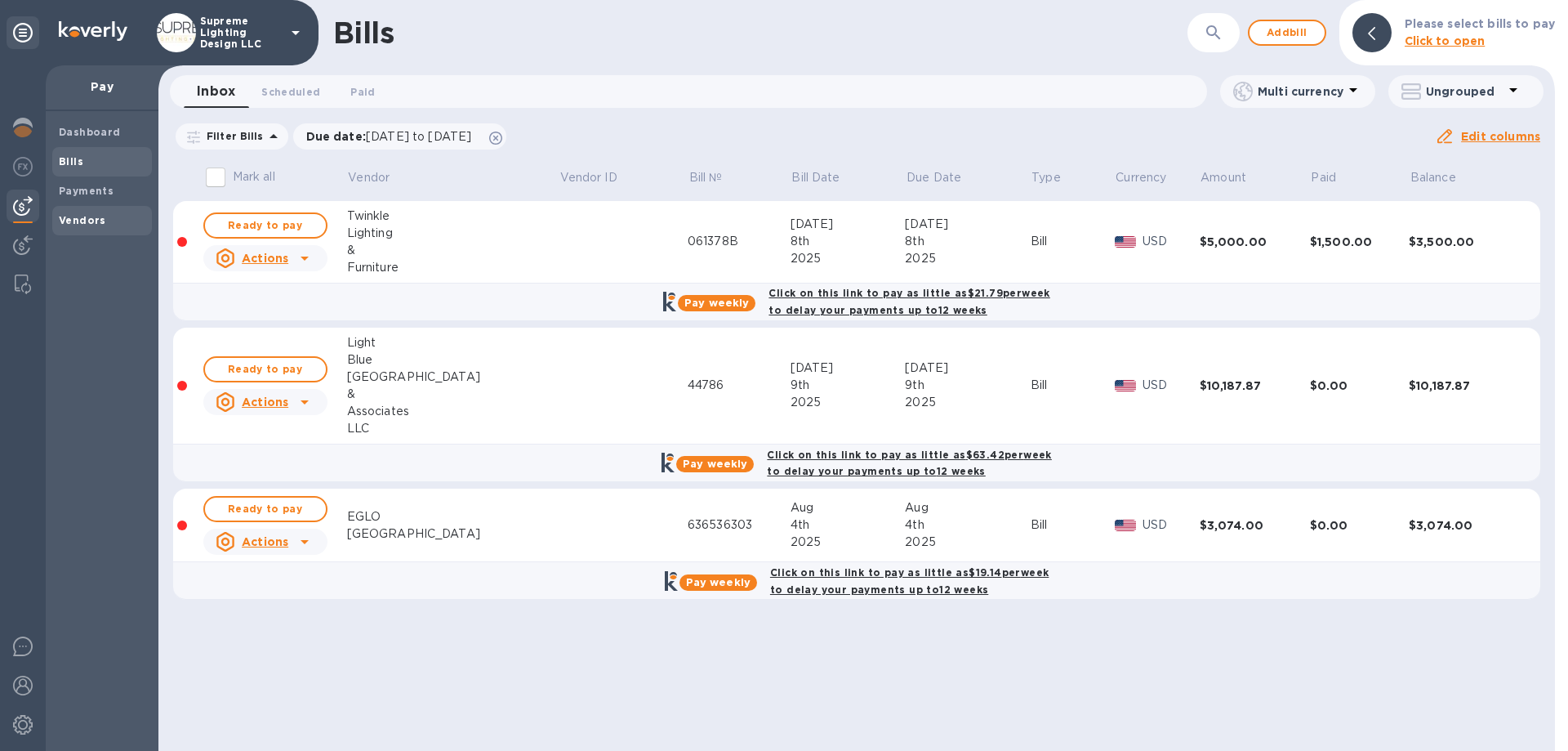
click at [78, 226] on span "Vendors" at bounding box center [82, 220] width 47 height 16
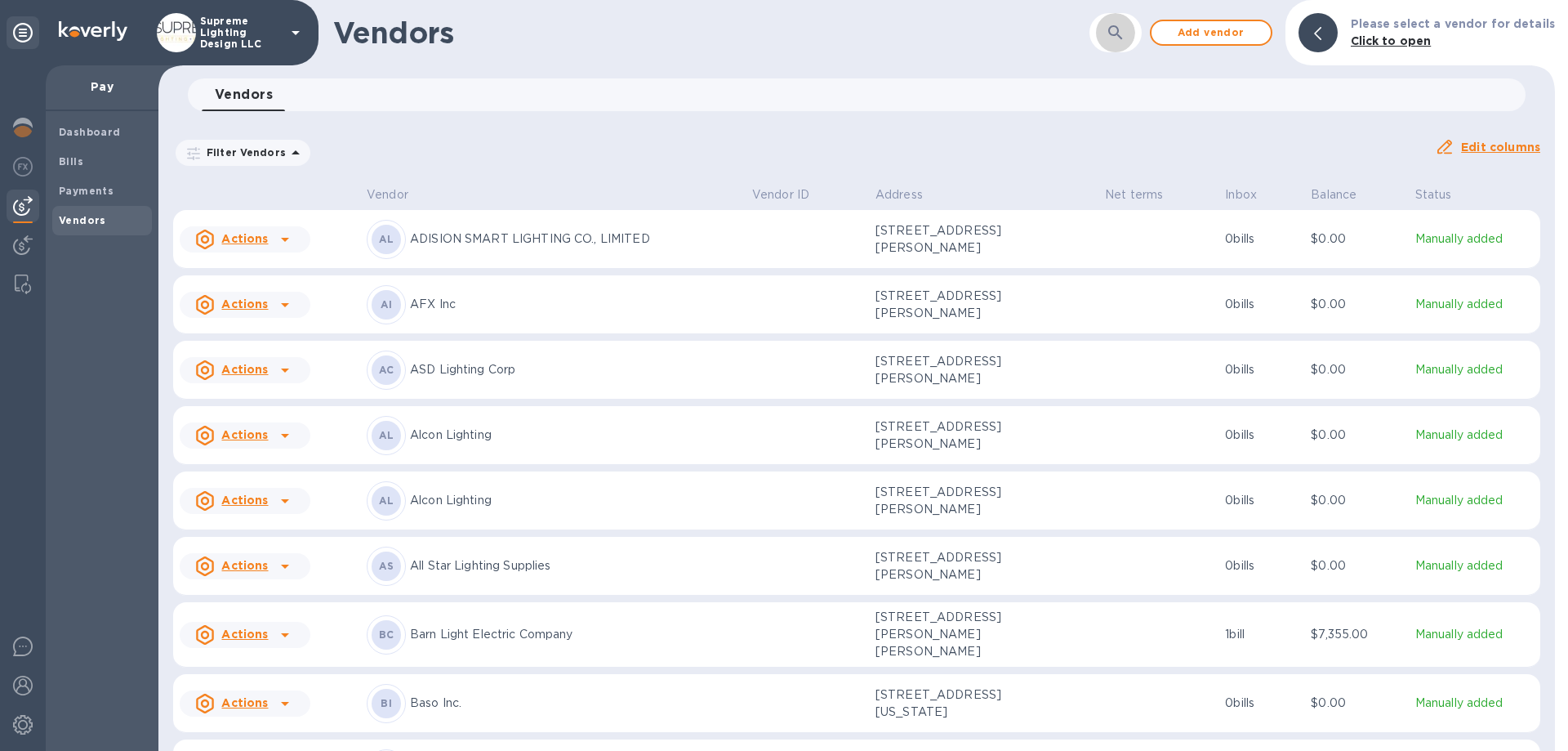
click at [1118, 36] on icon "button" at bounding box center [1115, 33] width 19 height 19
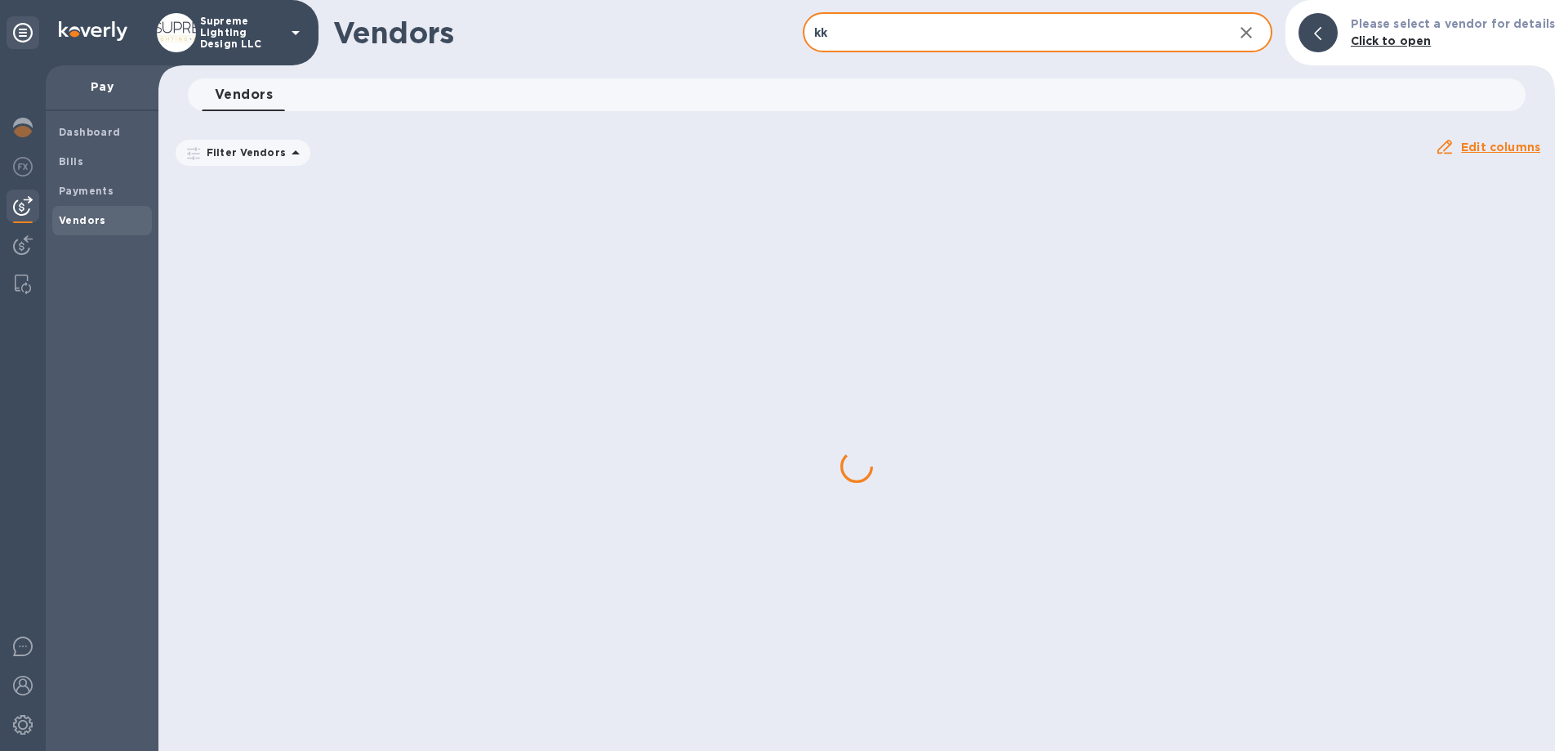
type input "k"
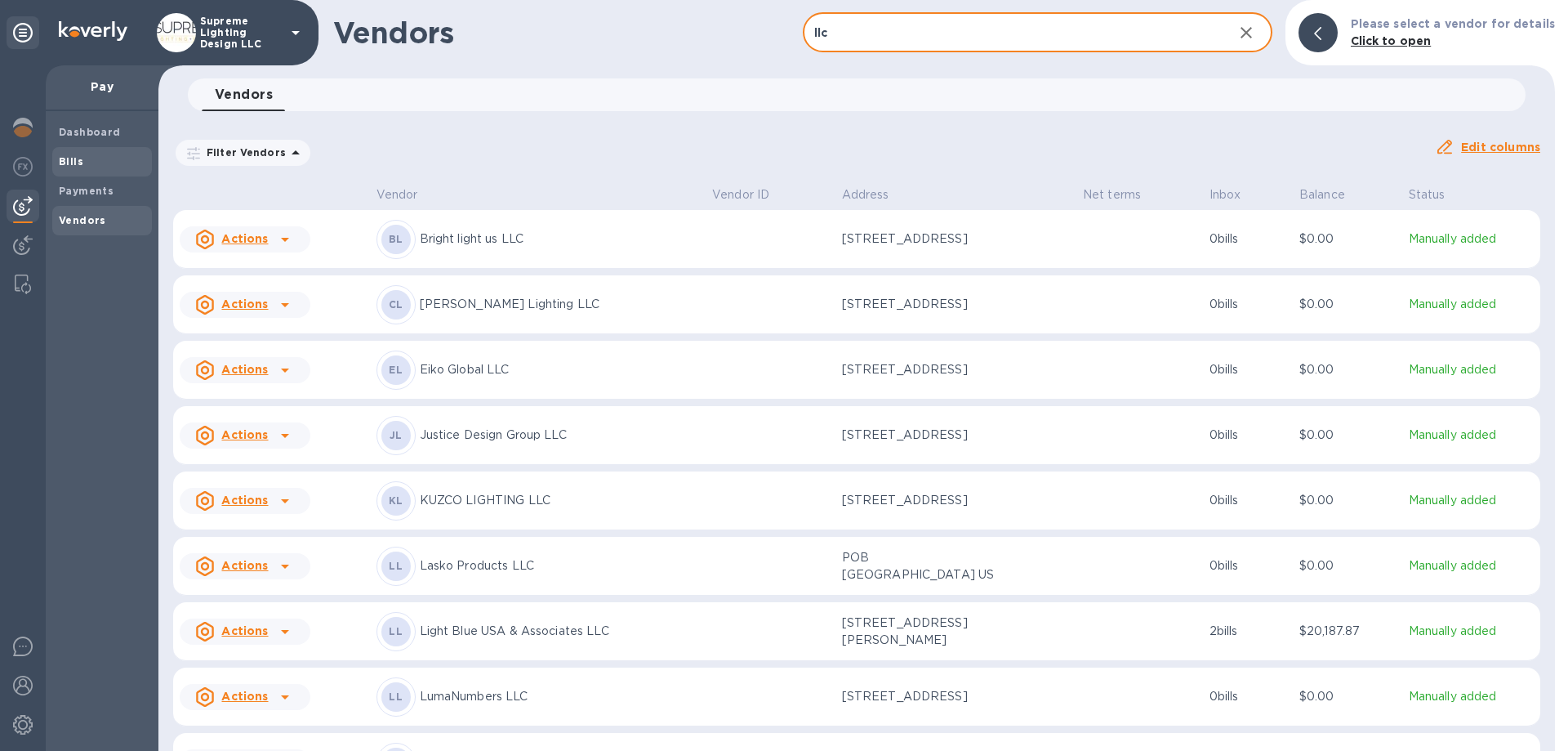
type input "llc"
click at [72, 164] on b "Bills" at bounding box center [70, 161] width 24 height 13
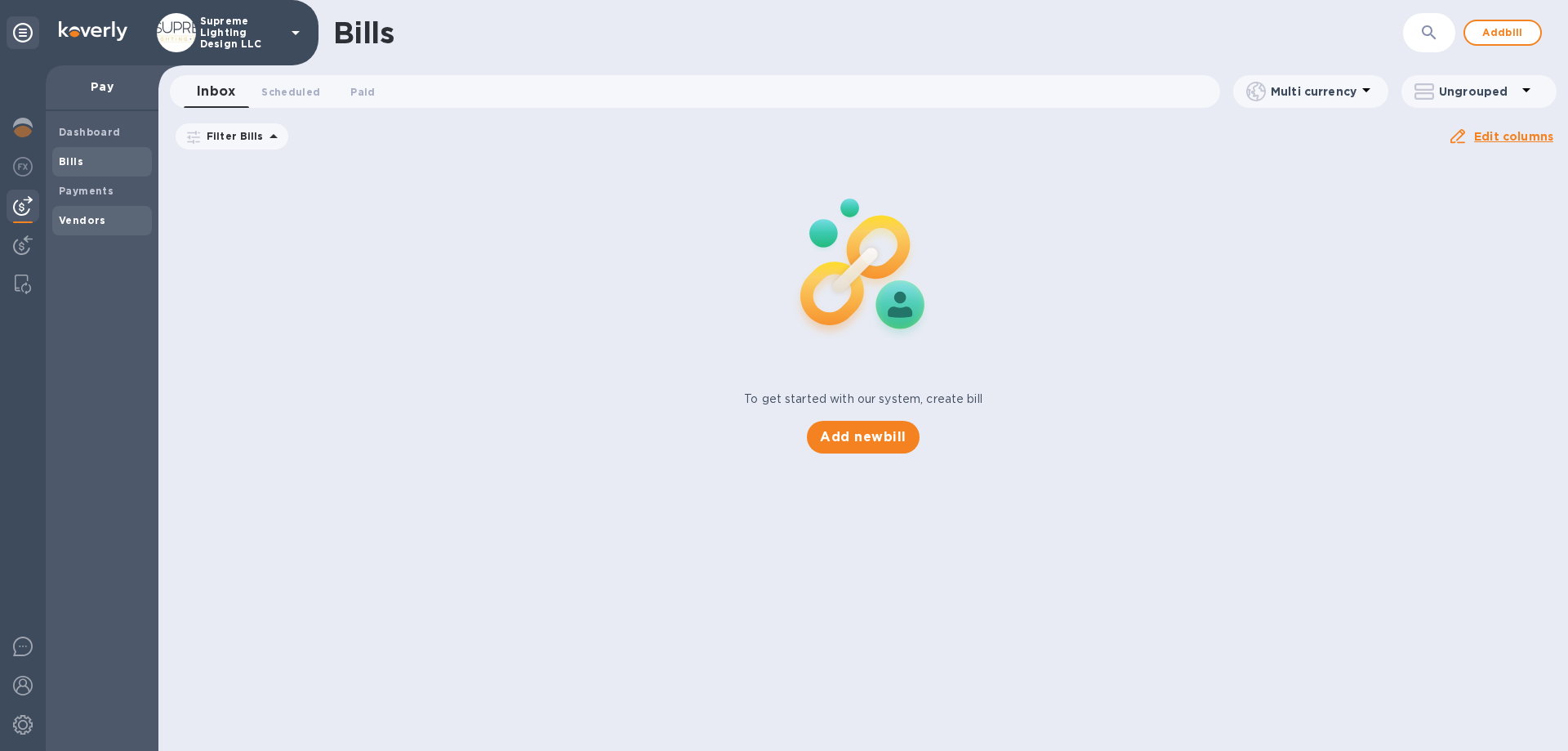
click at [76, 215] on b "Vendors" at bounding box center [82, 220] width 47 height 13
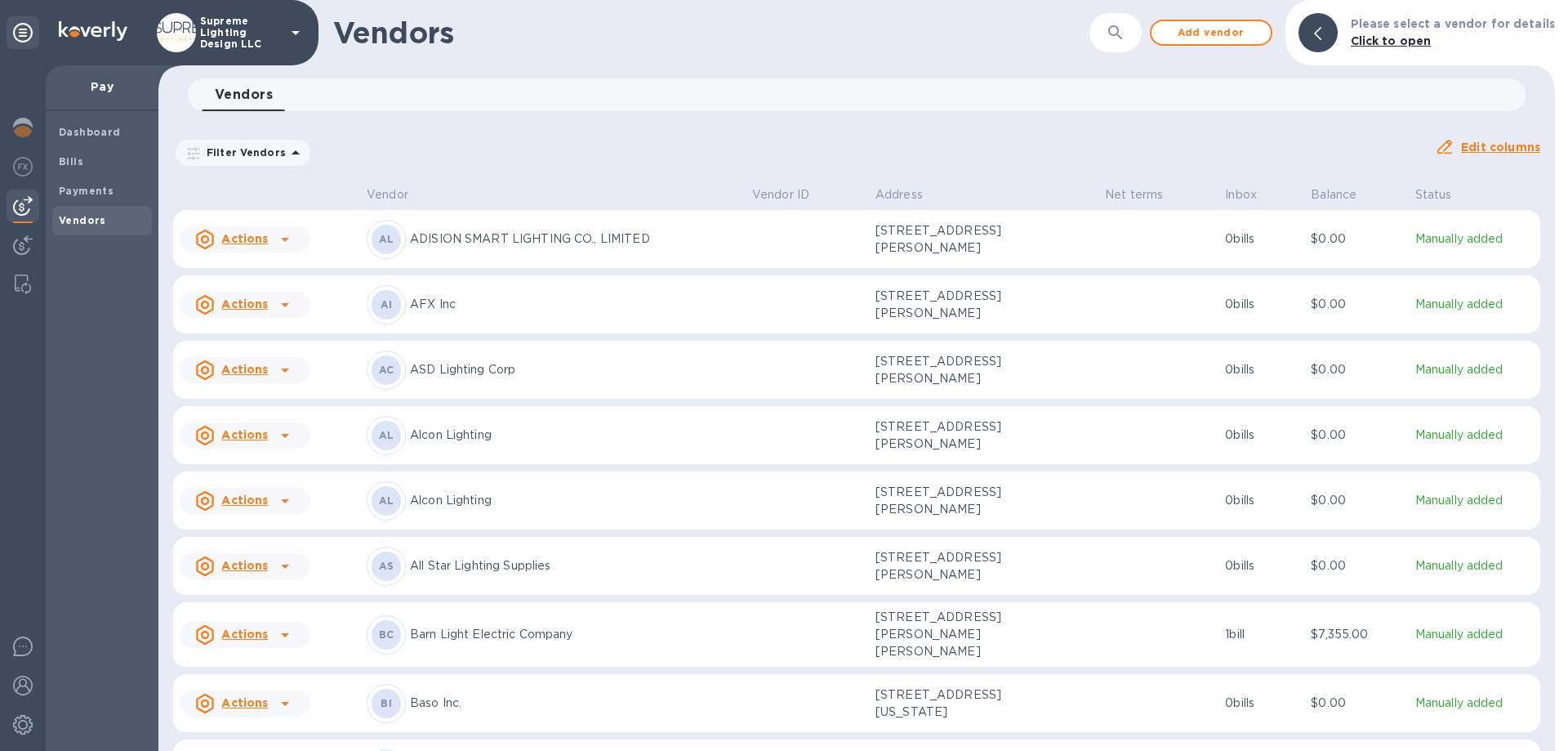
click at [247, 28] on p "Supreme Lighting Design LLC" at bounding box center [240, 33] width 82 height 35
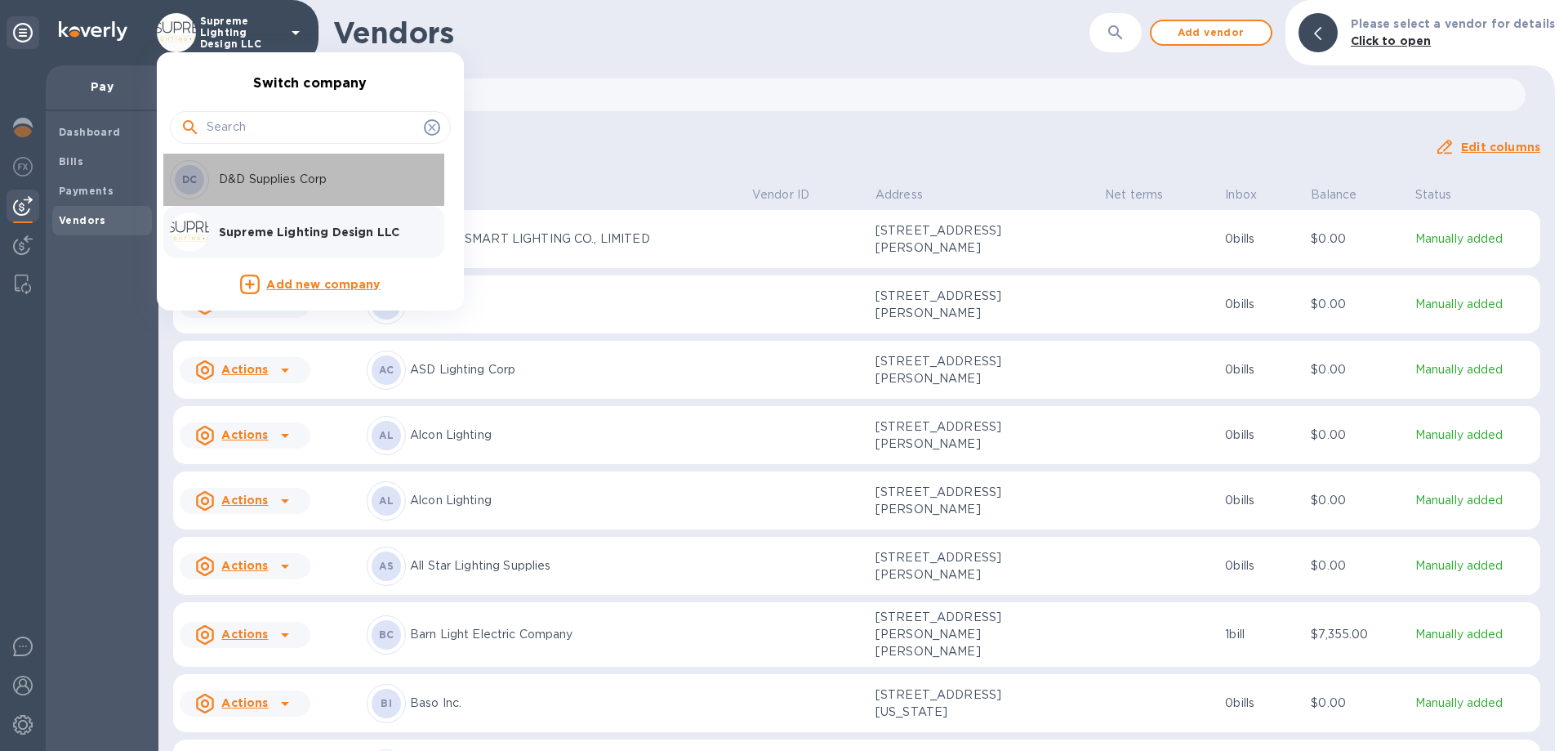
click at [249, 179] on p "D&D Supplies Corp" at bounding box center [322, 180] width 206 height 17
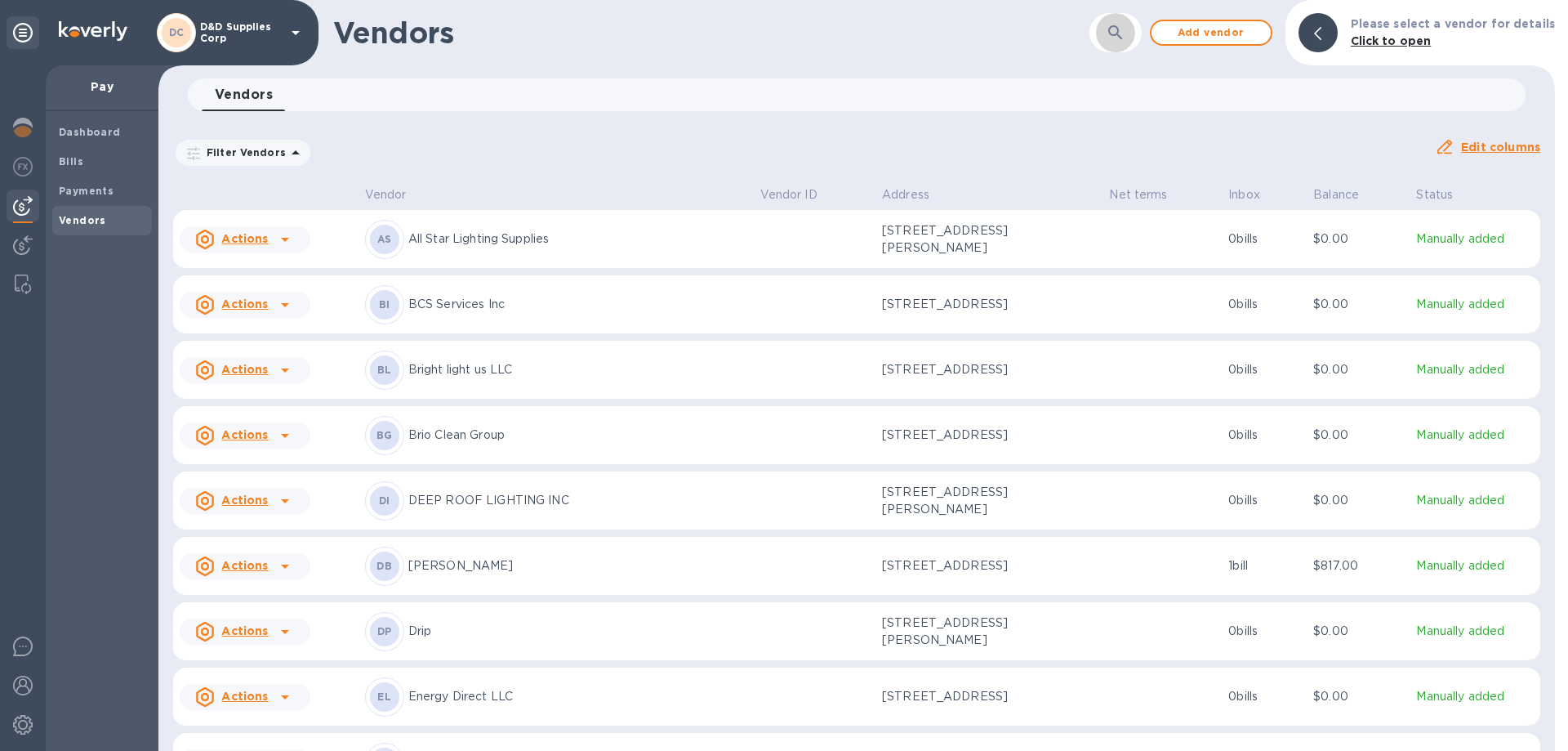
click at [1122, 38] on icon "button" at bounding box center [1115, 32] width 13 height 13
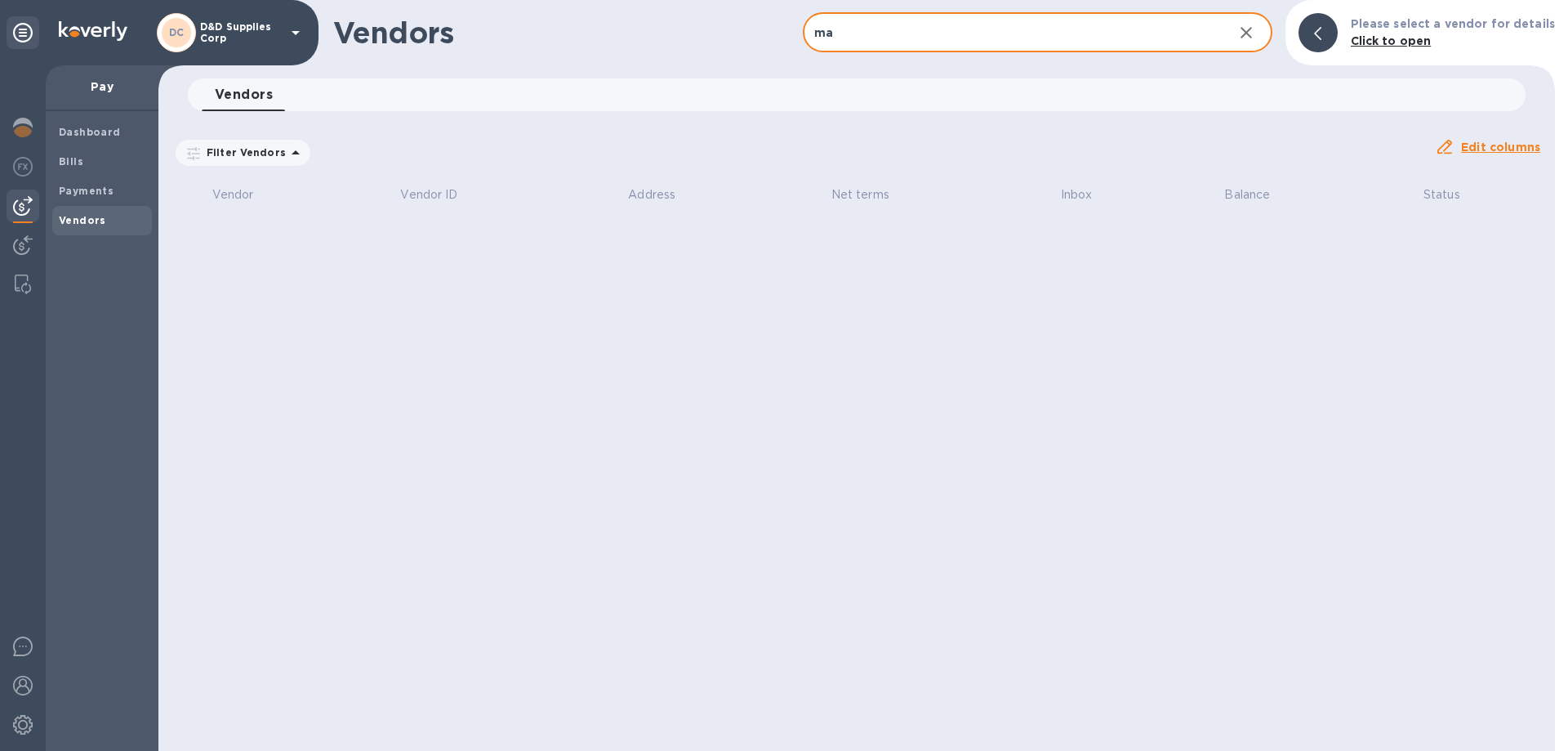
type input "m"
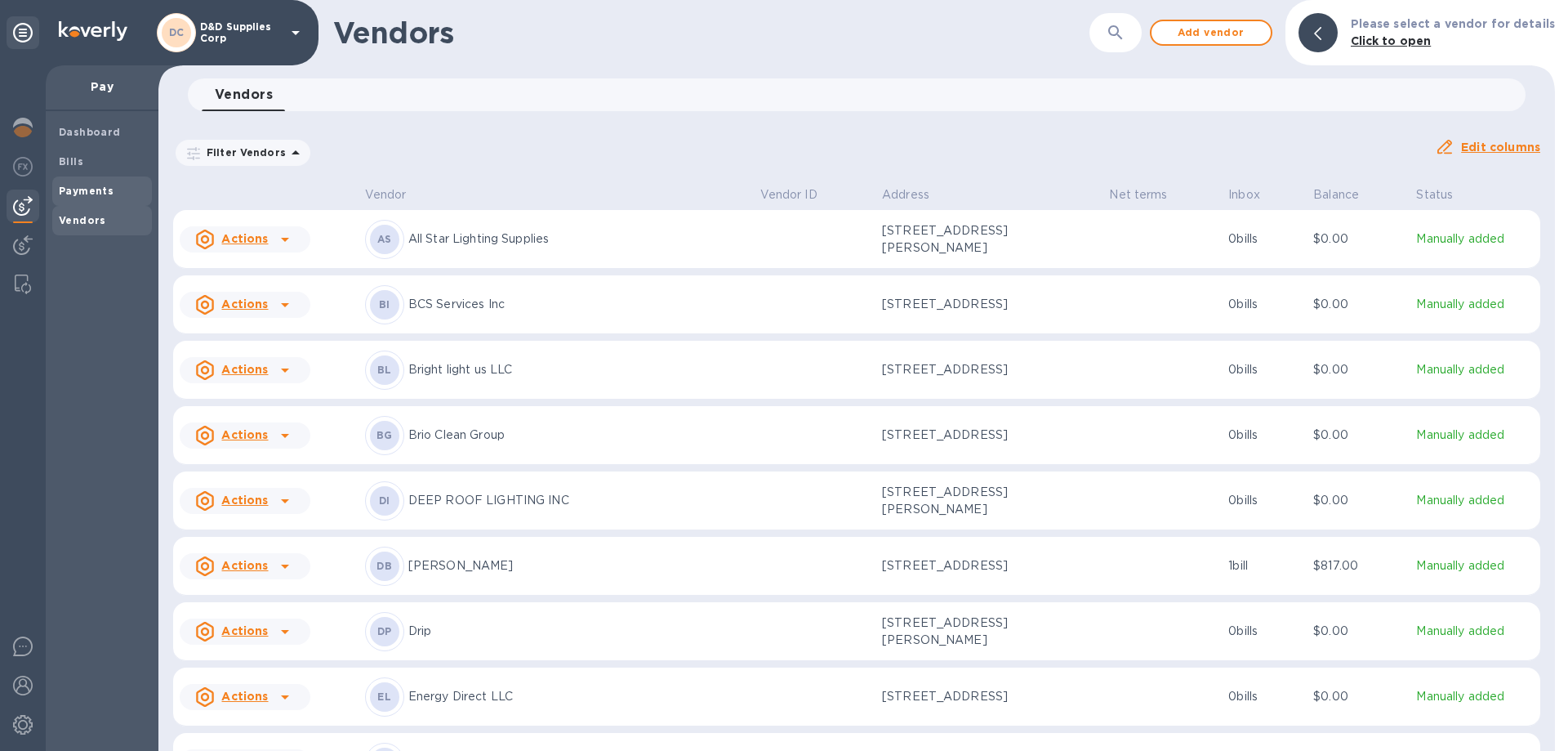
click at [98, 188] on b "Payments" at bounding box center [86, 190] width 55 height 13
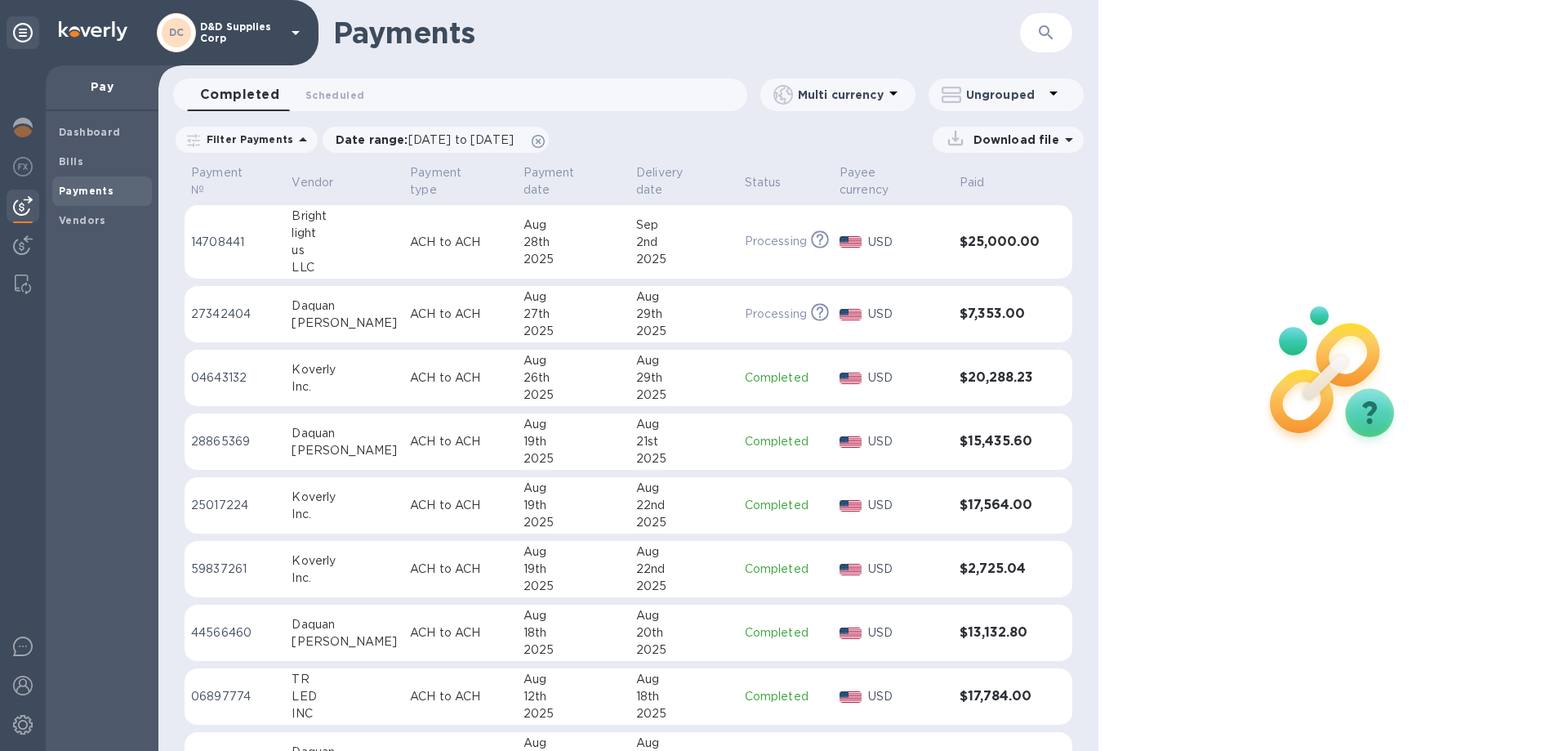
click at [265, 44] on div "DC D&D Supplies Corp" at bounding box center [231, 33] width 149 height 39
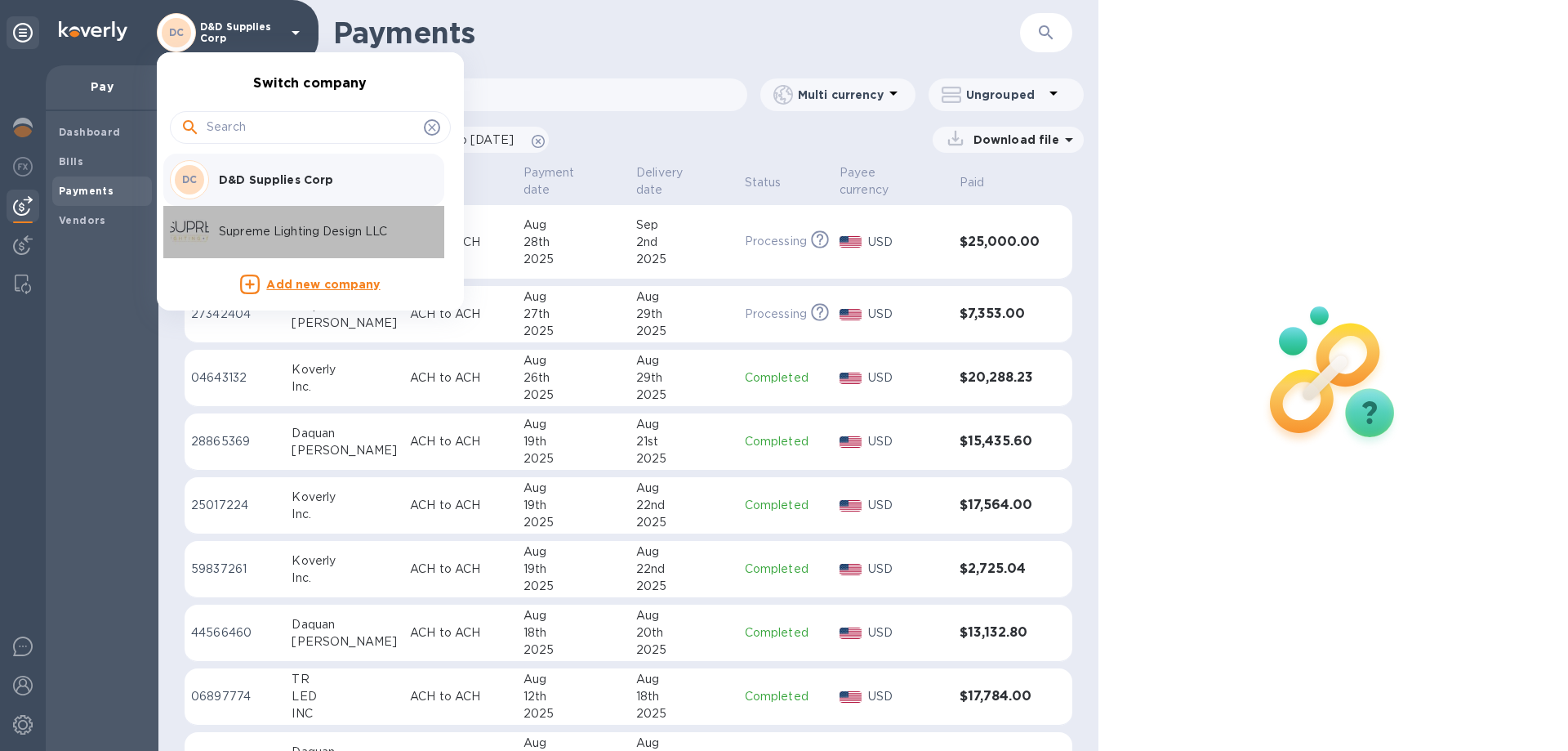
click at [250, 229] on p "Supreme Lighting Design LLC" at bounding box center [322, 232] width 206 height 17
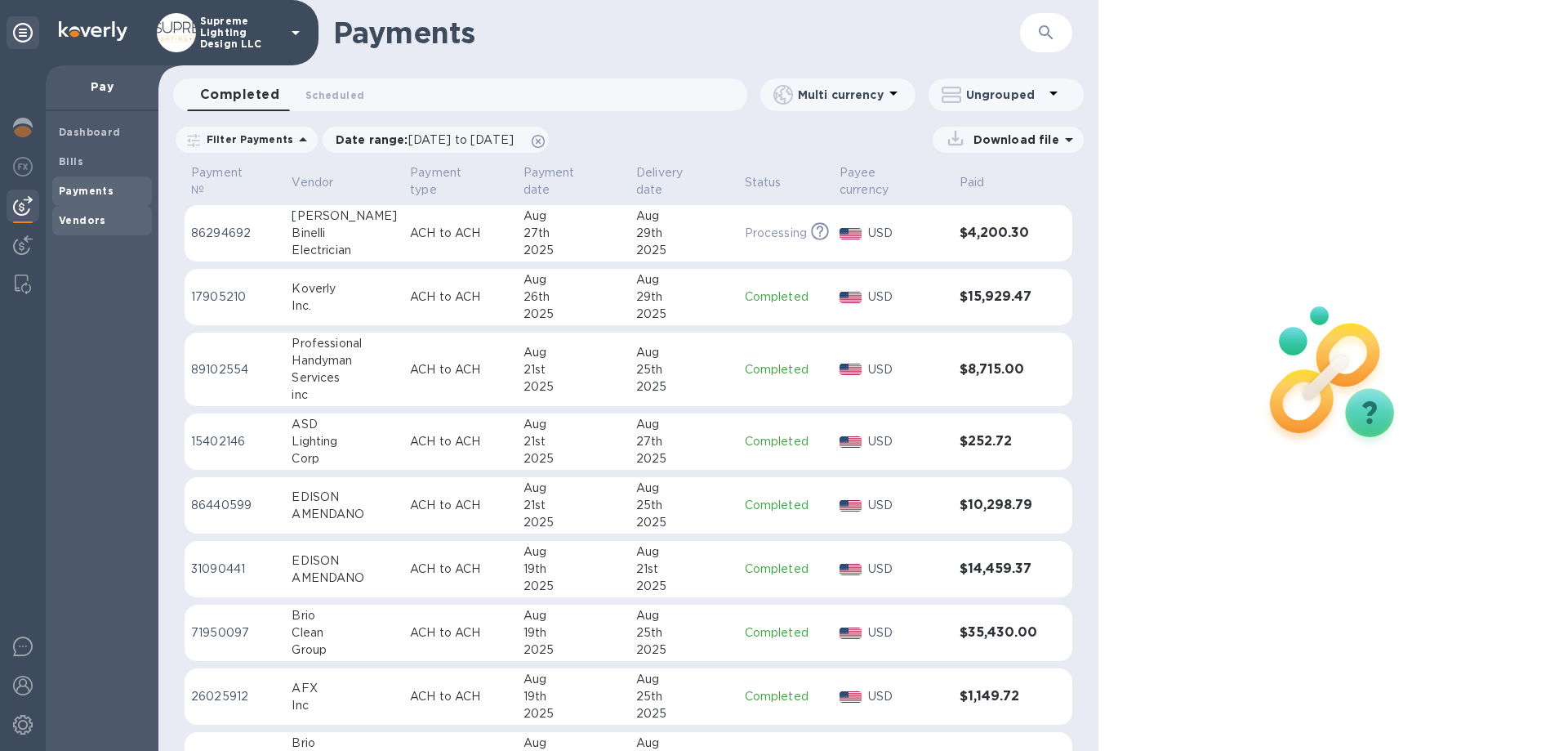
click at [80, 215] on b "Vendors" at bounding box center [82, 220] width 47 height 13
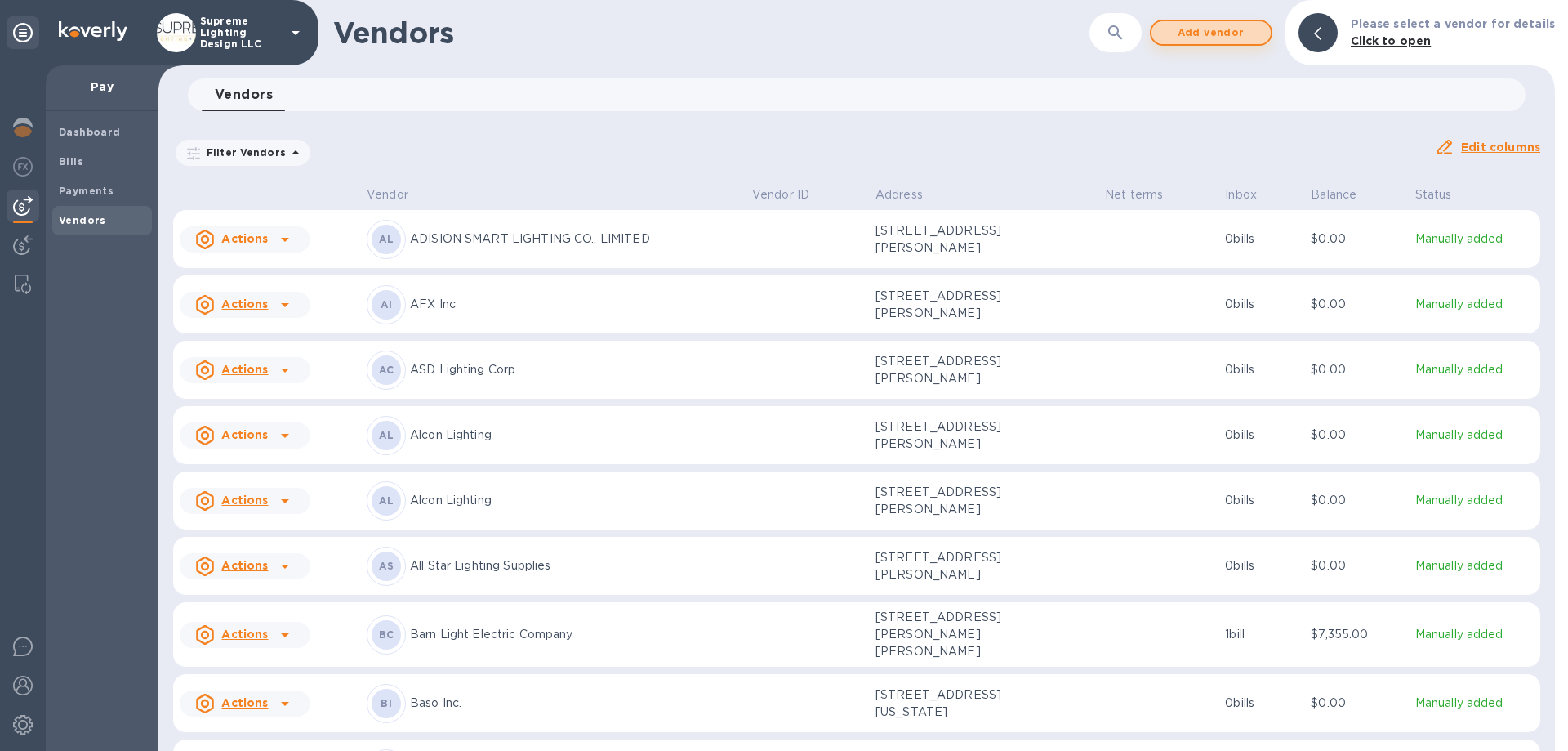
click at [1248, 35] on span "Add vendor" at bounding box center [1210, 33] width 93 height 19
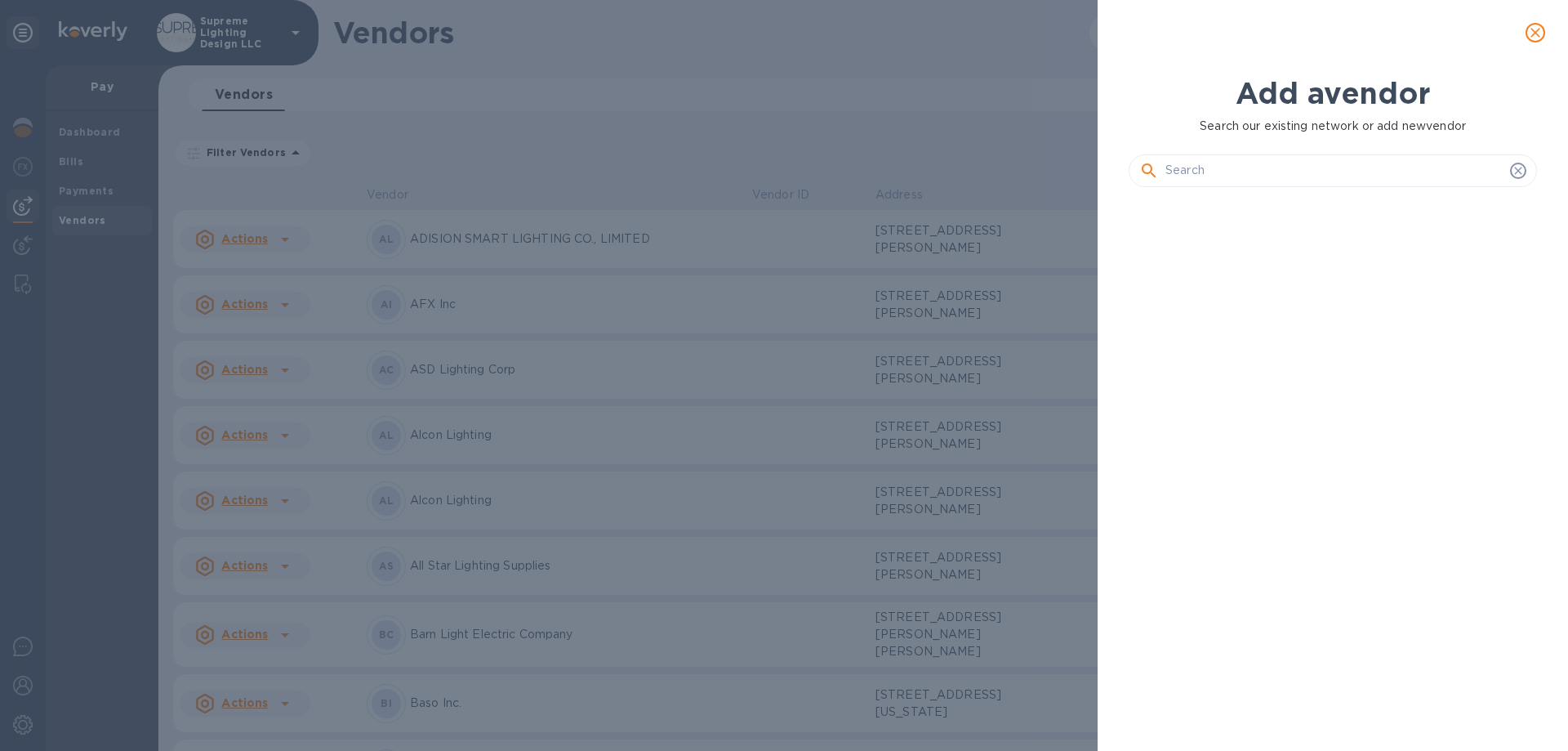
scroll to position [495, 415]
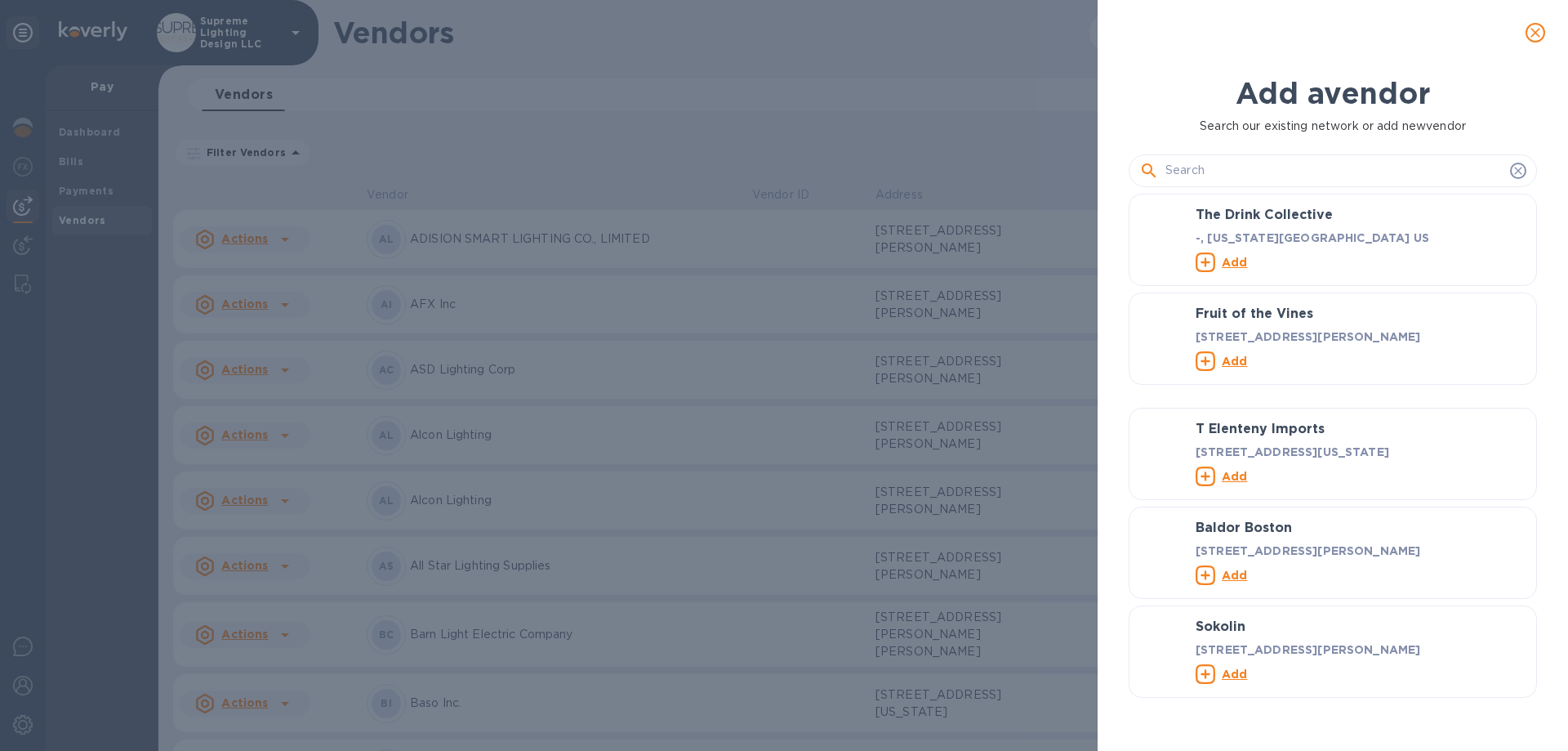
click at [1222, 171] on input "text" at bounding box center [1334, 170] width 338 height 24
paste input "Maple39 LLC"
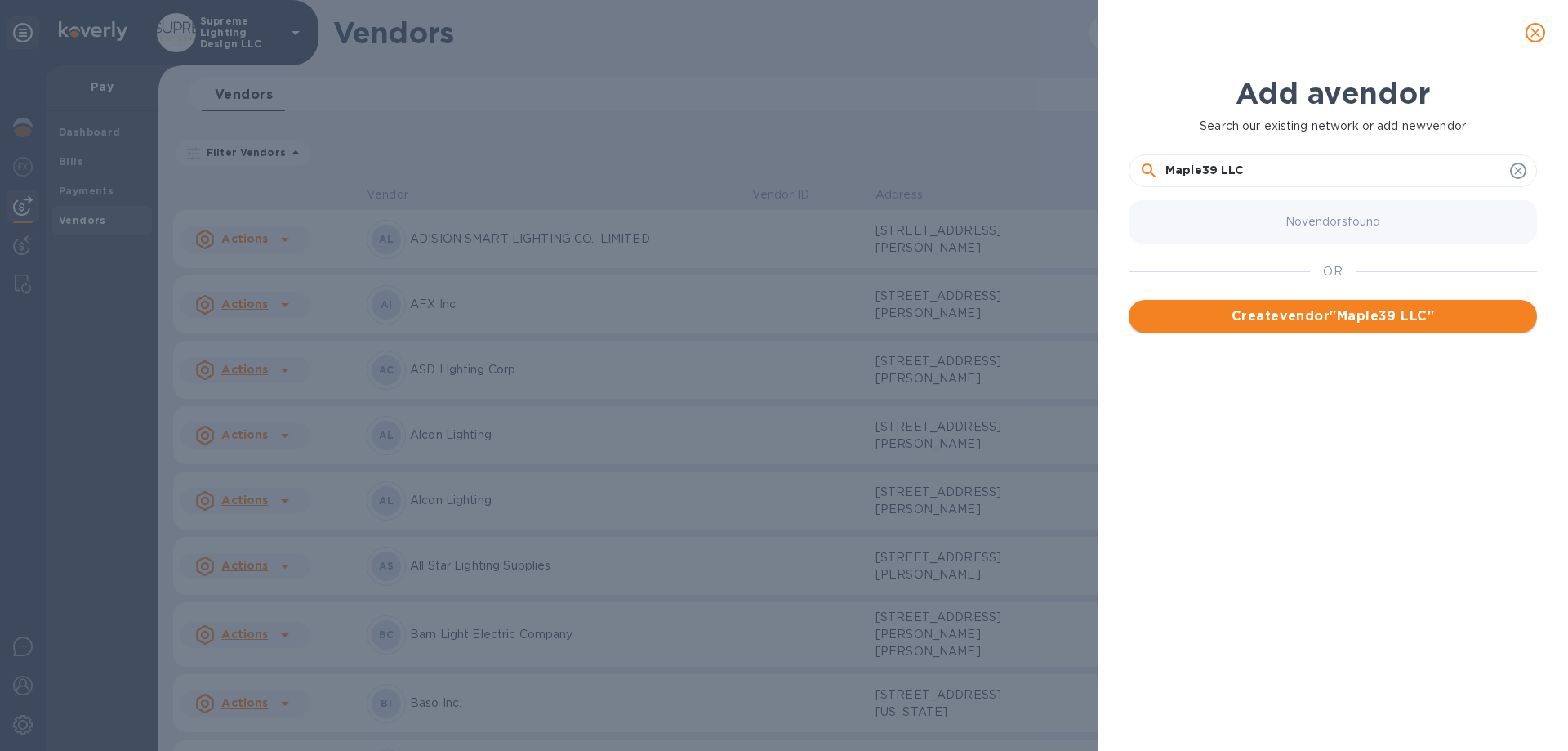
type input "Maple39 LLC"
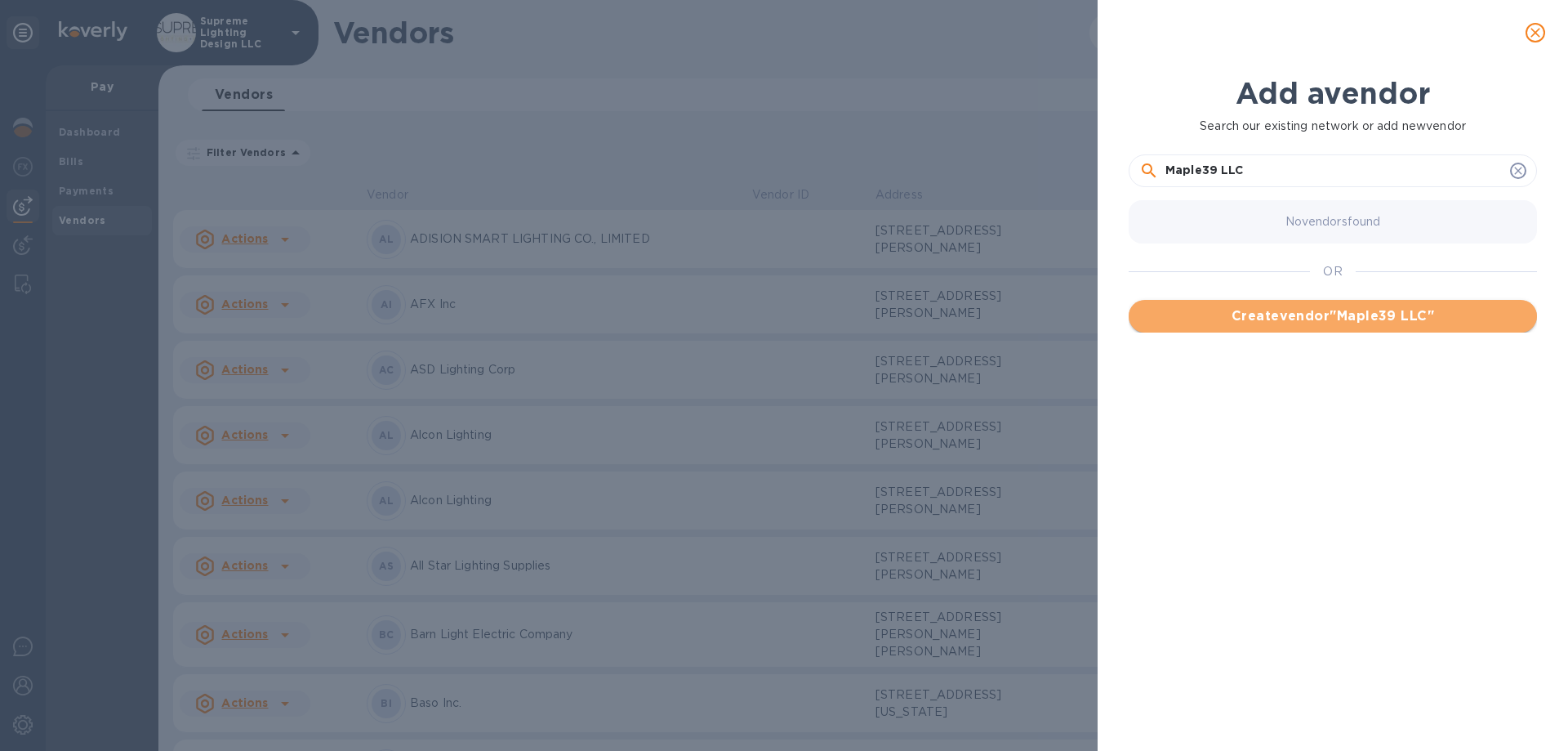
click at [1301, 324] on span "Create vendor " Maple39 LLC "" at bounding box center [1333, 316] width 383 height 19
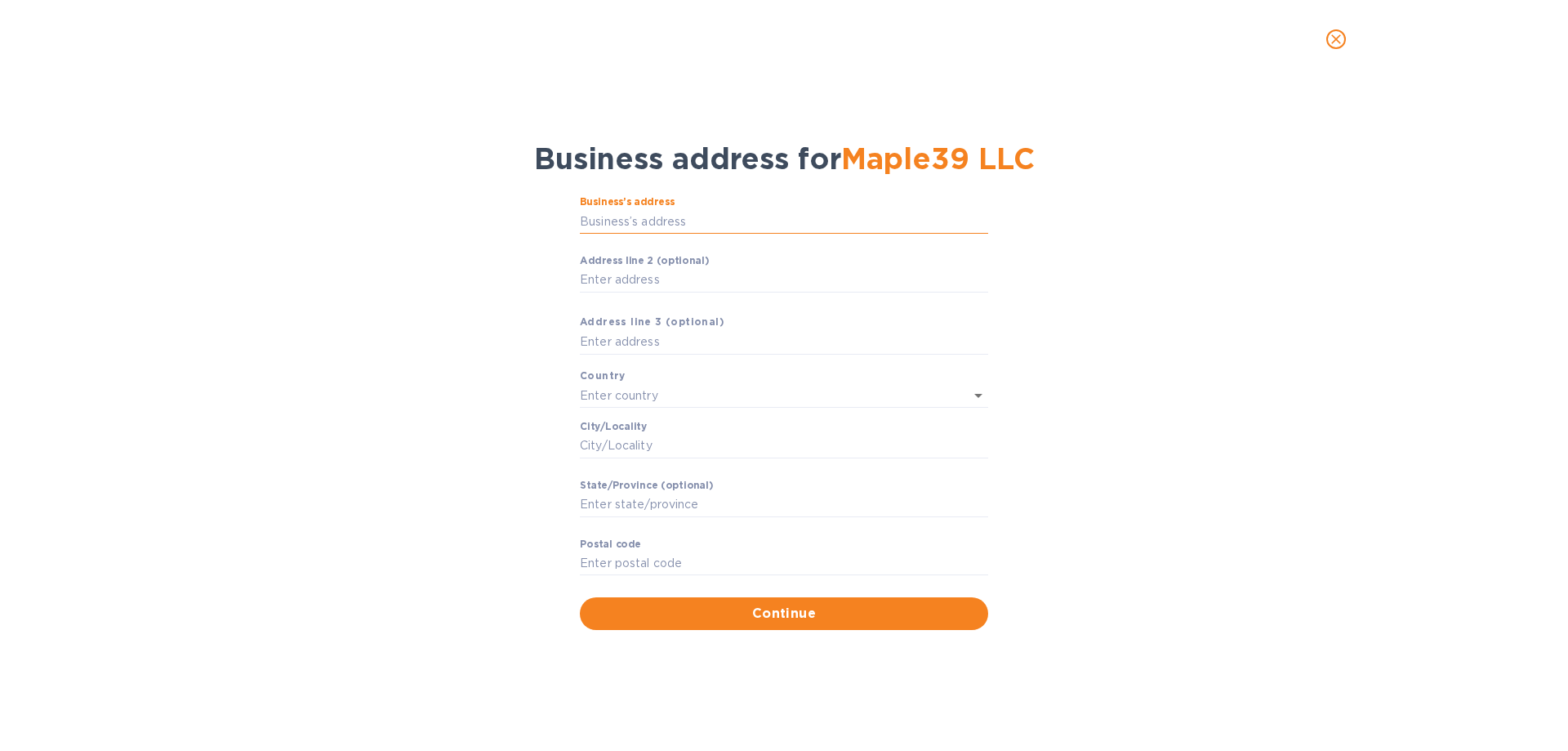
click at [723, 212] on input "Business’s аddress" at bounding box center [784, 220] width 409 height 24
paste input "026009593"
type input "026009593"
drag, startPoint x: 669, startPoint y: 209, endPoint x: 524, endPoint y: 238, distance: 147.9
click at [524, 238] on div "Business’s аddress 026009593 ​ Аddress line 2 (optional) ​ Аddress line 3 (opti…" at bounding box center [784, 413] width 1526 height 453
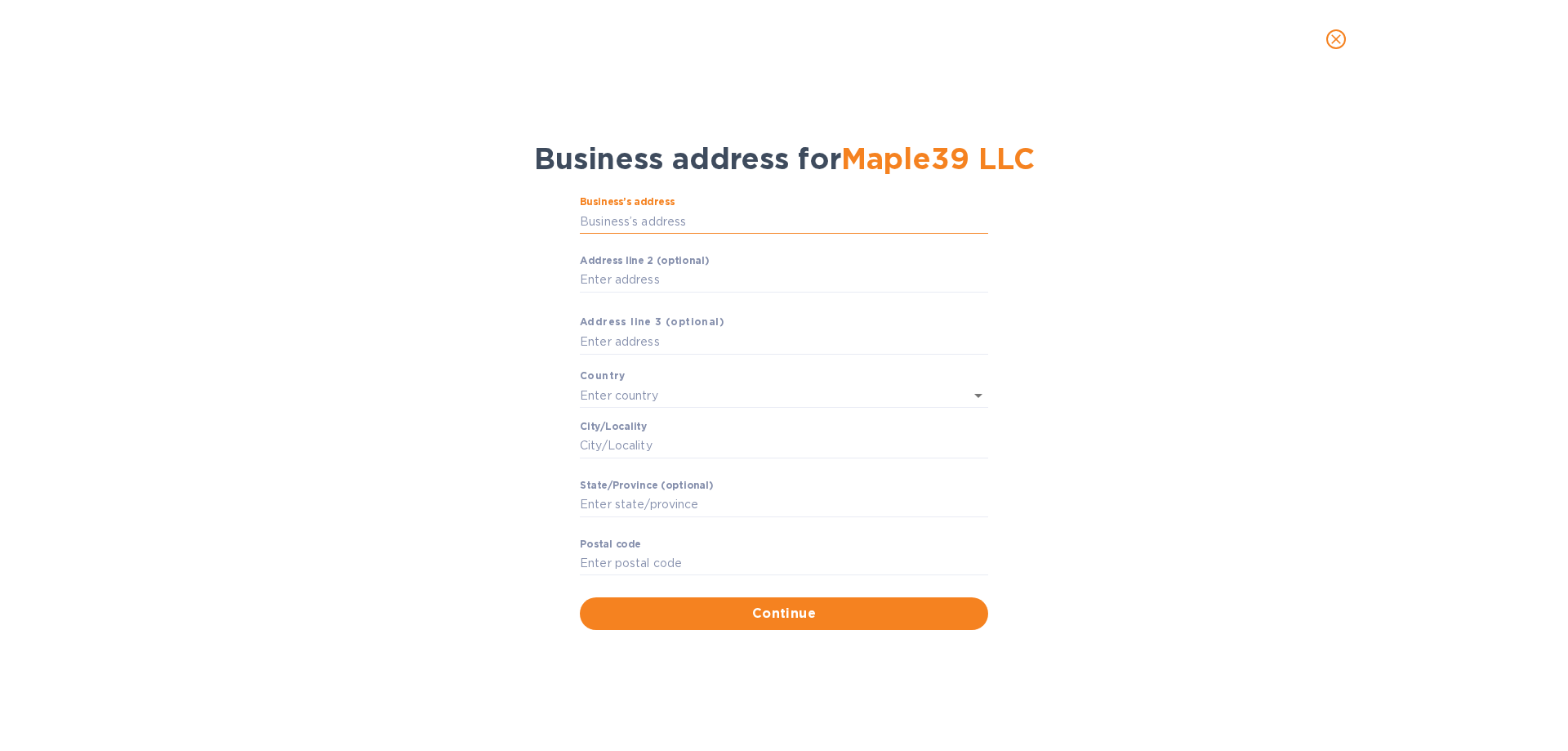
paste input "[STREET_ADDRESS]"
type input "[STREET_ADDRESS][PERSON_NAME]"
type input "[GEOGRAPHIC_DATA]"
type input "NY"
type input "11249"
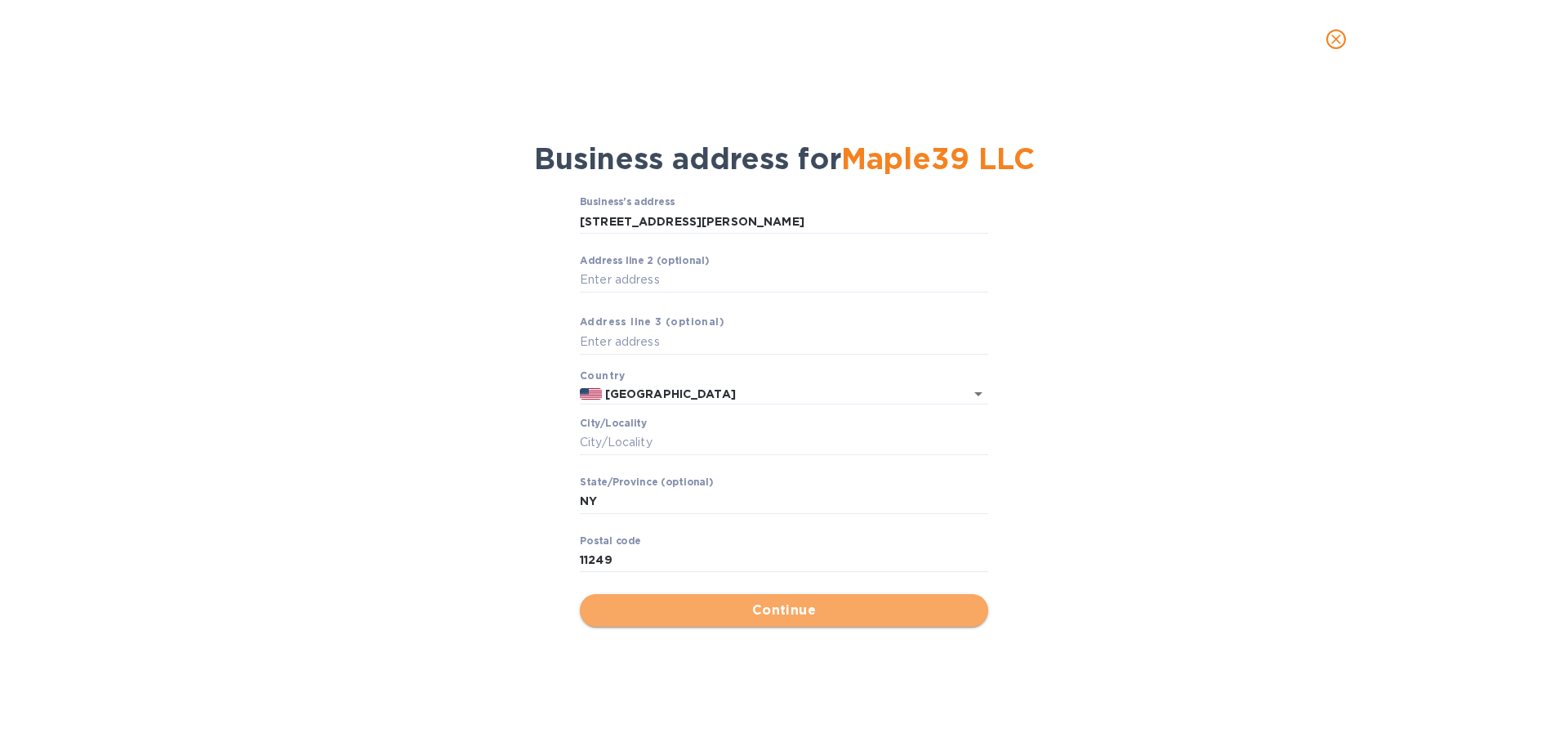
click at [768, 616] on span "Continue" at bounding box center [784, 610] width 383 height 19
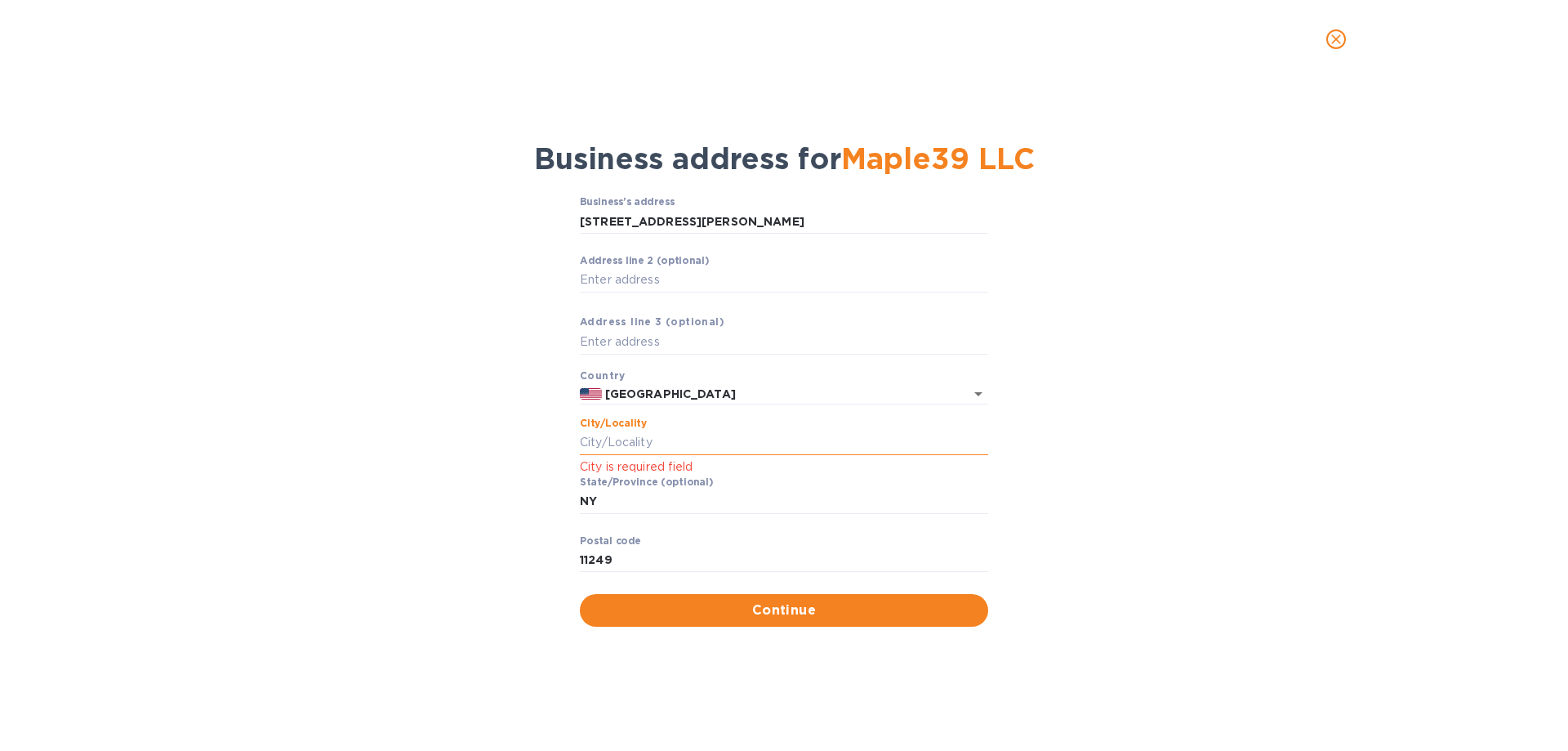
click at [666, 437] on input "Сity/Locаlity" at bounding box center [784, 442] width 409 height 24
type input "[GEOGRAPHIC_DATA]"
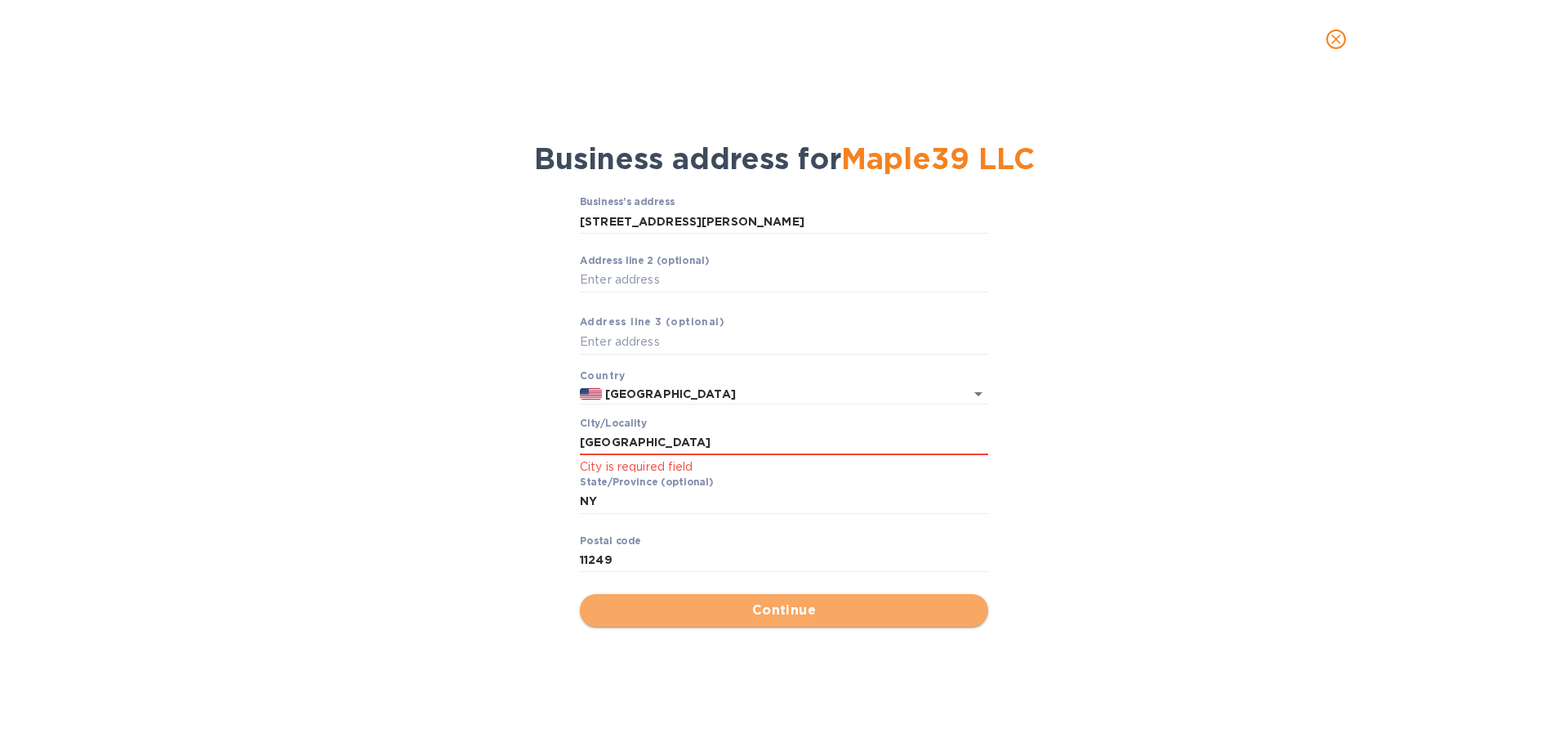
click at [845, 622] on button "Continue" at bounding box center [784, 611] width 409 height 33
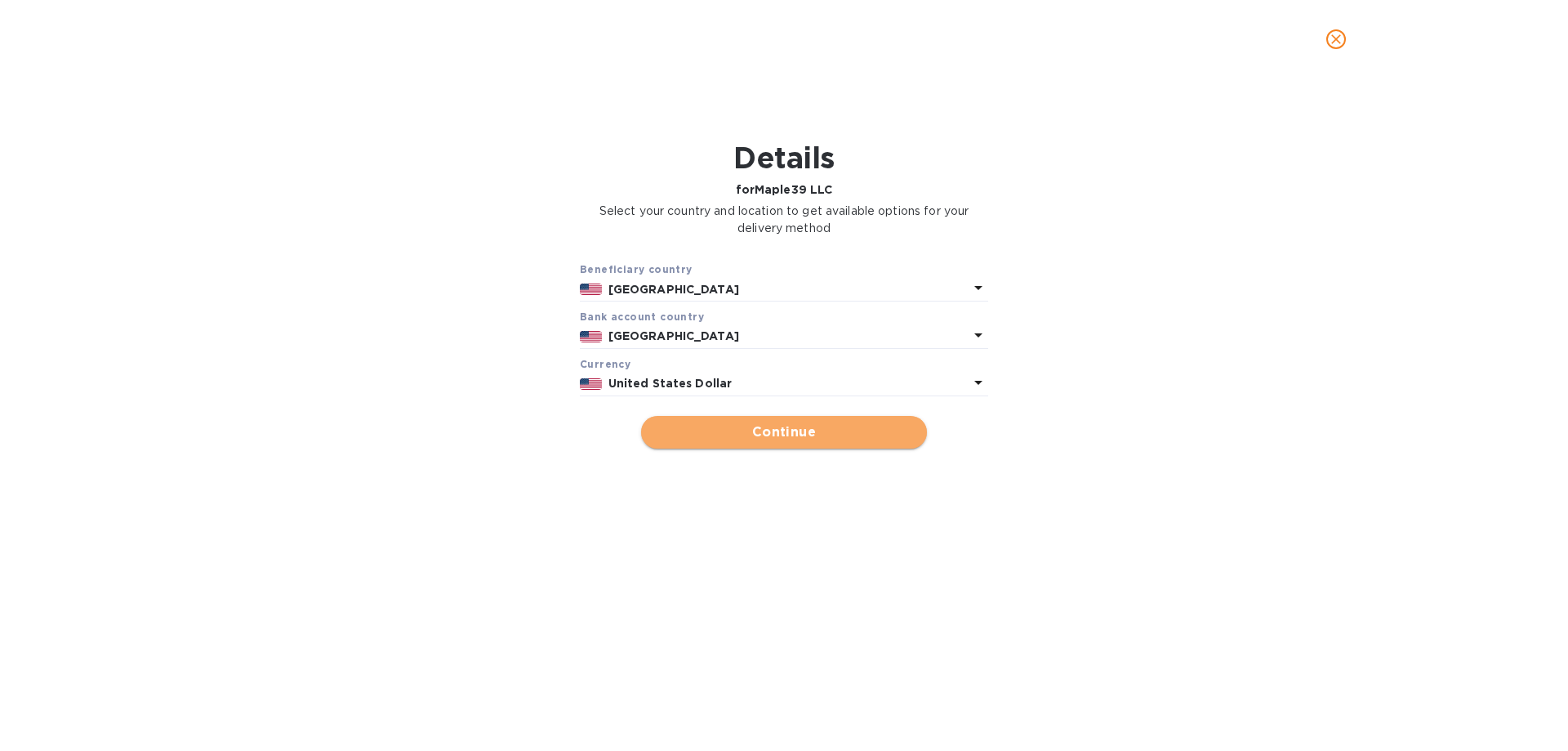
click at [795, 433] on span "Continue" at bounding box center [784, 432] width 260 height 19
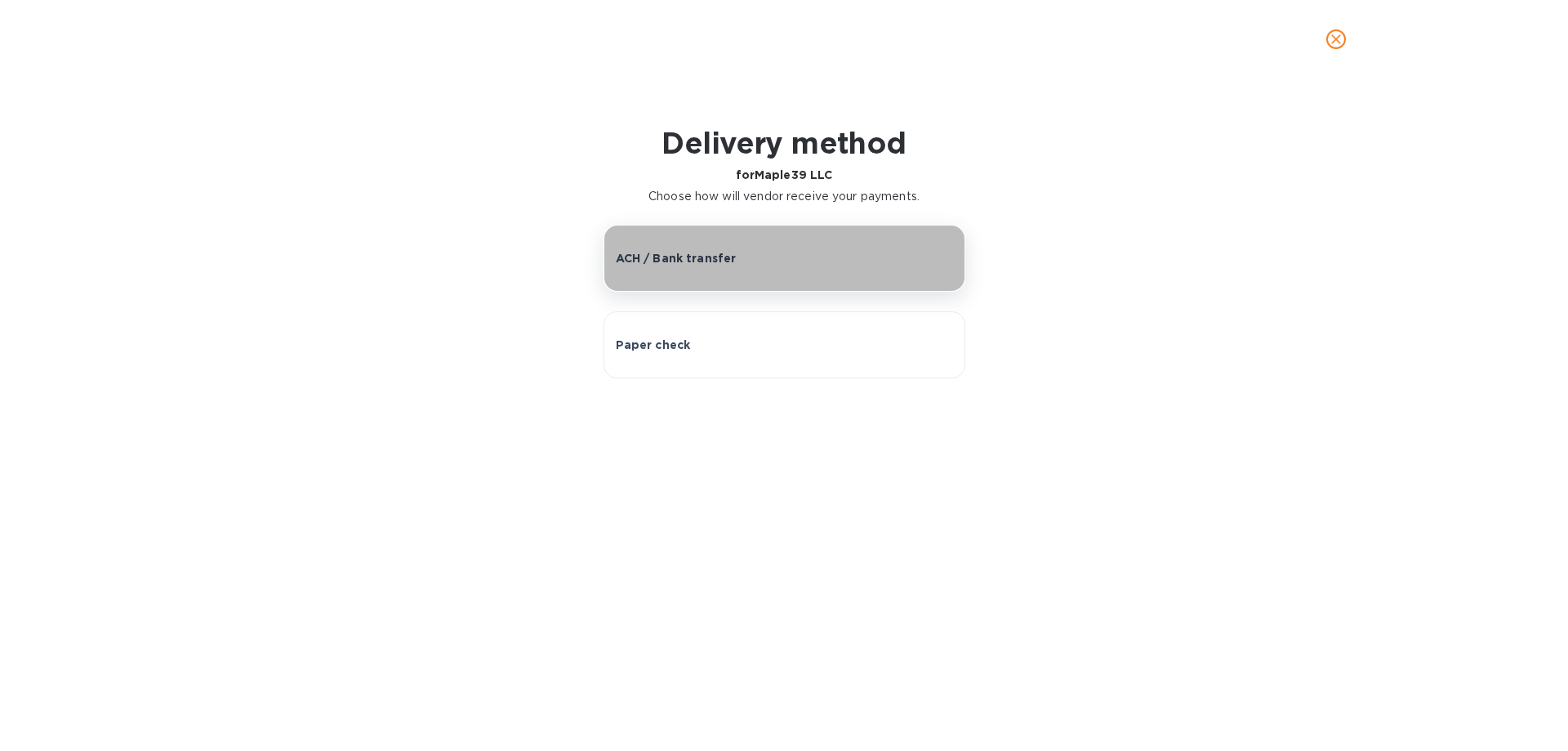
click at [717, 248] on button "ACH / Bank transfer" at bounding box center [784, 259] width 361 height 67
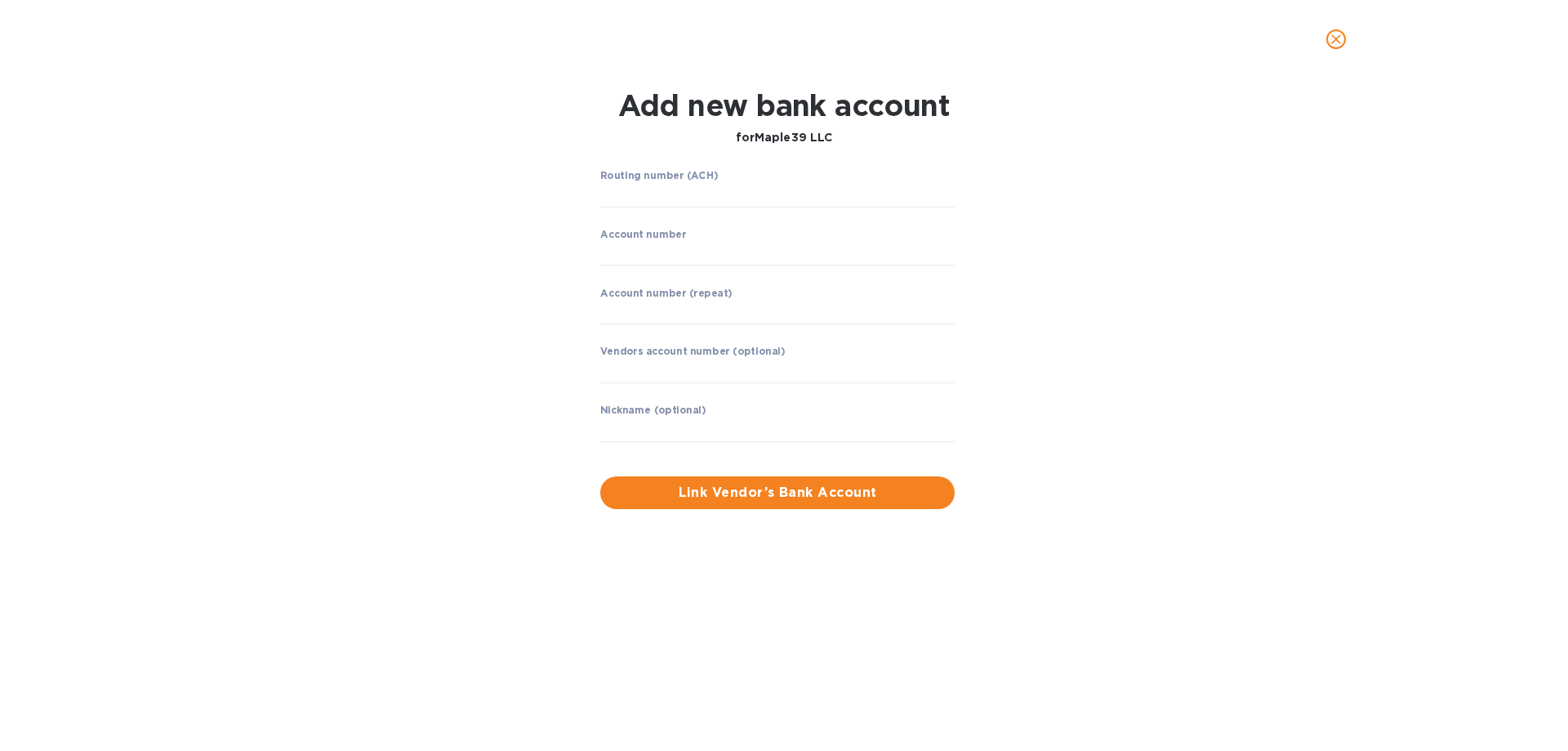
click at [698, 209] on div "Routing number (ACH) ​" at bounding box center [777, 199] width 355 height 59
click at [696, 194] on input "string" at bounding box center [777, 194] width 355 height 24
type input "026009593"
click at [704, 242] on input "string" at bounding box center [777, 253] width 355 height 24
type input "483110369177"
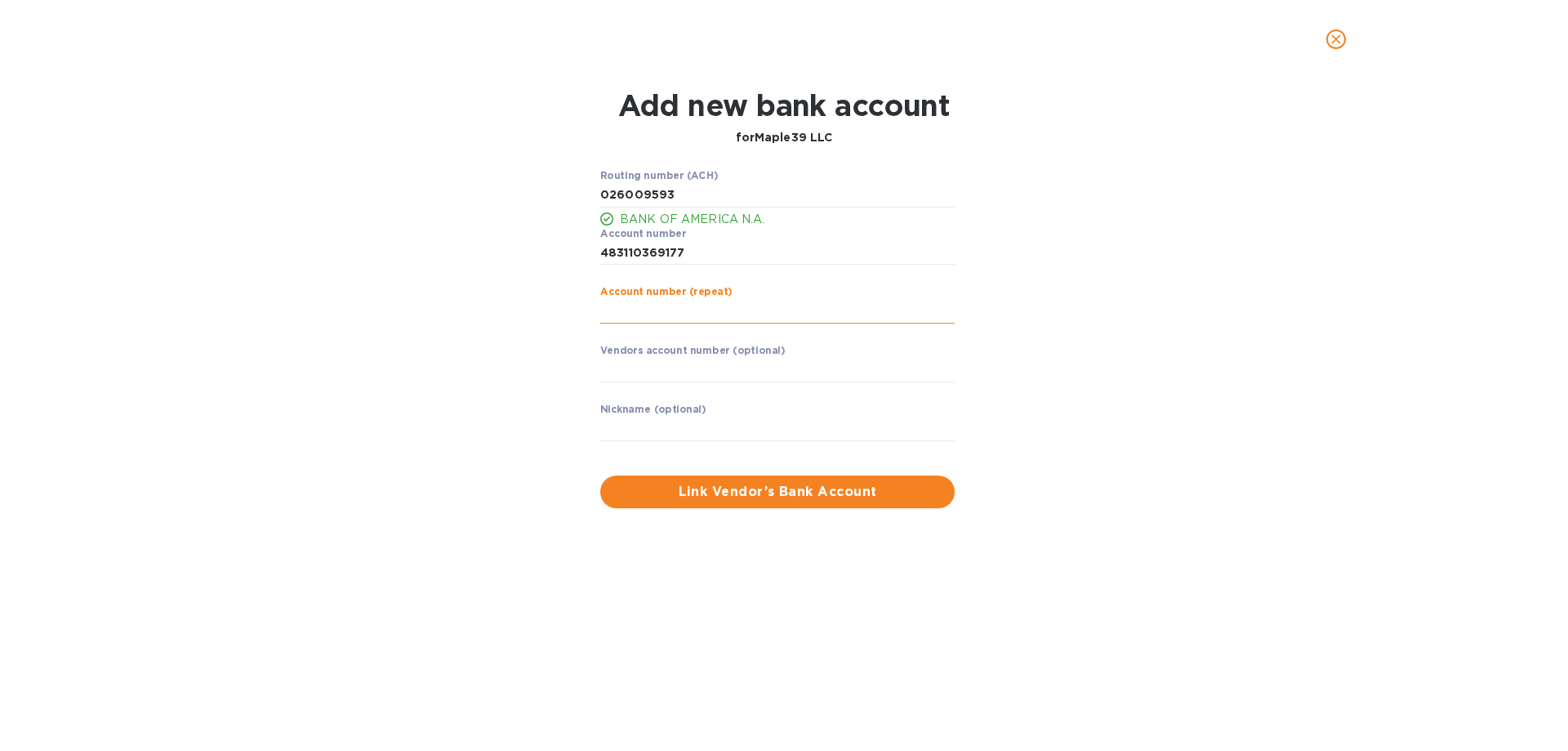
click at [649, 308] on input "string" at bounding box center [777, 311] width 355 height 24
type input "483110369177"
drag, startPoint x: 681, startPoint y: 188, endPoint x: 567, endPoint y: 202, distance: 114.9
click at [567, 202] on div "Routing number (ACH) BANK OF AMERICA N.A. Account number ​ Account number (repe…" at bounding box center [784, 339] width 1017 height 358
type input "021000322"
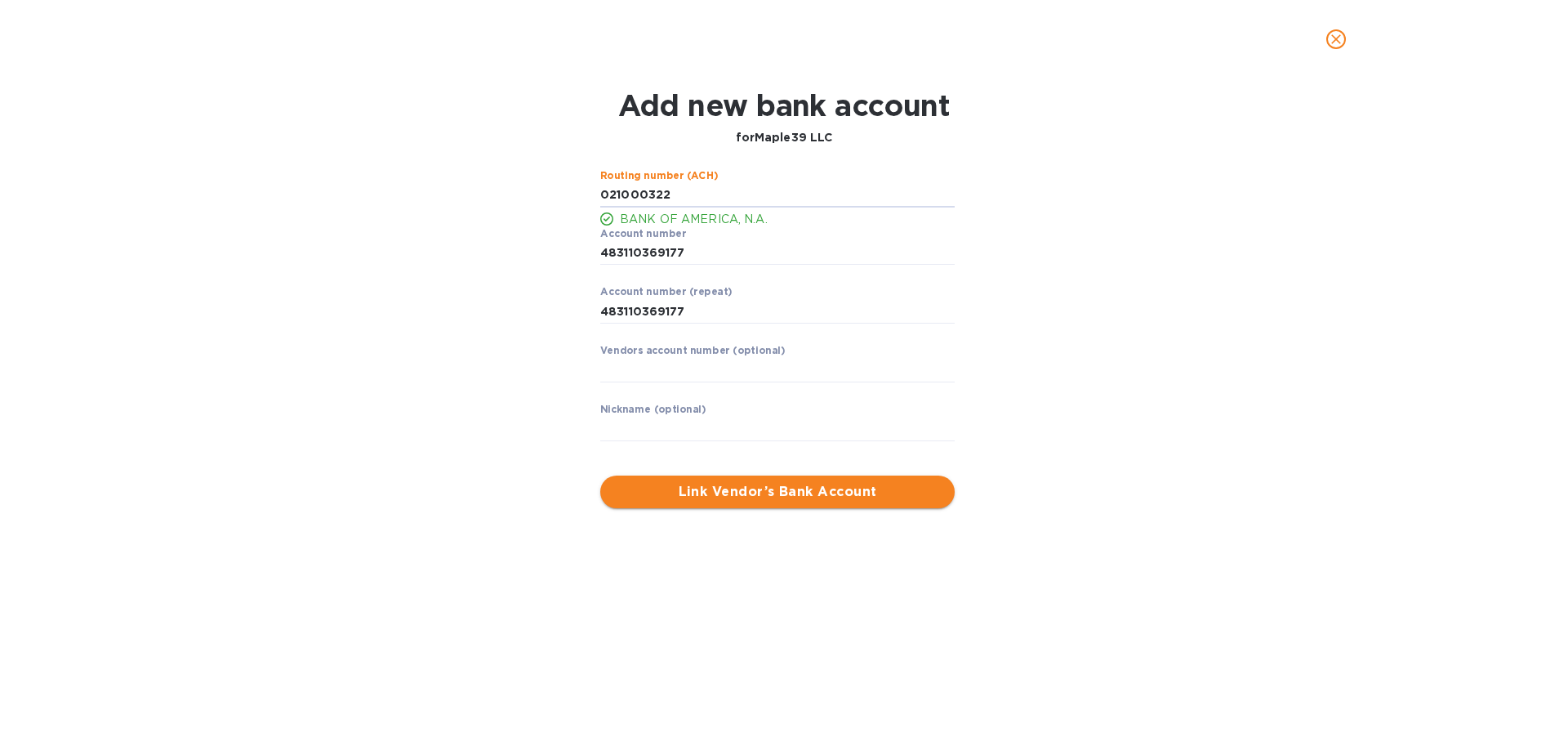
click at [733, 499] on span "Link Vendor’s Bank Account" at bounding box center [778, 491] width 329 height 19
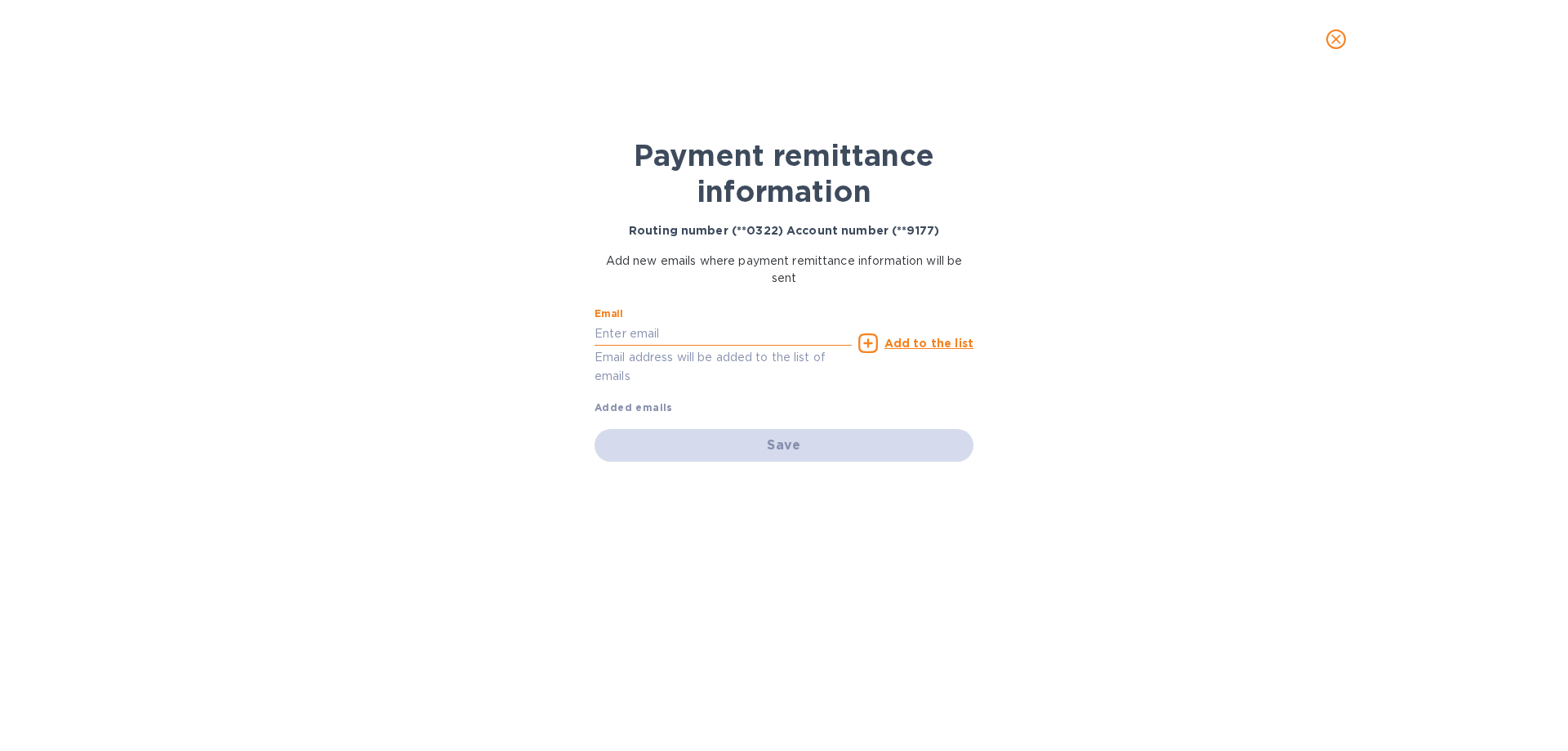
click at [697, 329] on input "text" at bounding box center [723, 333] width 258 height 24
type input "[EMAIL_ADDRESS][DOMAIN_NAME]"
click at [942, 338] on u "Add to the list" at bounding box center [929, 343] width 89 height 13
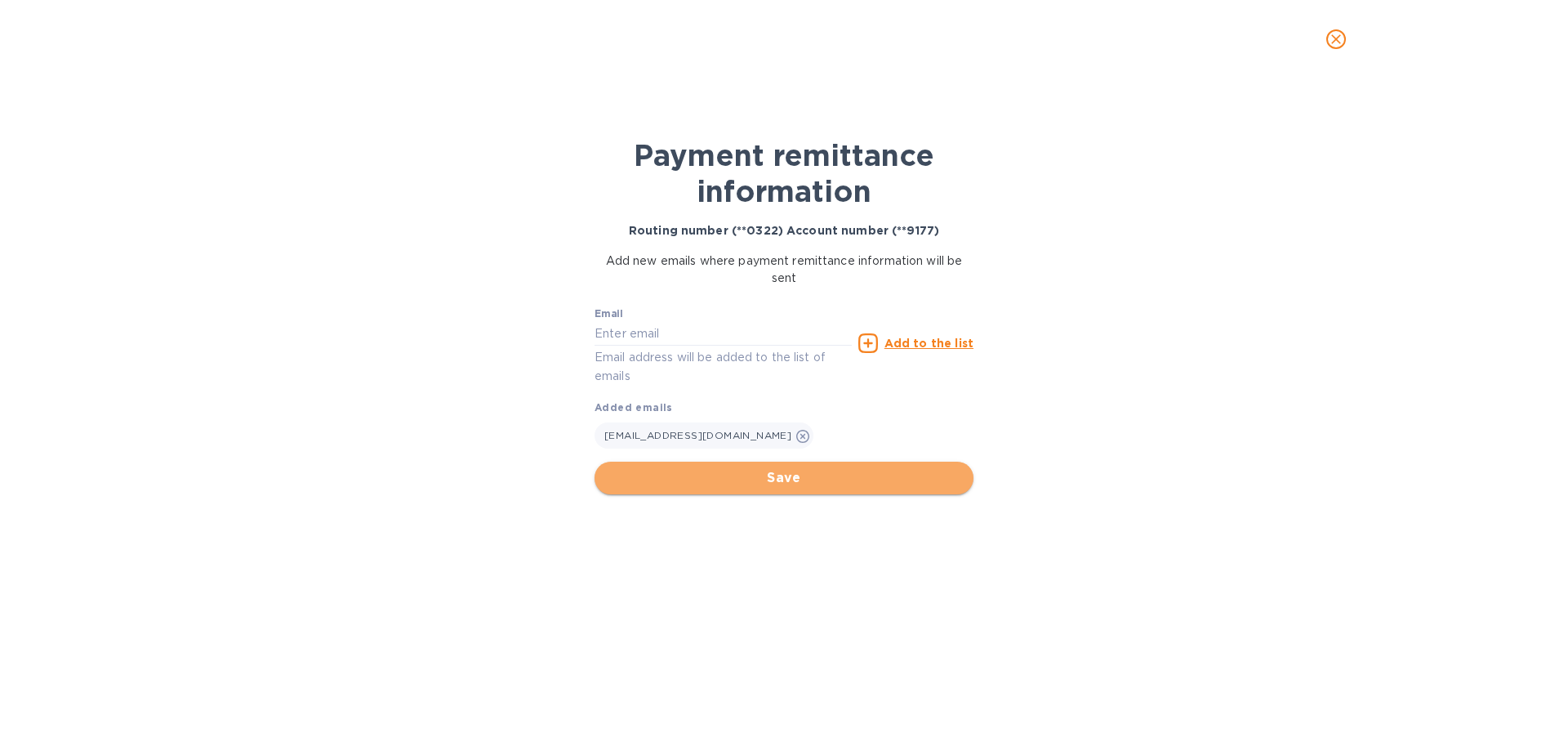
click at [792, 475] on span "Save" at bounding box center [784, 478] width 353 height 19
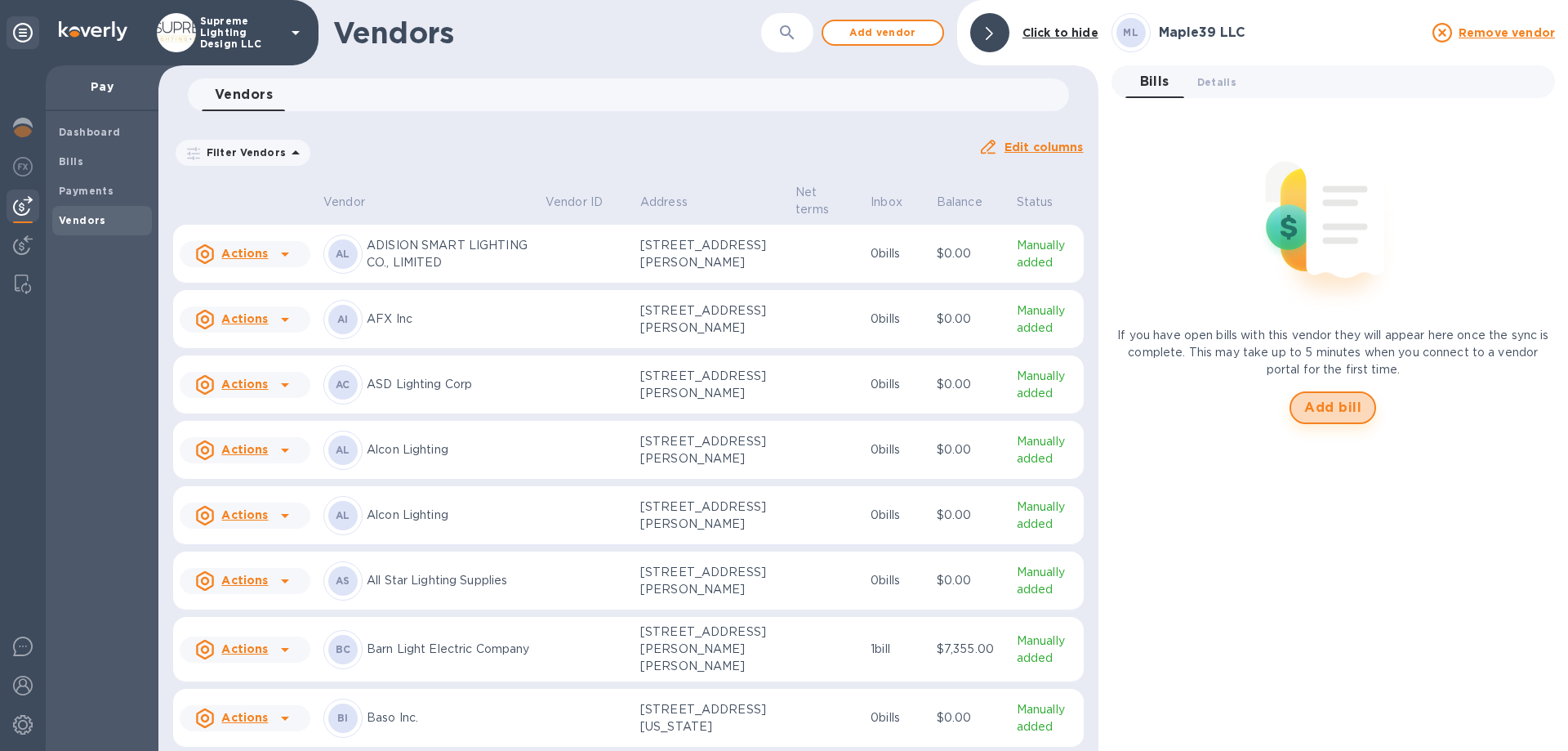
click at [1323, 405] on span "Add bill" at bounding box center [1332, 408] width 57 height 19
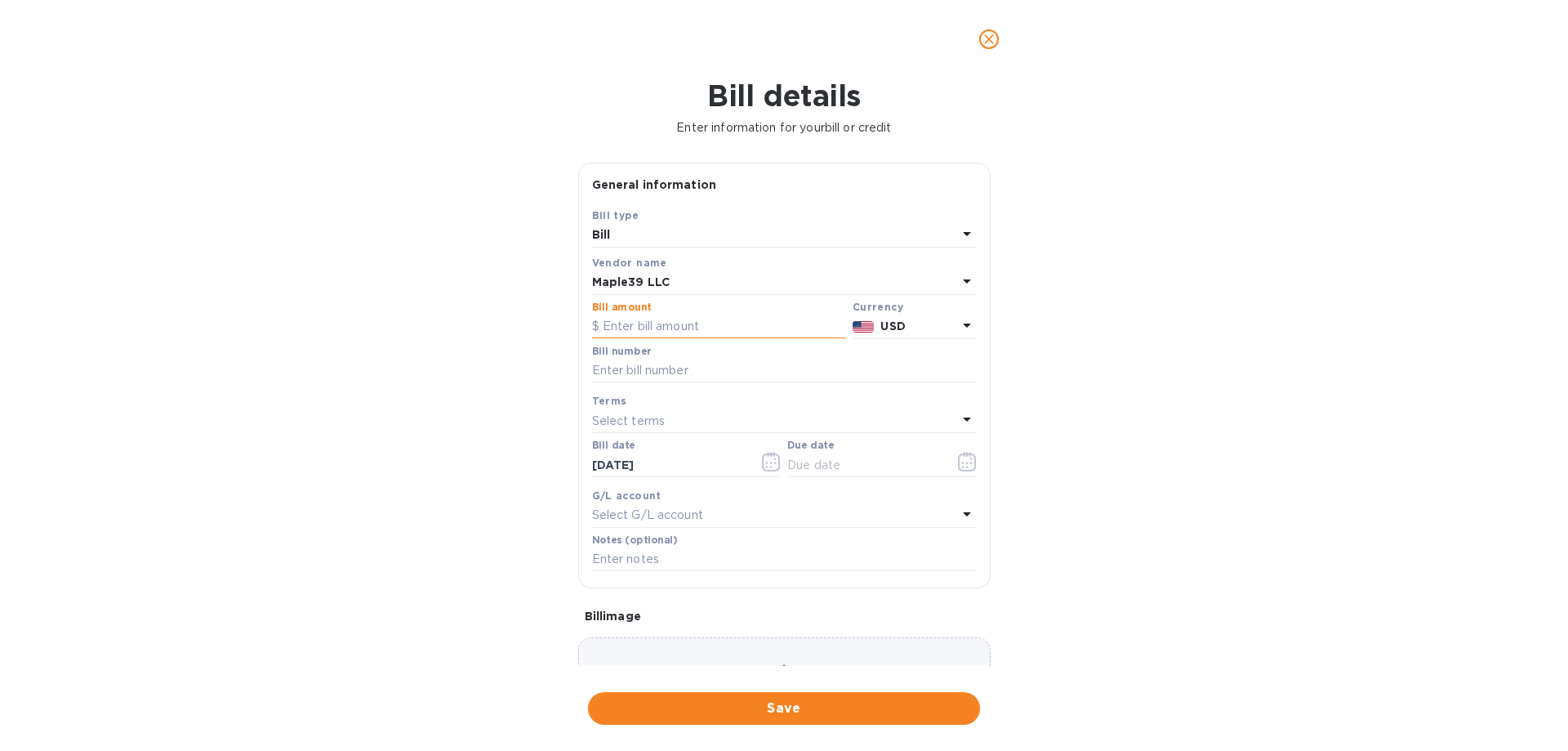
click at [694, 316] on input "text" at bounding box center [719, 326] width 254 height 24
type input "15,000"
click at [687, 365] on input "text" at bounding box center [784, 370] width 385 height 24
type input "1009"
click at [958, 453] on icon "button" at bounding box center [966, 462] width 18 height 19
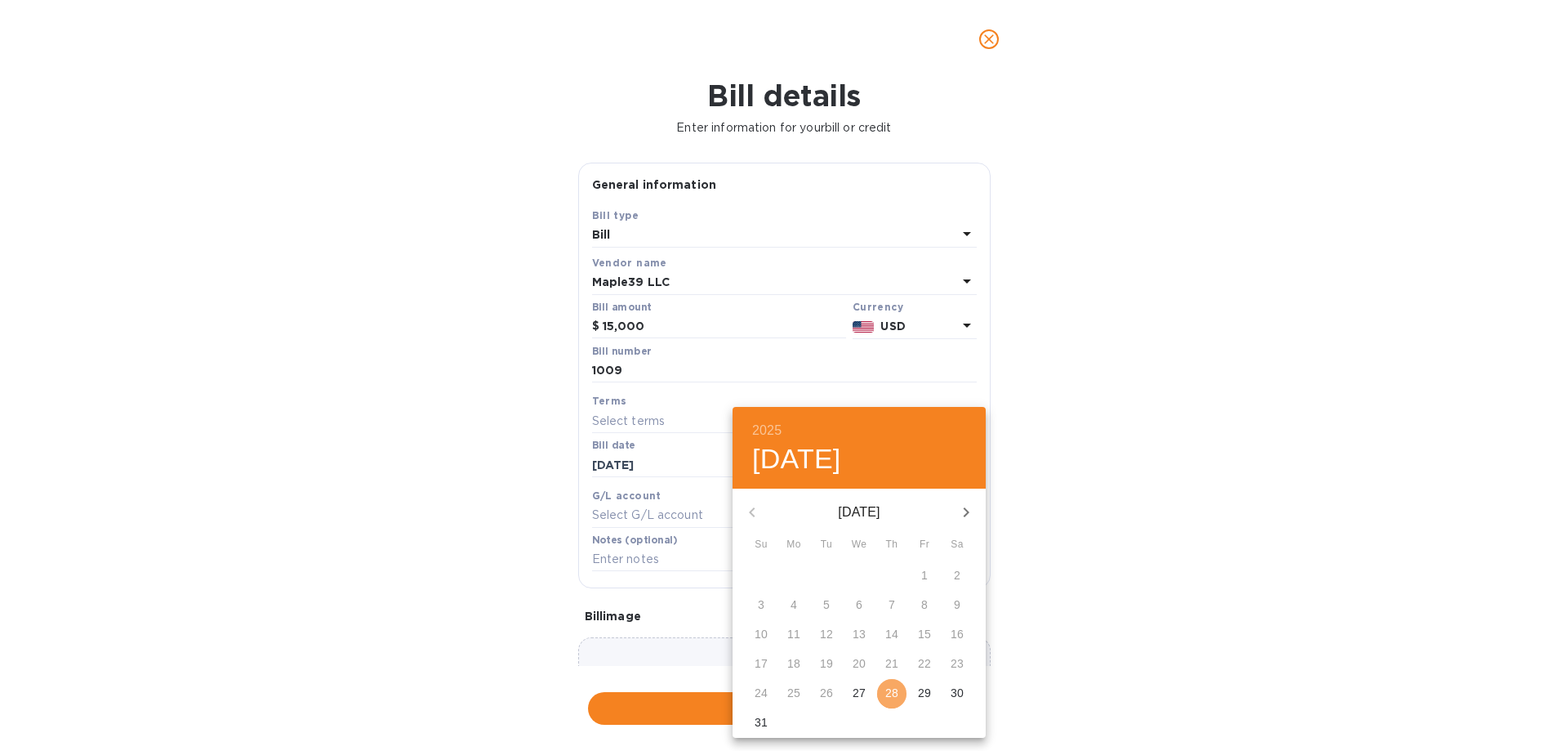
click at [889, 694] on p "28" at bounding box center [892, 692] width 13 height 16
type input "[DATE]"
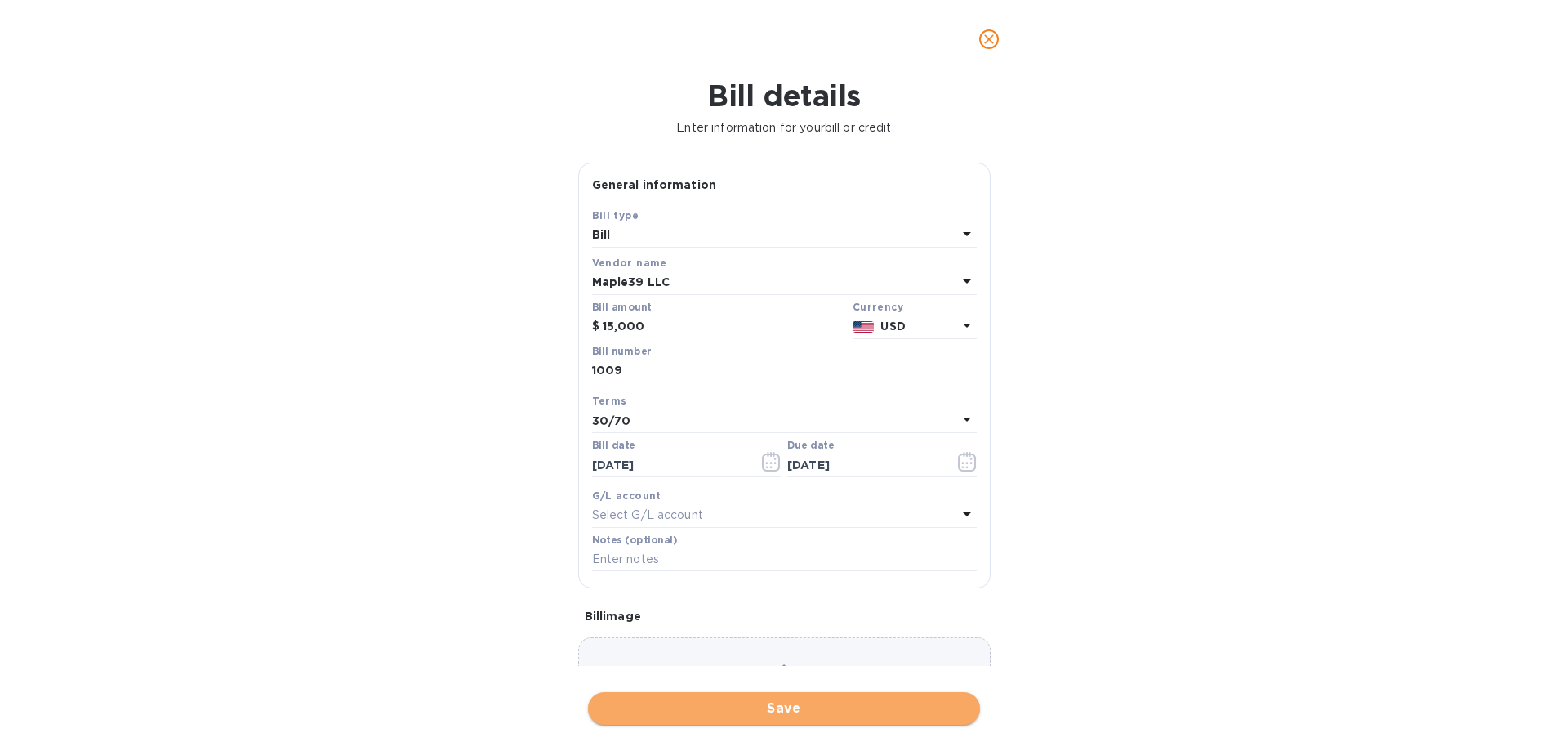
click at [855, 706] on span "Save" at bounding box center [784, 708] width 366 height 19
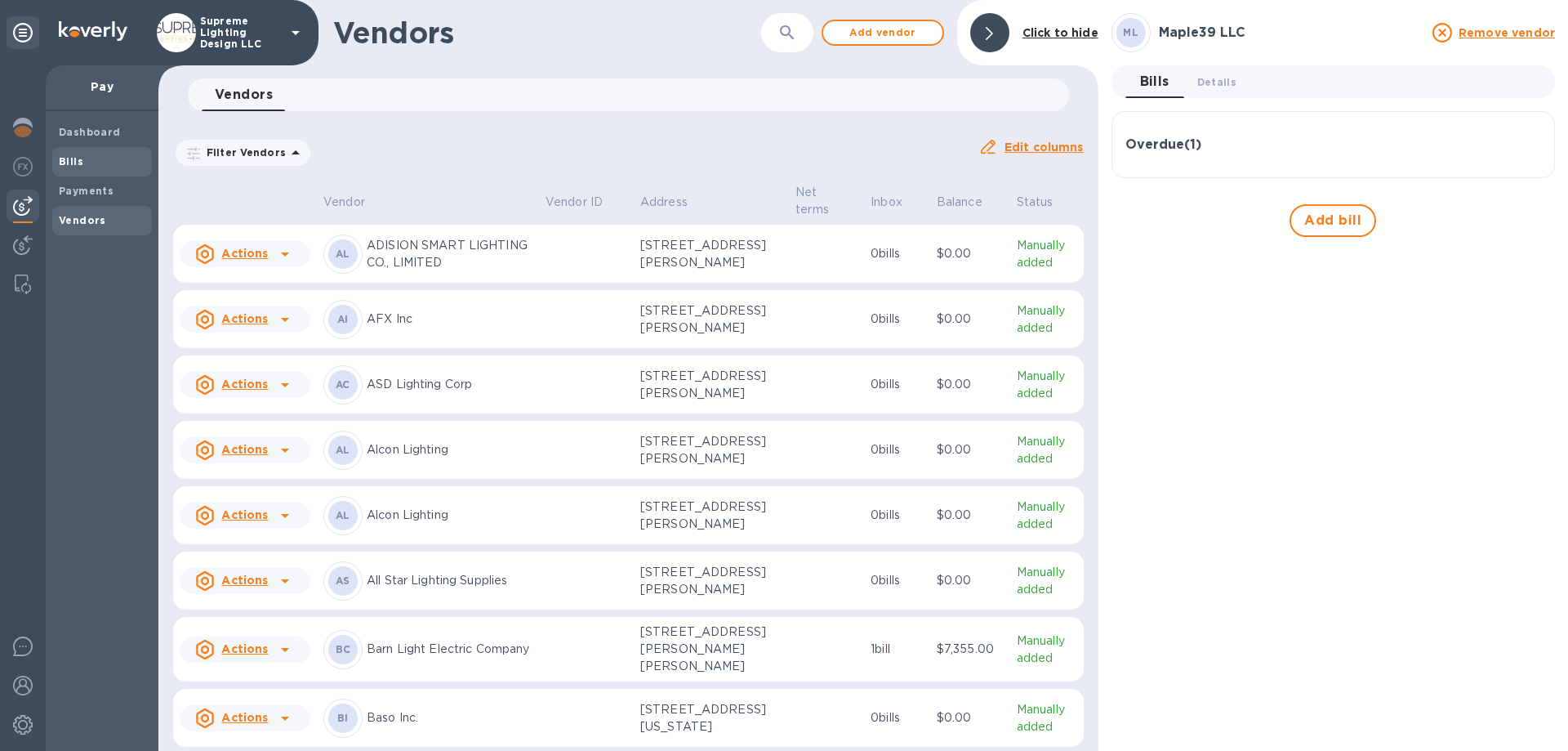
click at [94, 161] on span "Bills" at bounding box center [102, 162] width 87 height 16
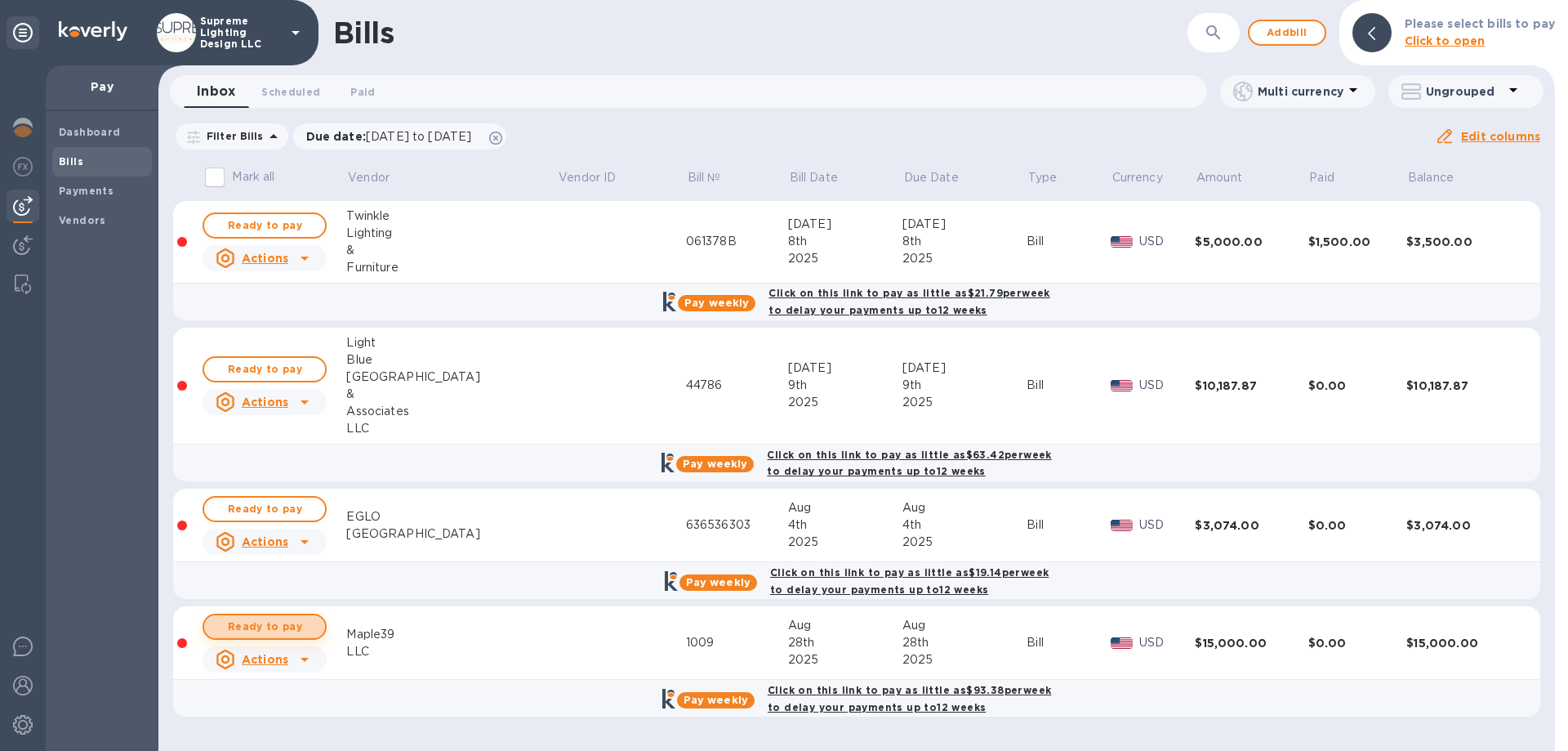
click at [275, 630] on span "Ready to pay" at bounding box center [264, 626] width 95 height 19
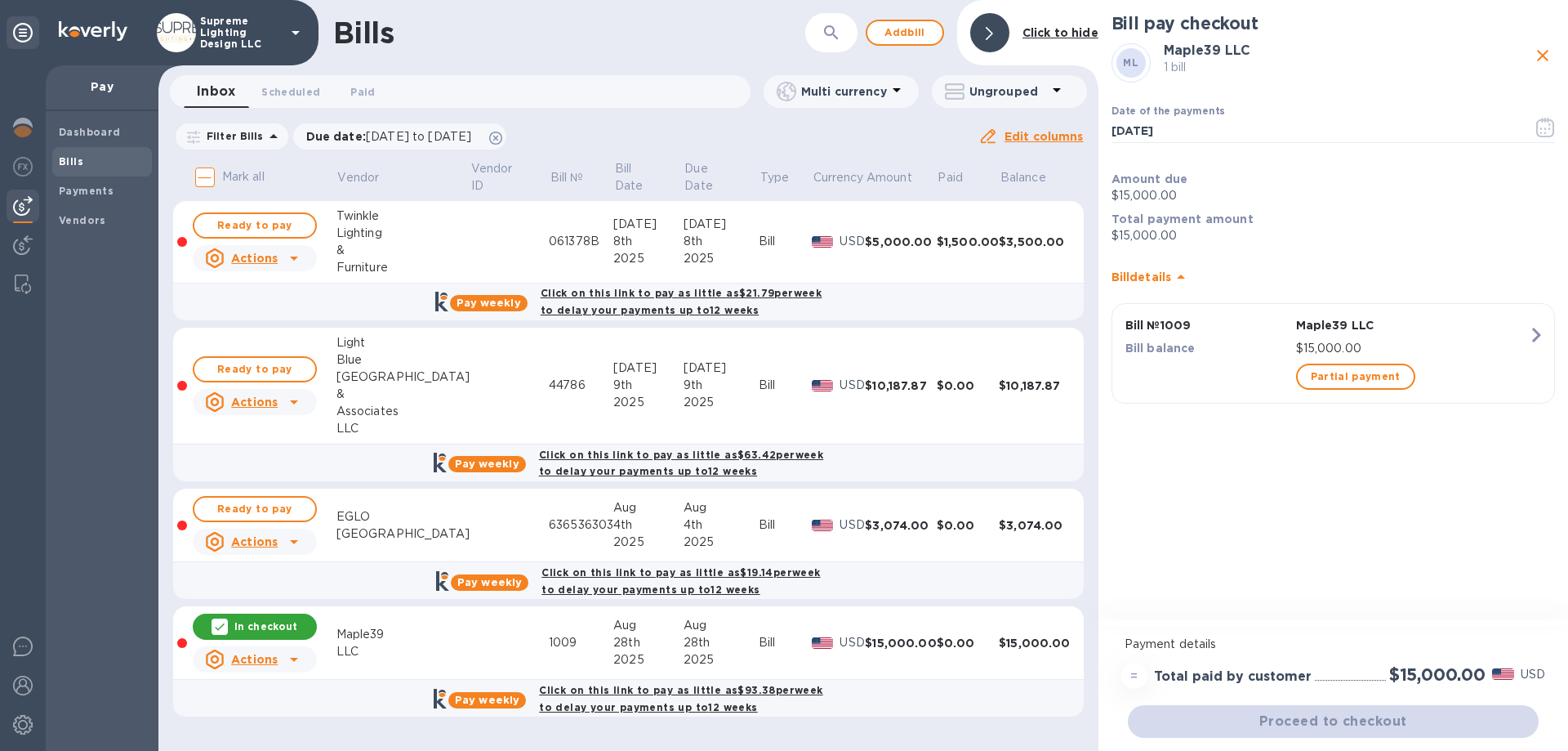
click at [1340, 585] on div "Bill pay checkout ML Maple39 LLC 1 bill Date of the payments [DATE] ​ Amount du…" at bounding box center [1333, 311] width 469 height 622
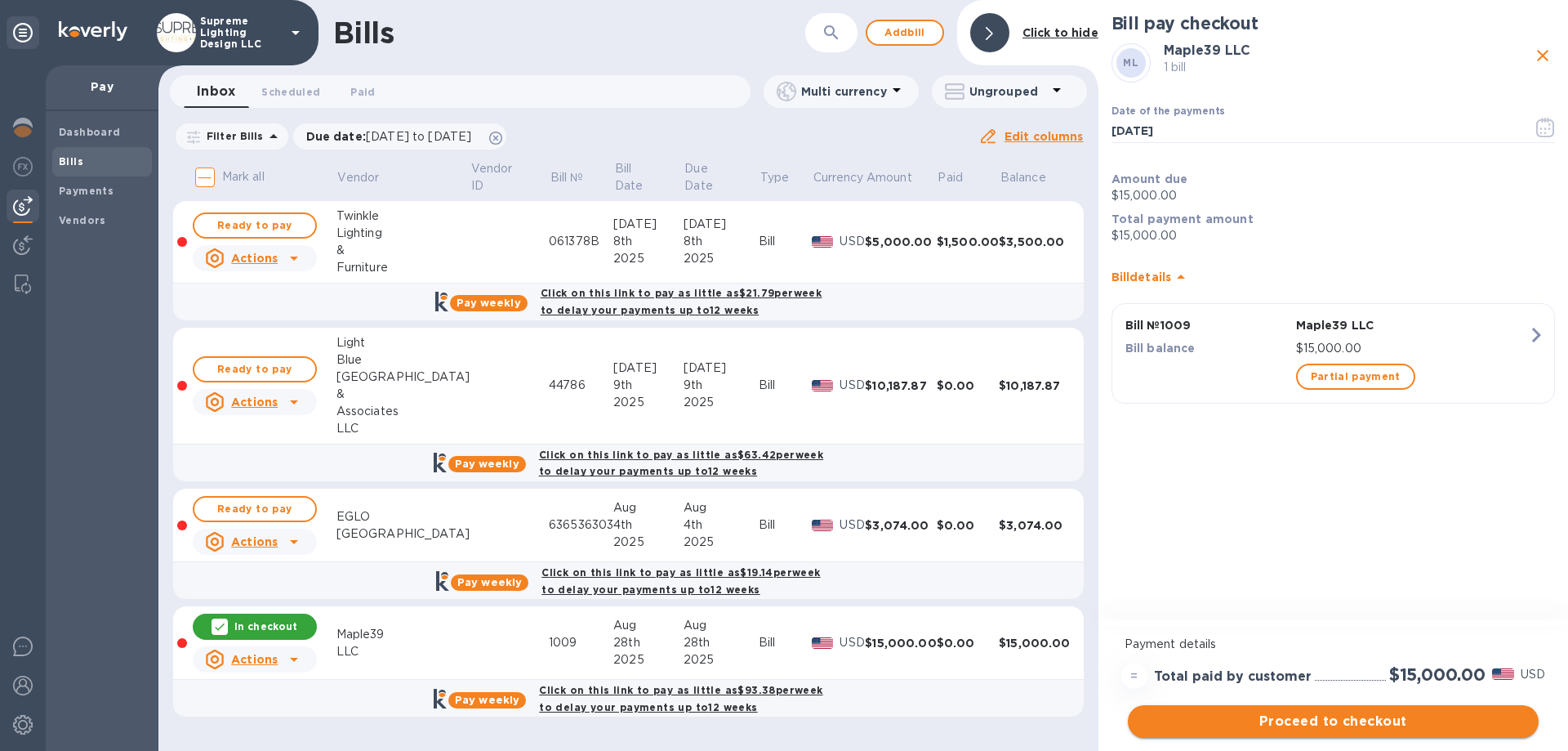
click at [1353, 716] on span "Proceed to checkout" at bounding box center [1333, 721] width 385 height 19
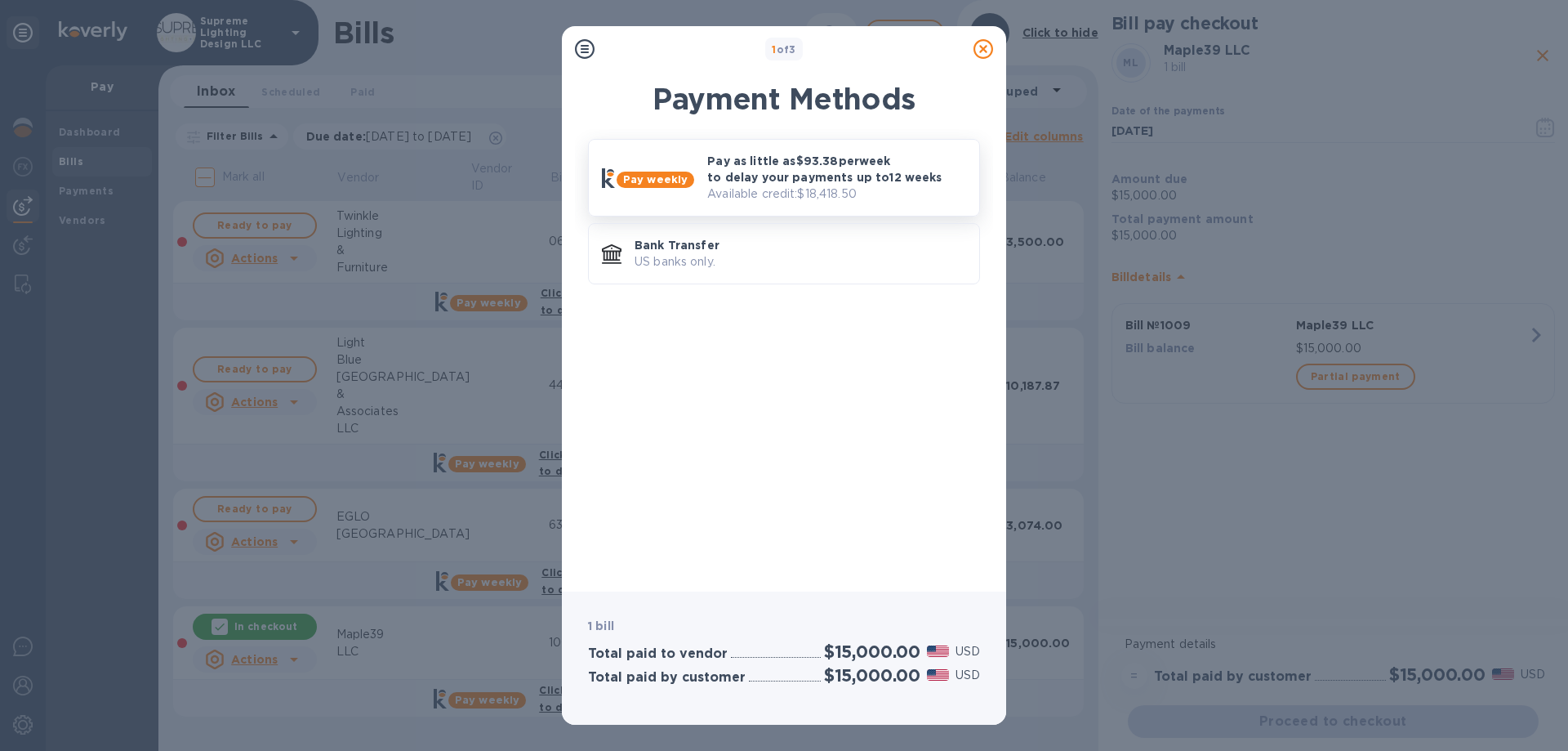
click at [812, 168] on p "Pay as little as $93.38 per week to delay your payments up to 12 weeks" at bounding box center [836, 169] width 259 height 33
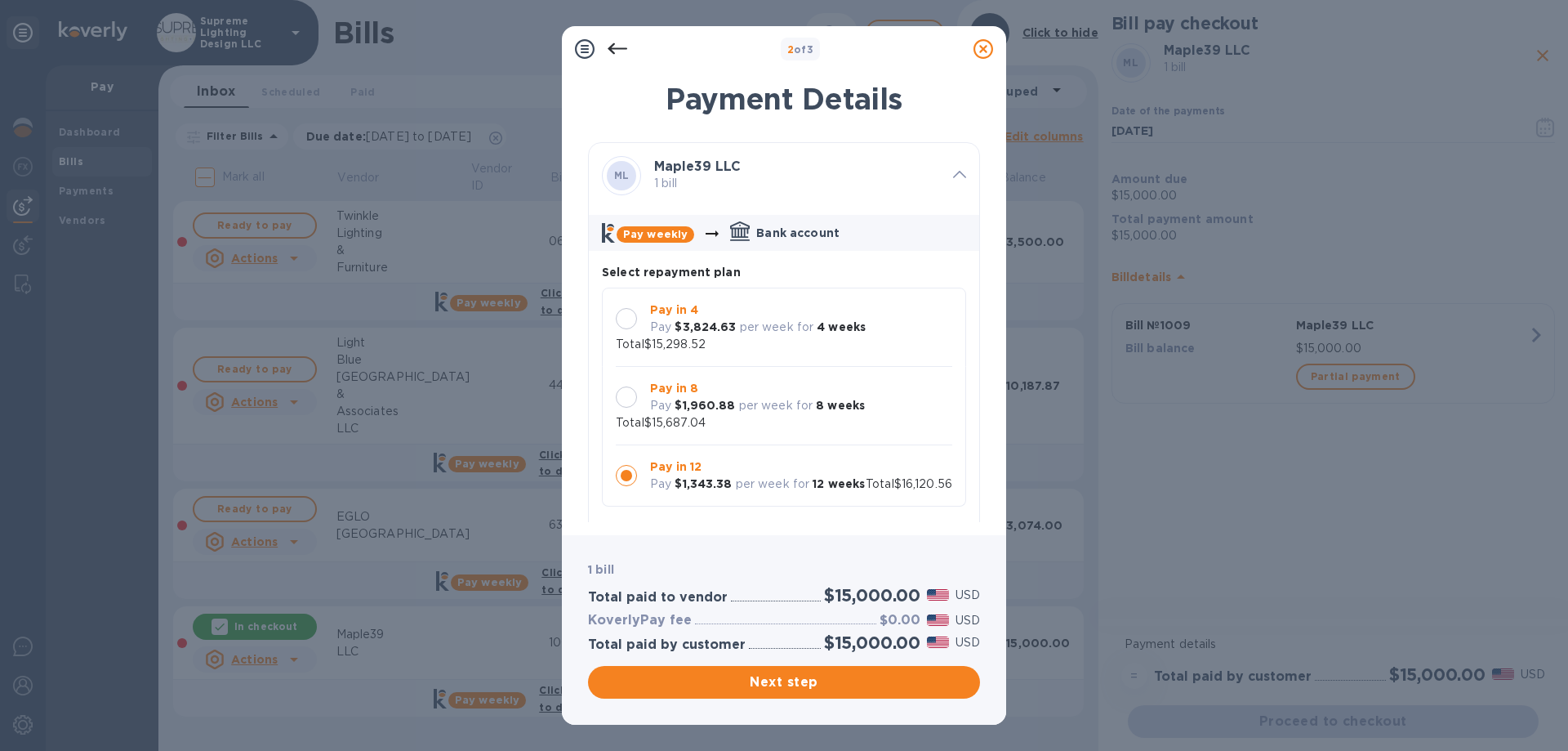
scroll to position [15, 0]
click at [805, 668] on button "Next step" at bounding box center [784, 682] width 392 height 33
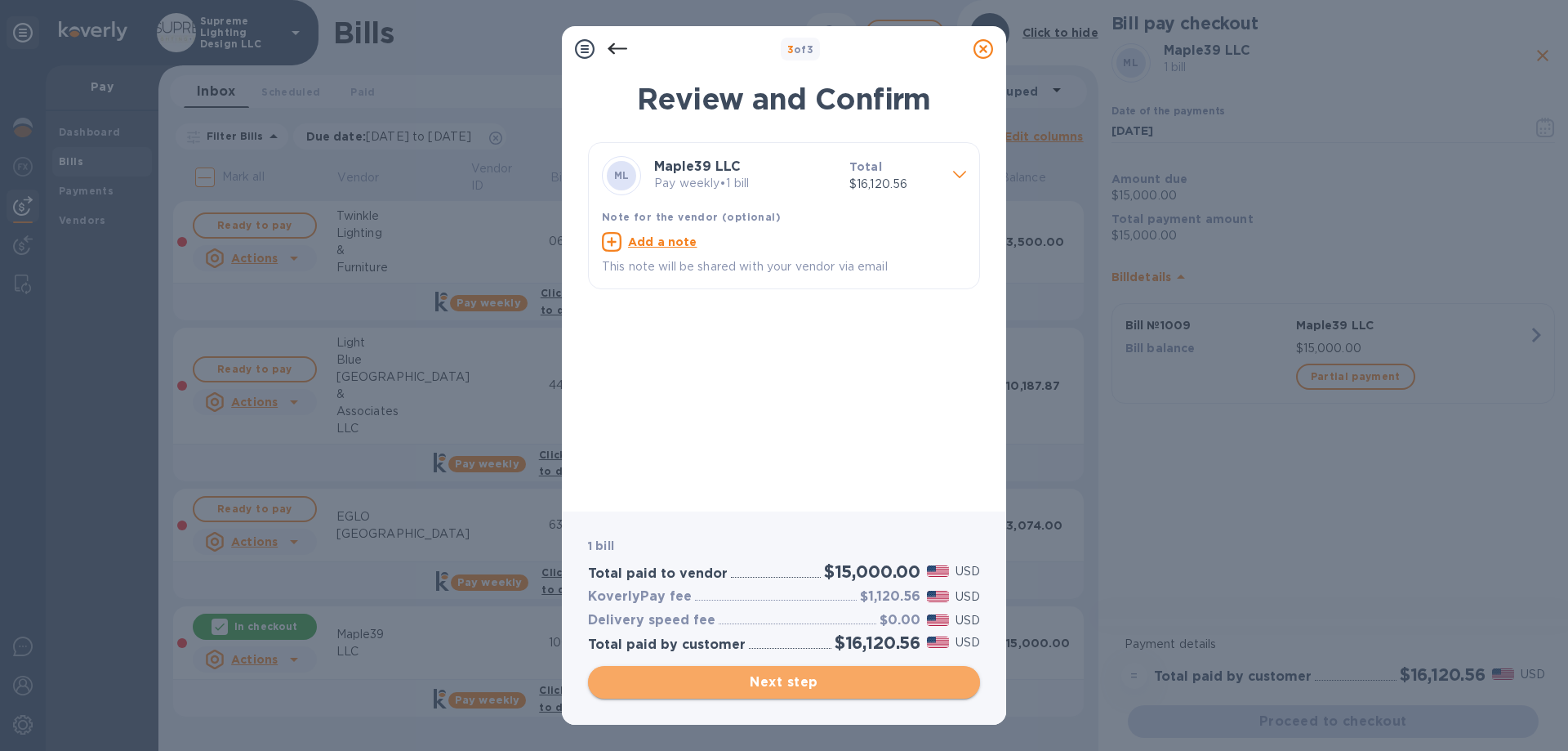
click at [789, 676] on span "Next step" at bounding box center [784, 682] width 366 height 19
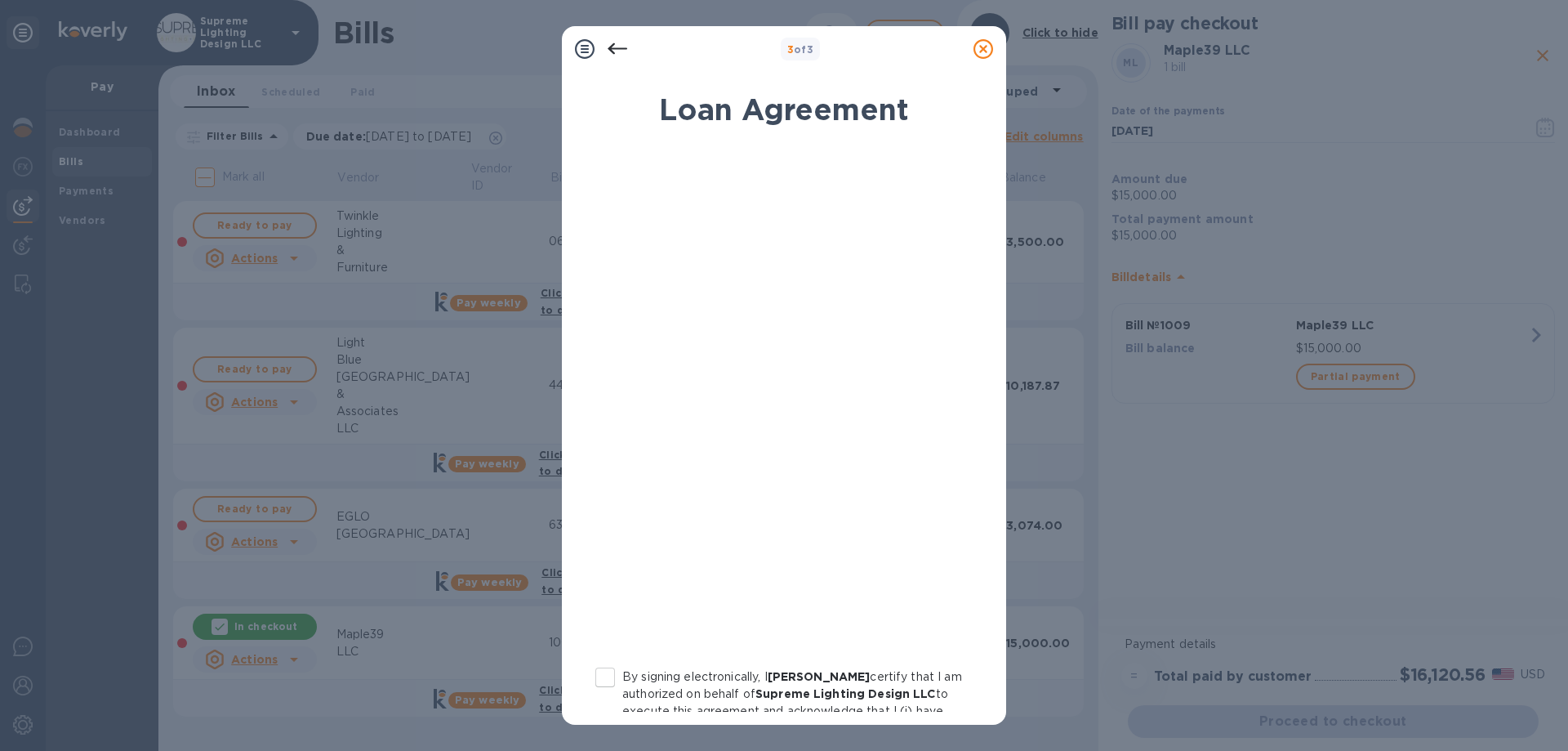
click at [599, 668] on input "By signing electronically, I [PERSON_NAME] certify that I am authorized on beha…" at bounding box center [606, 677] width 35 height 35
checkbox input "true"
drag, startPoint x: 993, startPoint y: 452, endPoint x: 974, endPoint y: 641, distance: 190.0
click at [974, 641] on div "Loan Agreement By signing electronically, I [PERSON_NAME] certify that I am aut…" at bounding box center [784, 393] width 444 height 663
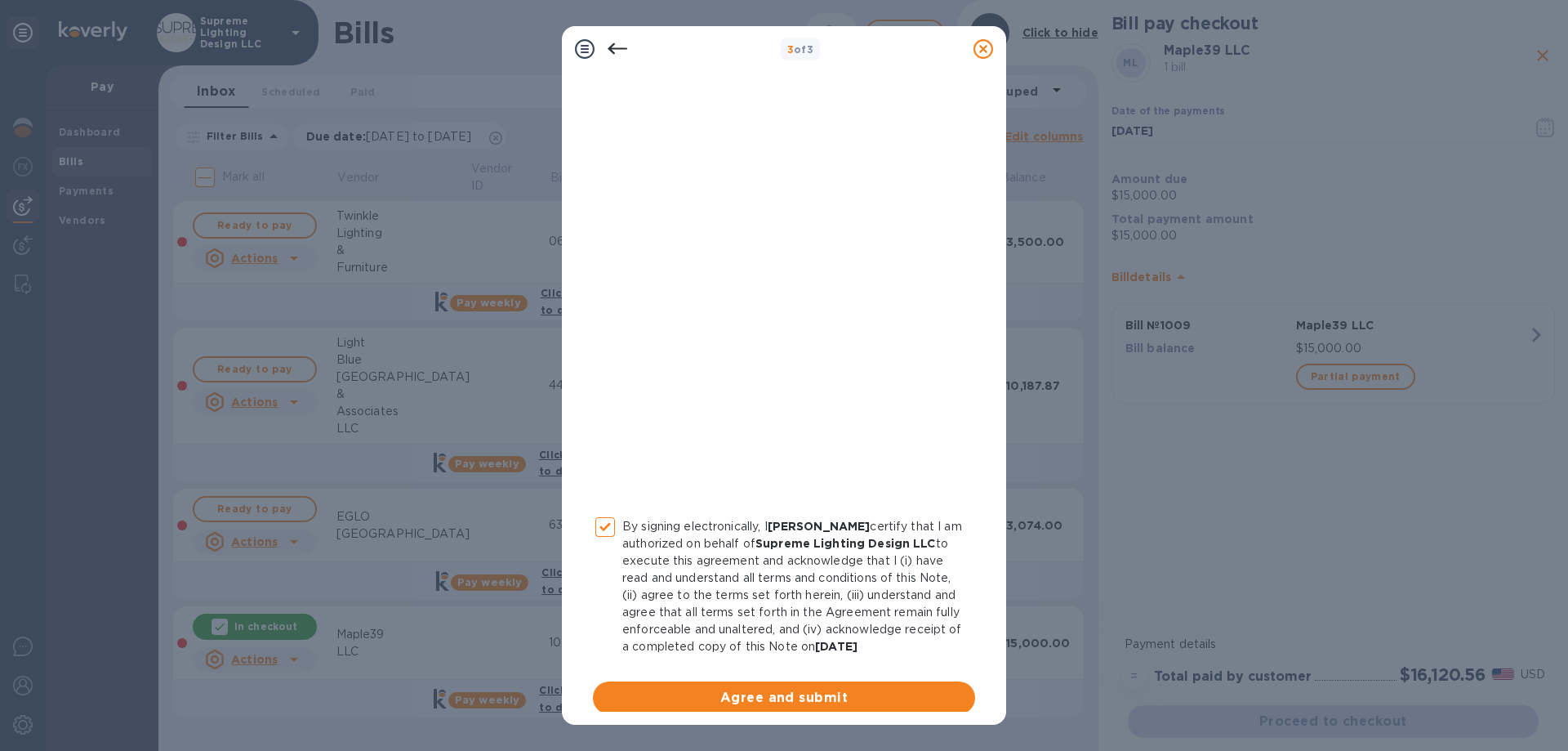
scroll to position [180, 0]
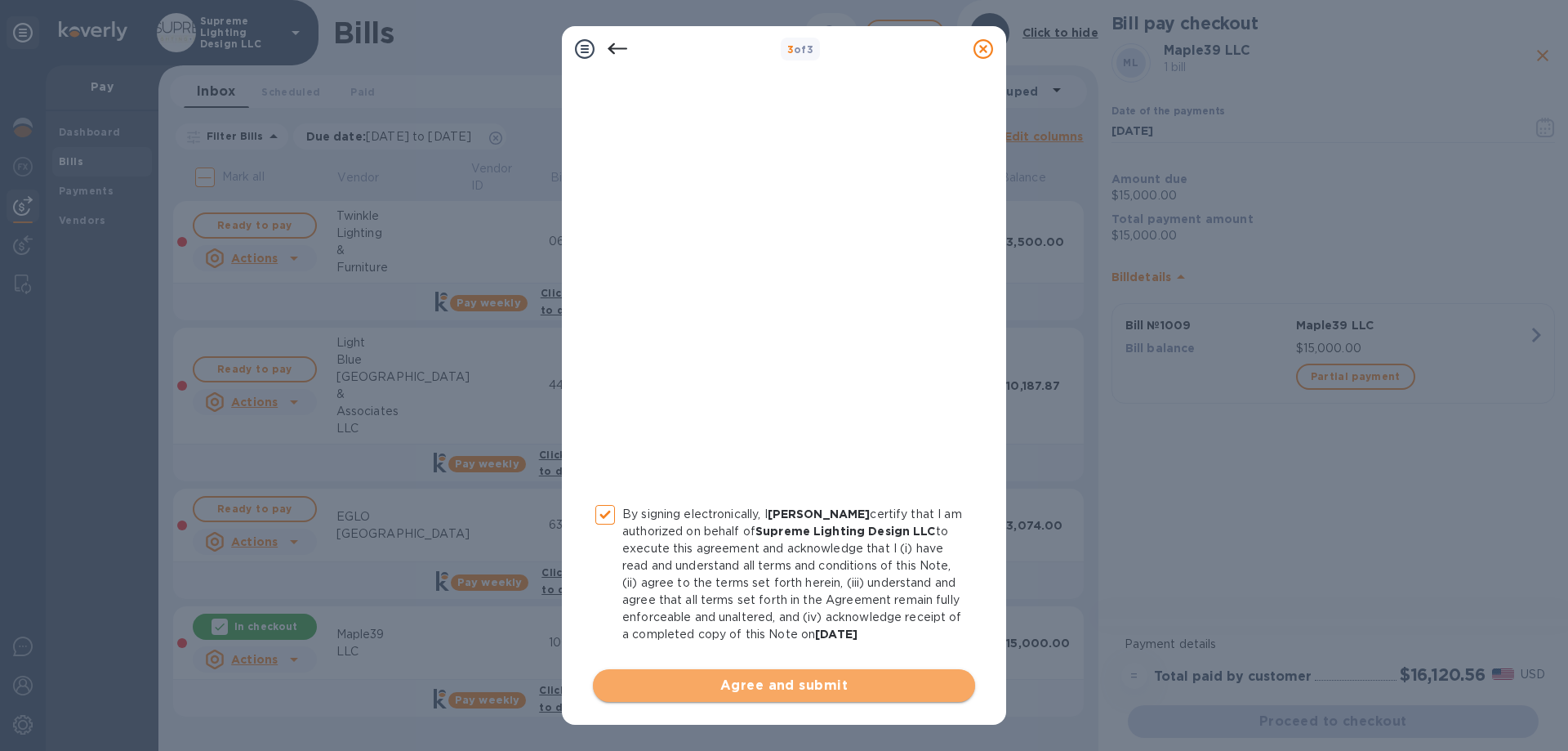
click at [815, 676] on span "Agree and submit" at bounding box center [784, 686] width 356 height 19
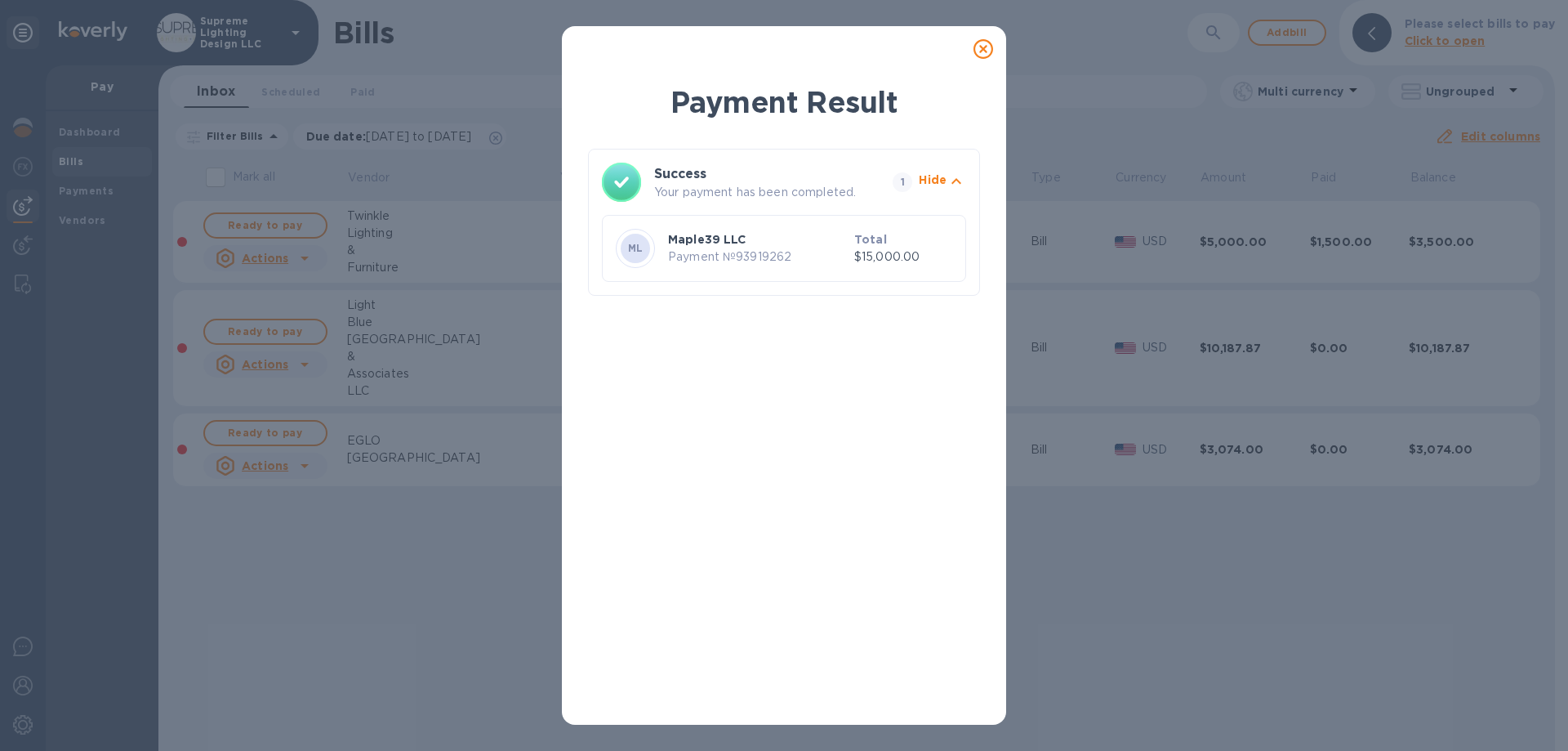
click at [984, 45] on icon at bounding box center [983, 49] width 19 height 19
